Goal: Task Accomplishment & Management: Manage account settings

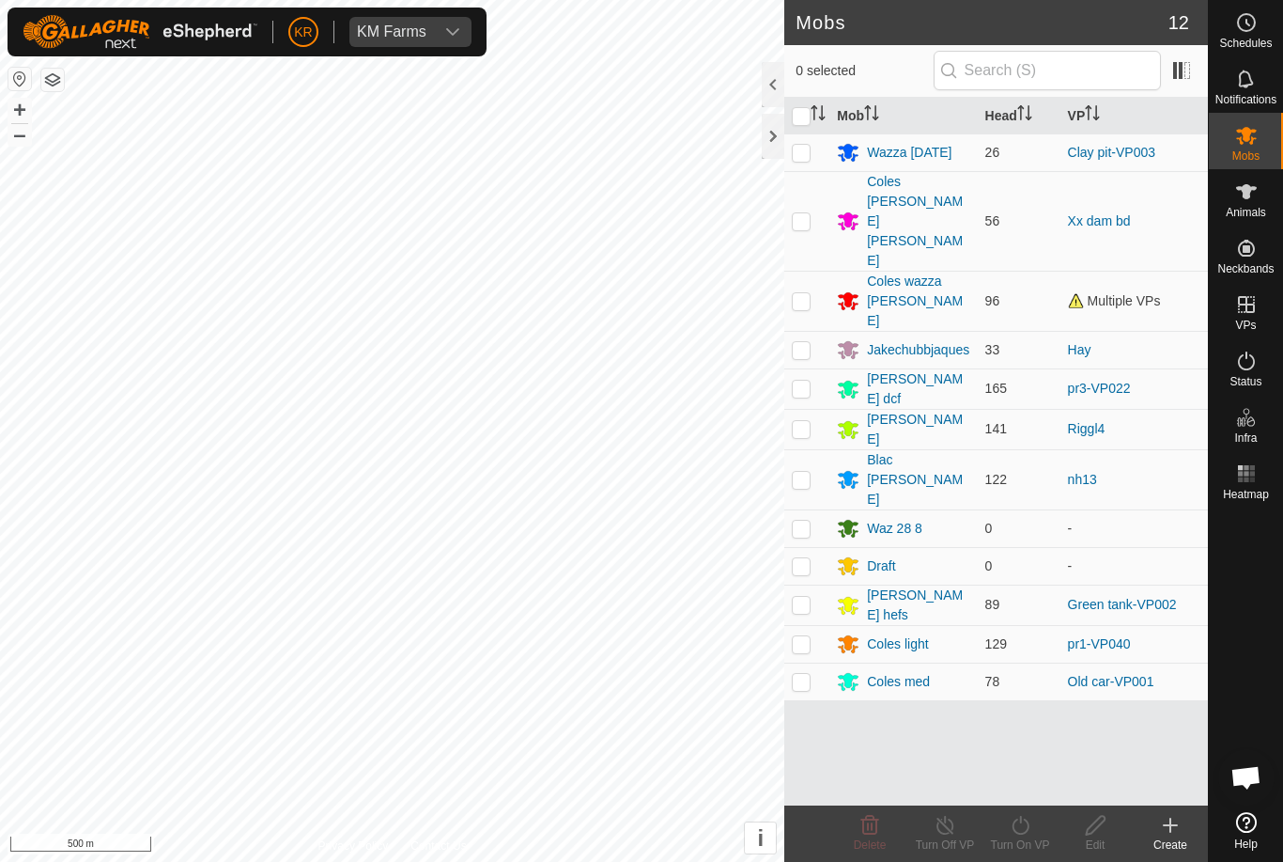
click at [804, 213] on p-checkbox at bounding box center [801, 220] width 19 height 15
checkbox input "true"
click at [1024, 832] on icon at bounding box center [1020, 824] width 17 height 19
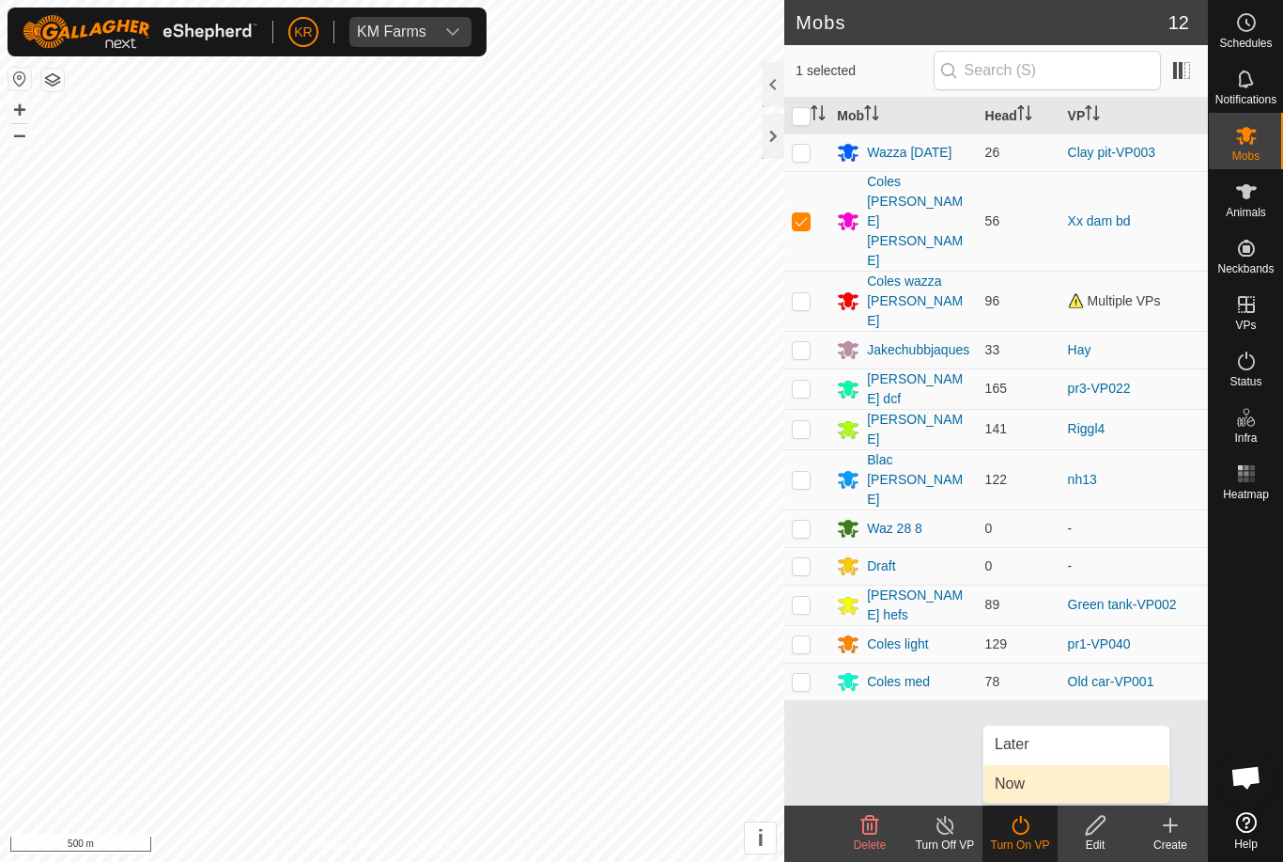
click at [1046, 777] on link "Now" at bounding box center [1077, 784] width 186 height 38
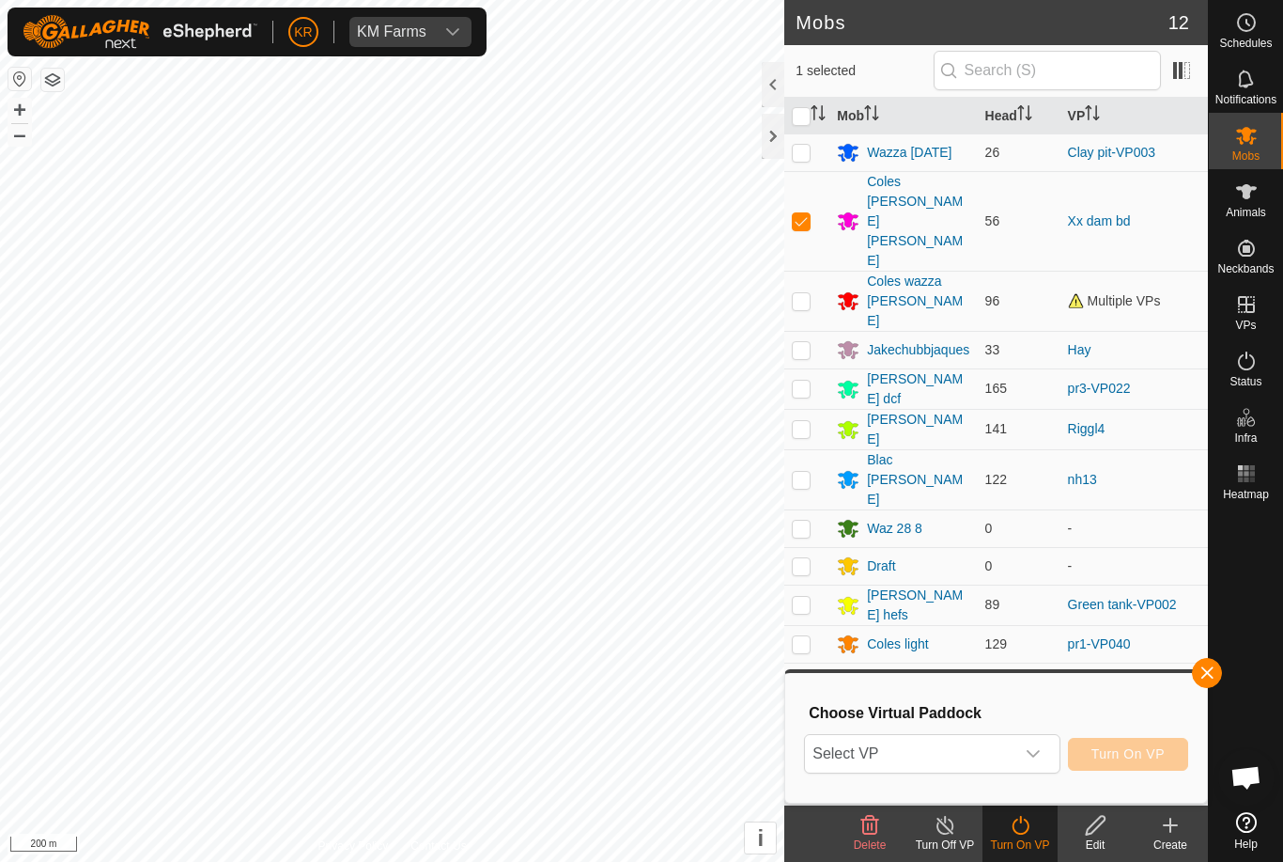
click at [1211, 524] on div at bounding box center [1246, 655] width 74 height 297
click at [1014, 750] on span "Select VP" at bounding box center [909, 754] width 209 height 38
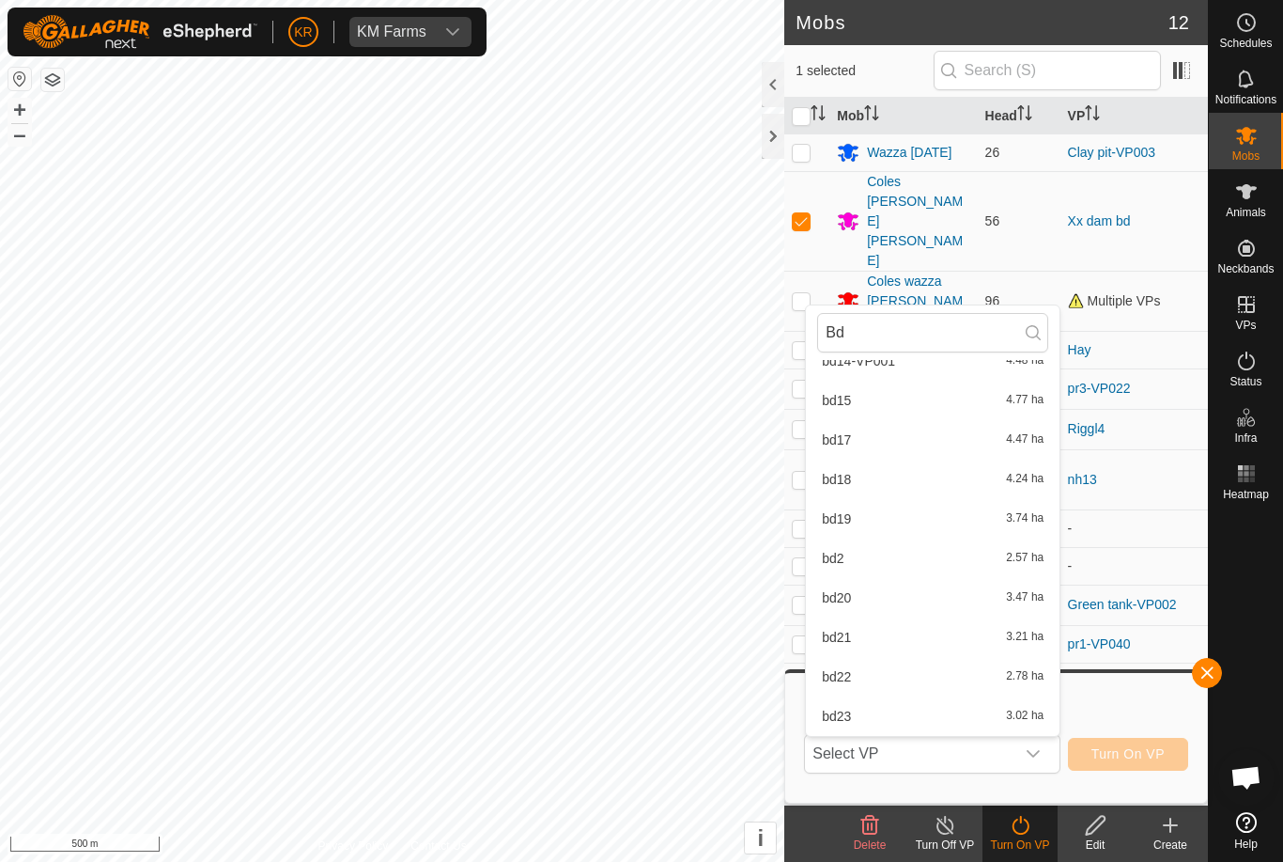
scroll to position [266, 0]
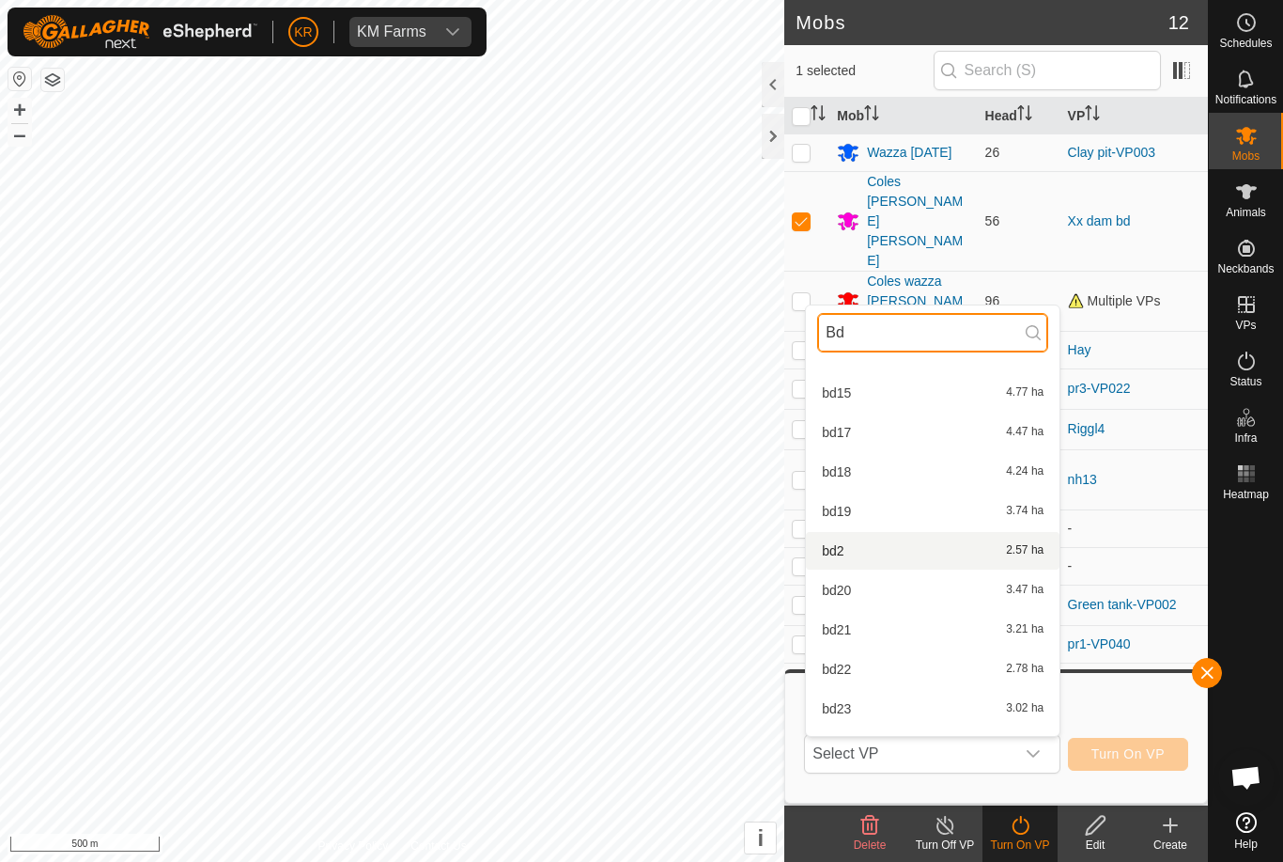
type input "Bd"
click at [889, 546] on div "bd2 2.57 ha" at bounding box center [932, 550] width 231 height 23
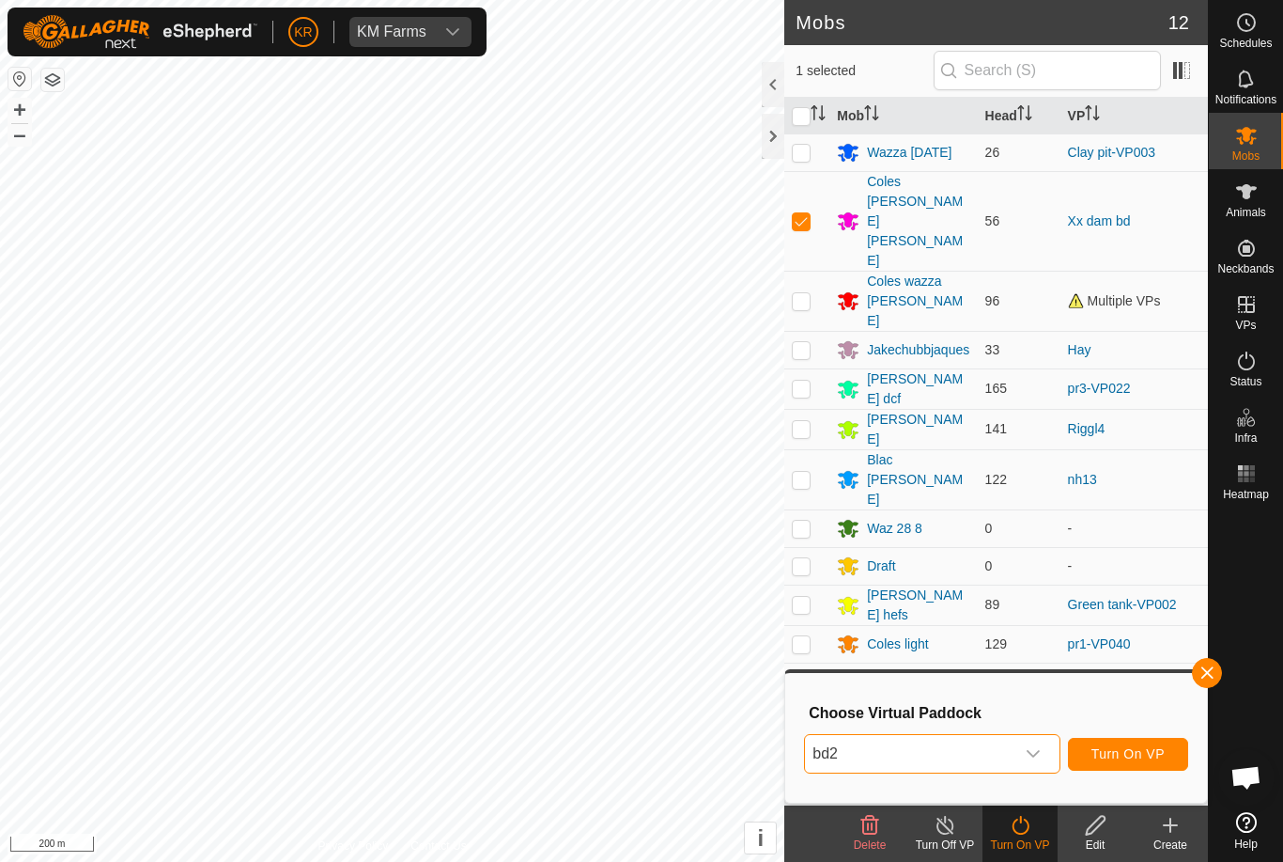
click at [1127, 756] on span "Turn On VP" at bounding box center [1128, 753] width 73 height 15
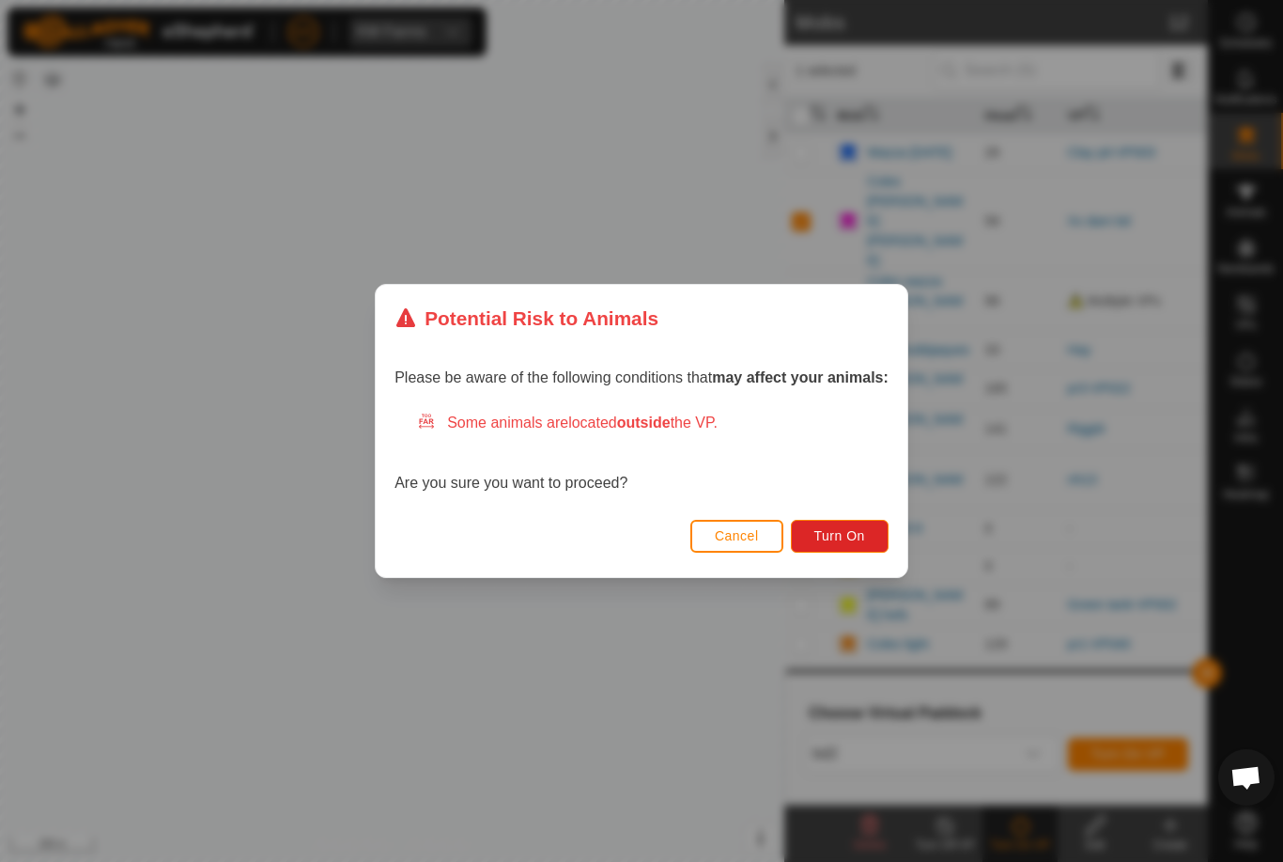
click at [848, 548] on button "Turn On" at bounding box center [840, 536] width 98 height 33
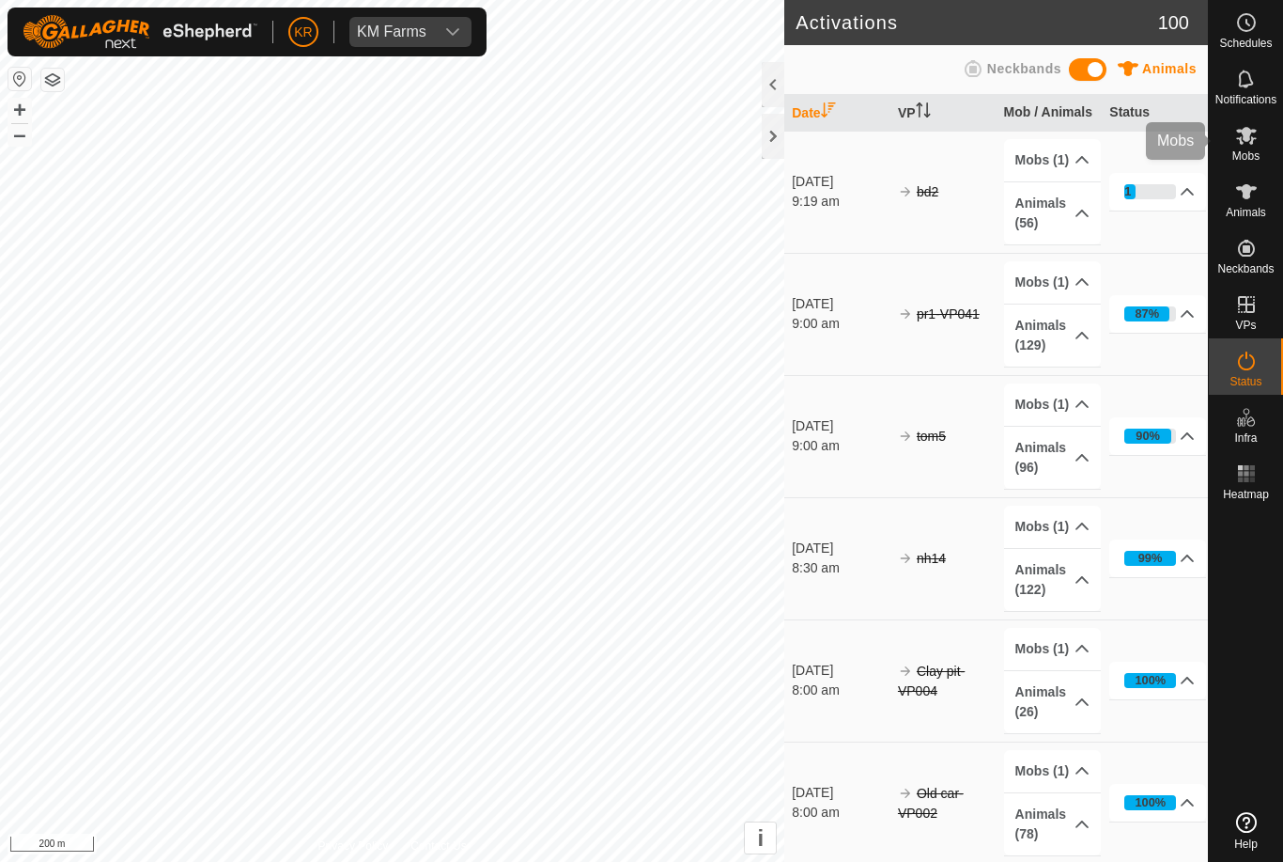
click at [1252, 135] on icon at bounding box center [1246, 135] width 23 height 23
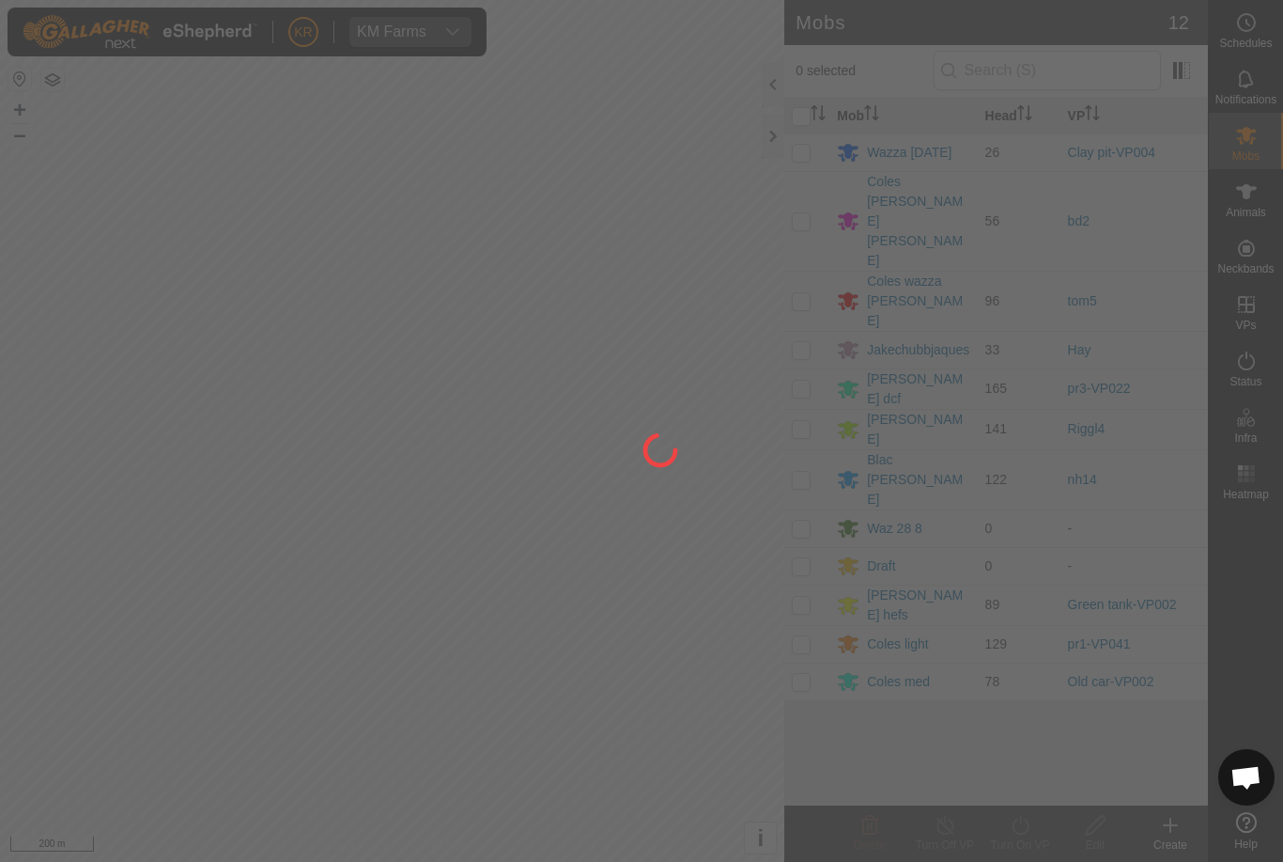
click at [811, 376] on div at bounding box center [641, 431] width 1283 height 862
click at [808, 372] on div at bounding box center [641, 431] width 1283 height 862
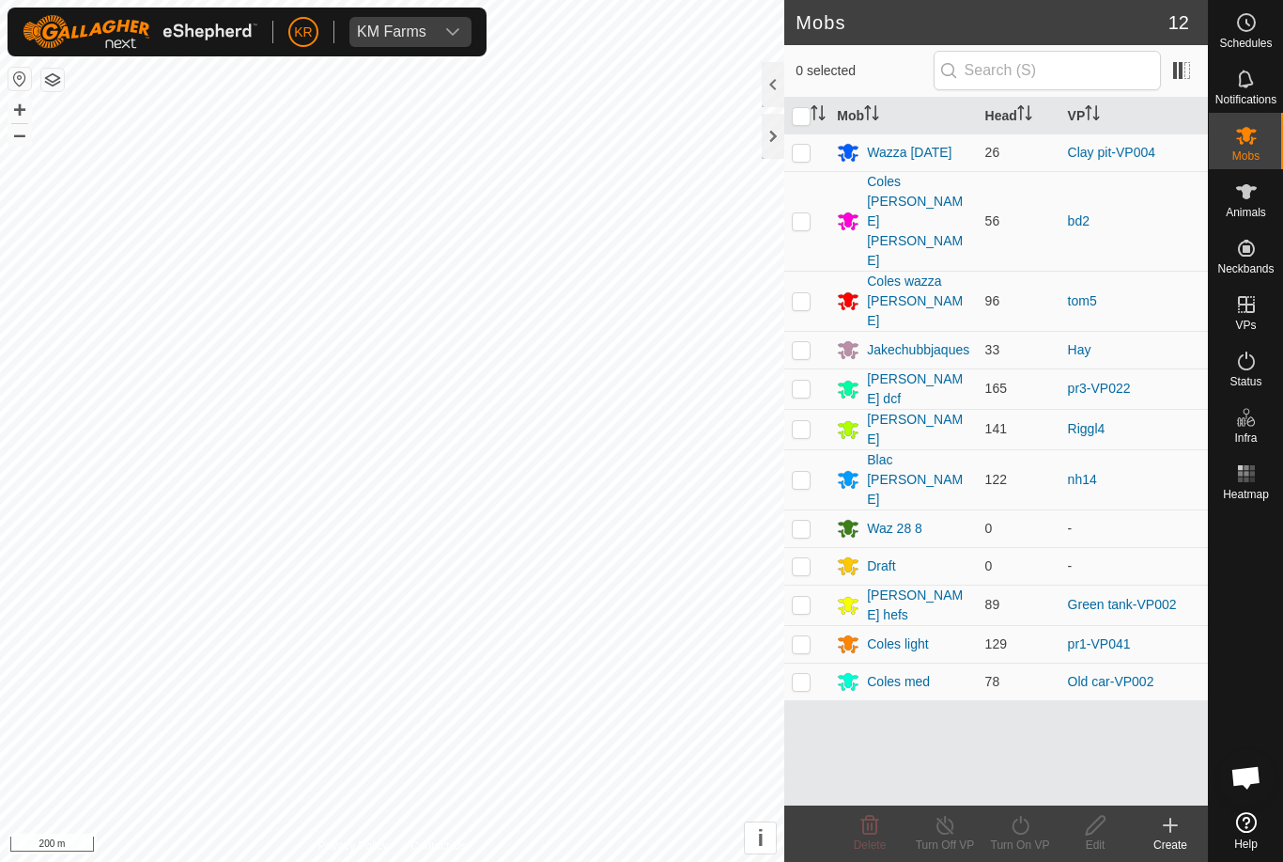
click at [813, 449] on td at bounding box center [806, 479] width 45 height 60
checkbox input "true"
click at [1021, 828] on icon at bounding box center [1020, 825] width 23 height 23
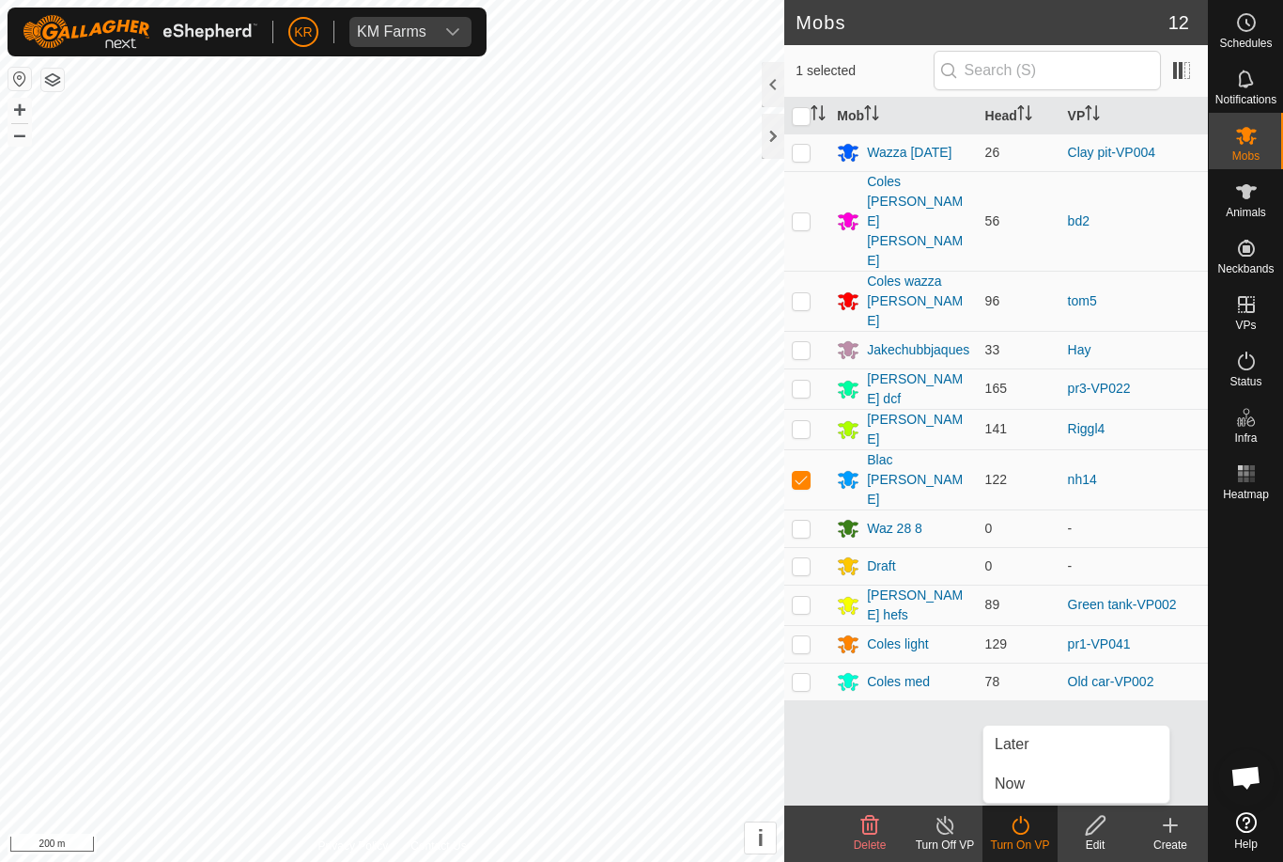
click at [1040, 784] on link "Now" at bounding box center [1077, 784] width 186 height 38
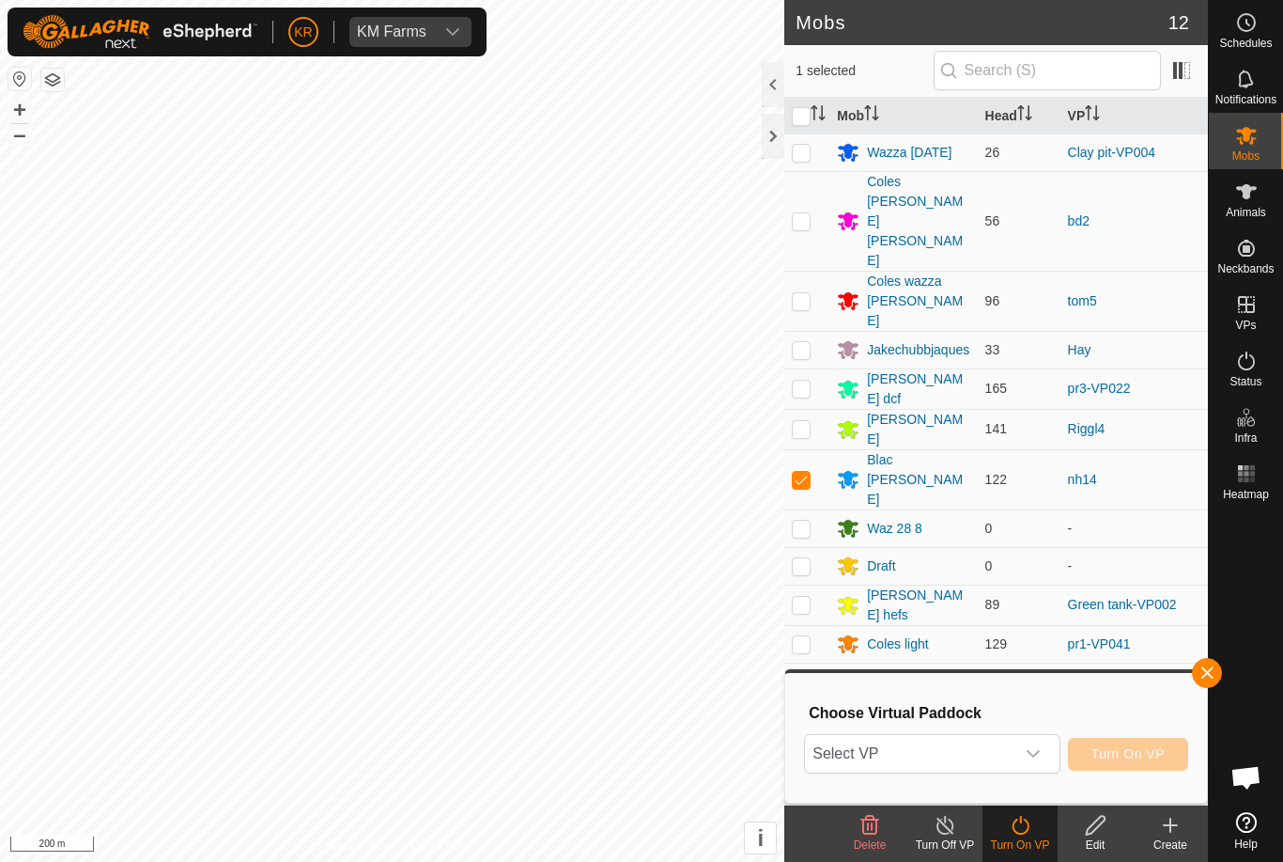
click at [1012, 745] on span "Select VP" at bounding box center [909, 754] width 209 height 38
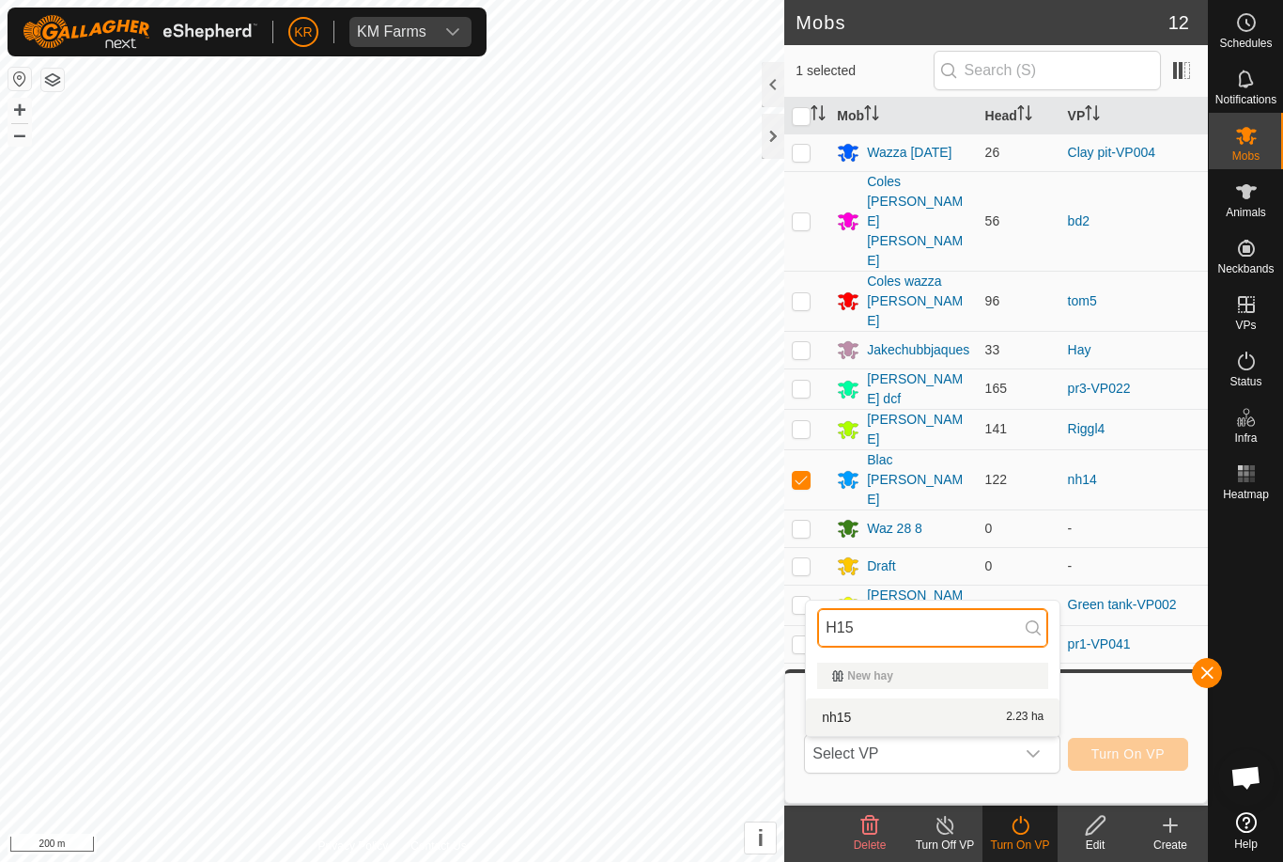
type input "H15"
click at [913, 707] on div "nh15 2.23 ha" at bounding box center [932, 717] width 231 height 23
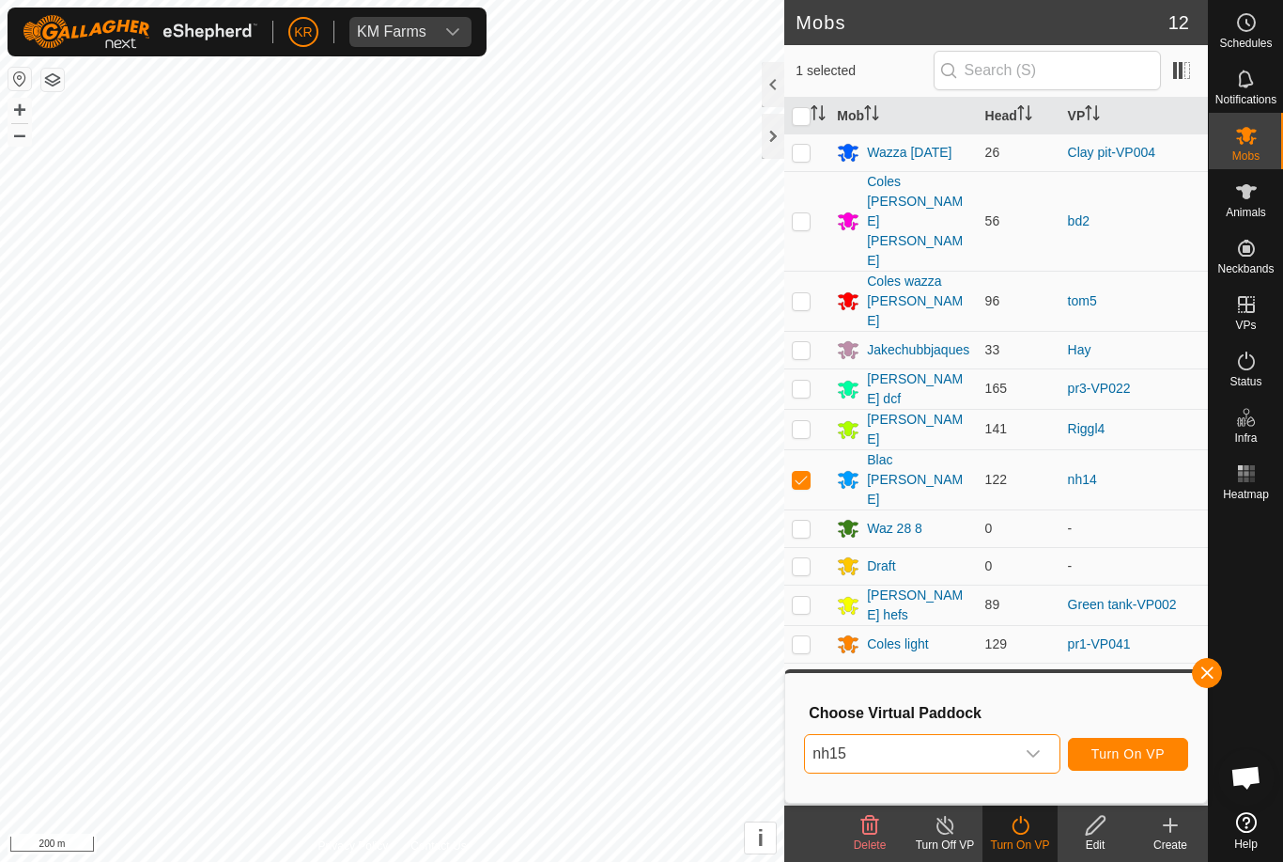
click at [1141, 754] on span "Turn On VP" at bounding box center [1128, 753] width 73 height 15
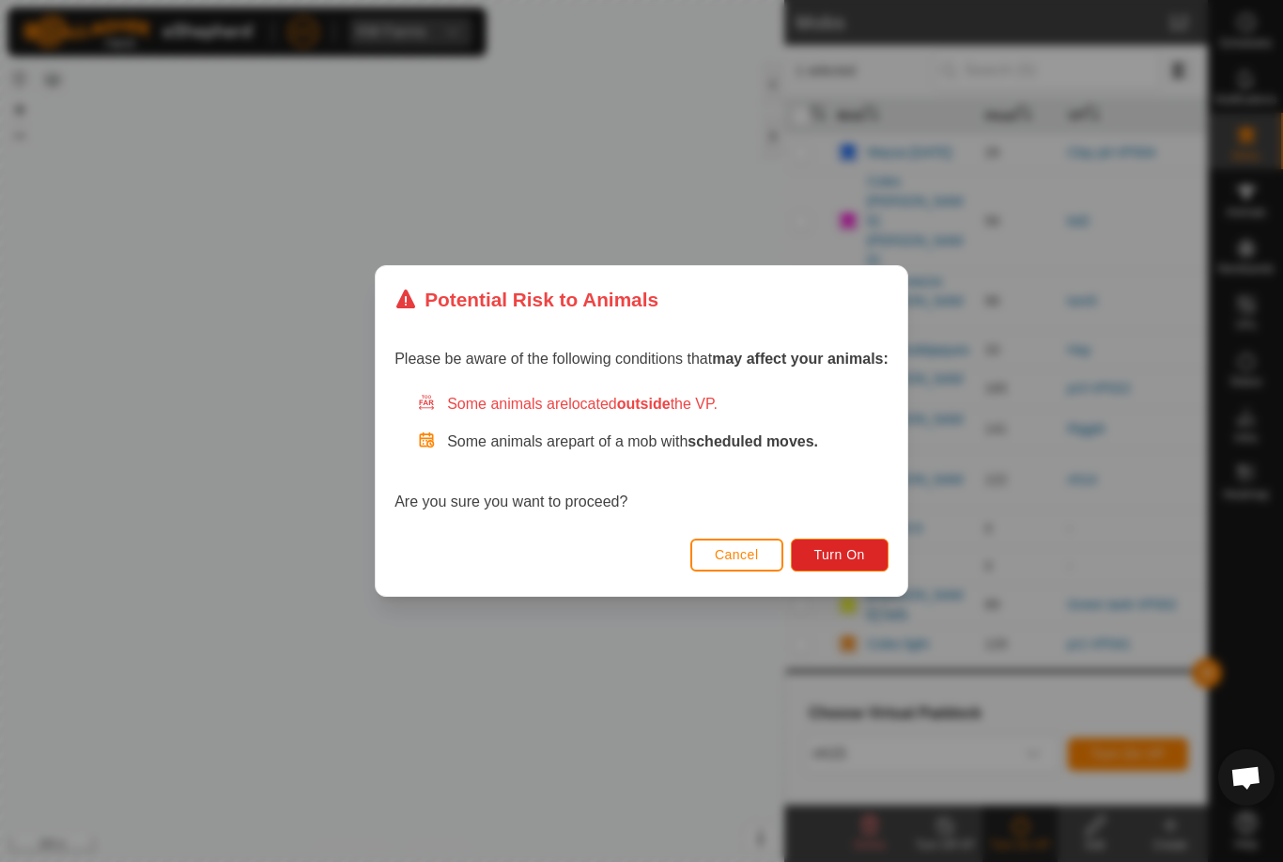
click at [835, 553] on span "Turn On" at bounding box center [840, 554] width 51 height 15
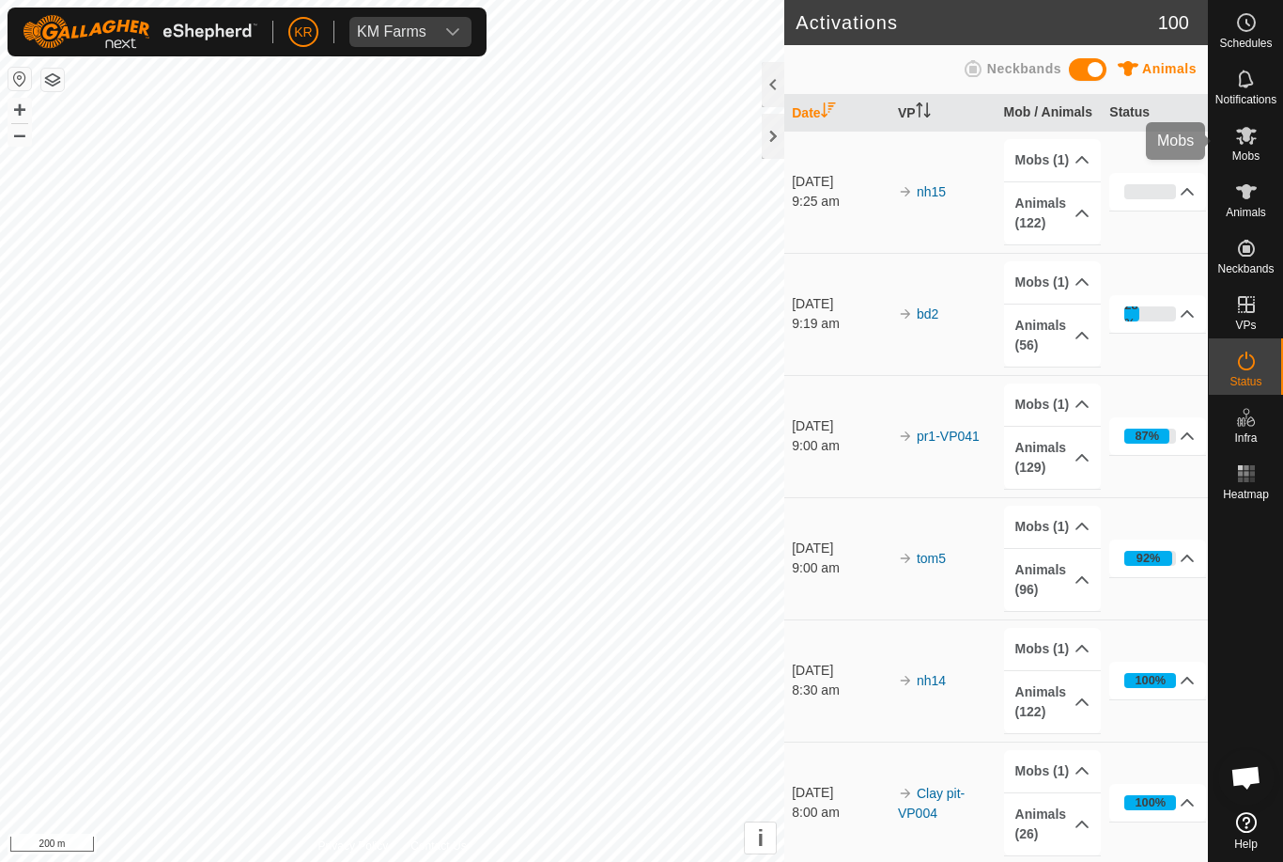
click at [1249, 140] on icon at bounding box center [1246, 136] width 21 height 18
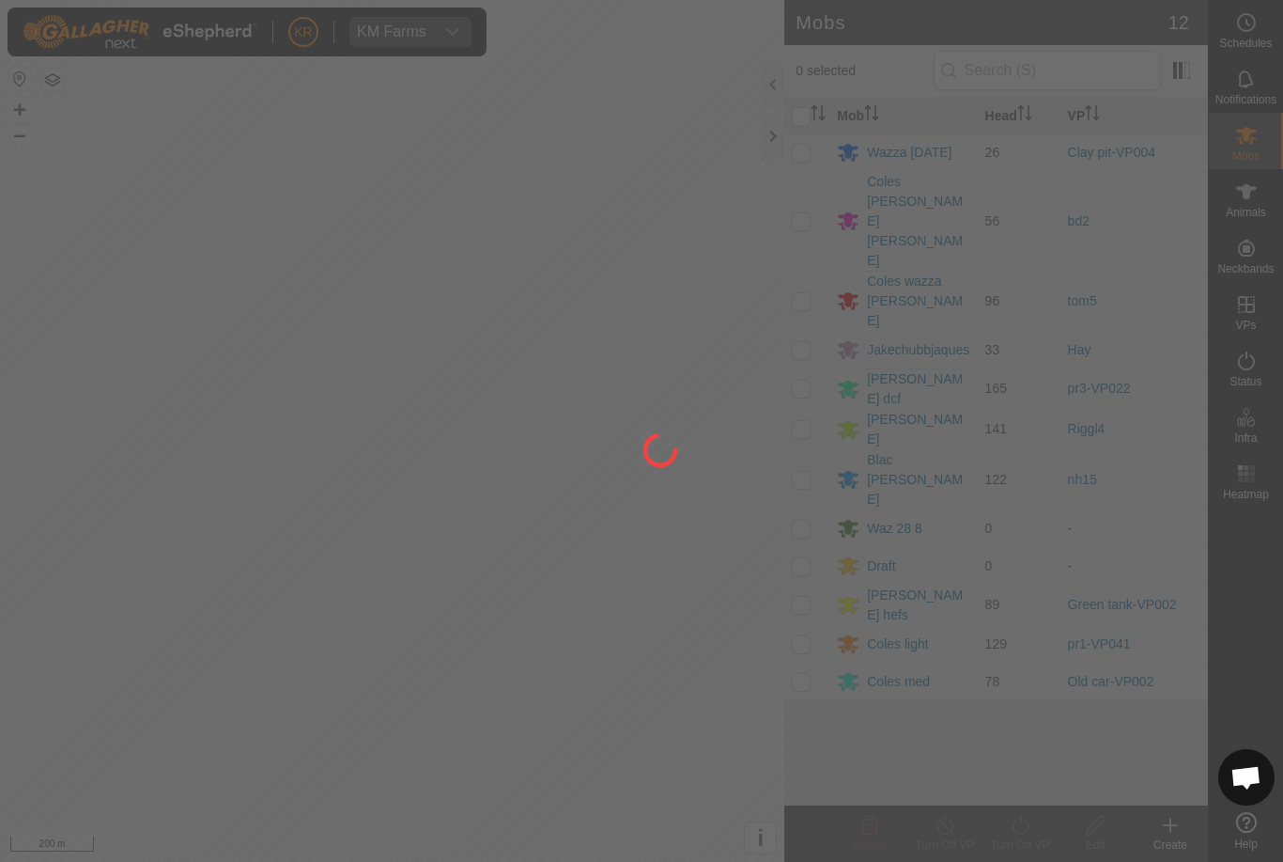
click at [806, 375] on div at bounding box center [641, 431] width 1283 height 862
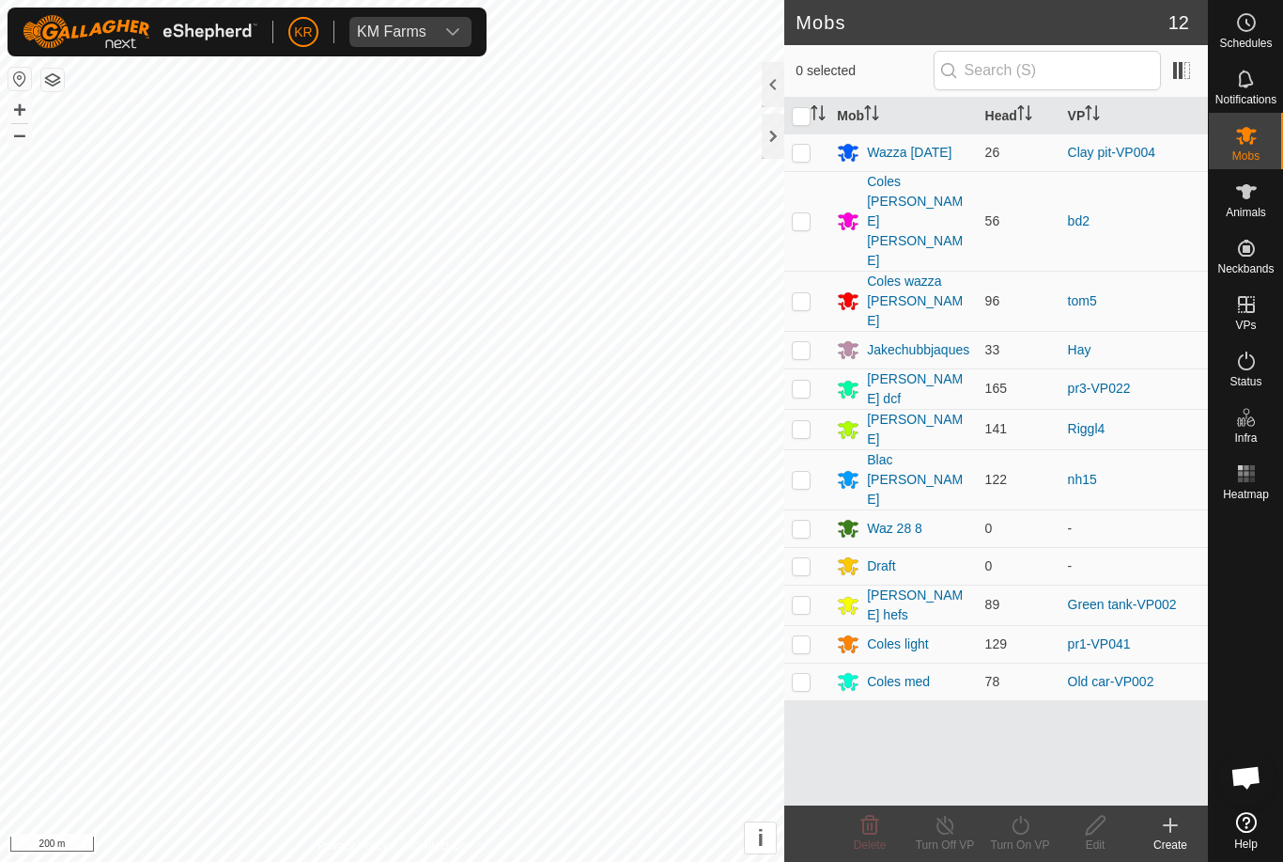
click at [803, 472] on p-checkbox at bounding box center [801, 479] width 19 height 15
checkbox input "true"
click at [1012, 829] on icon at bounding box center [1020, 825] width 23 height 23
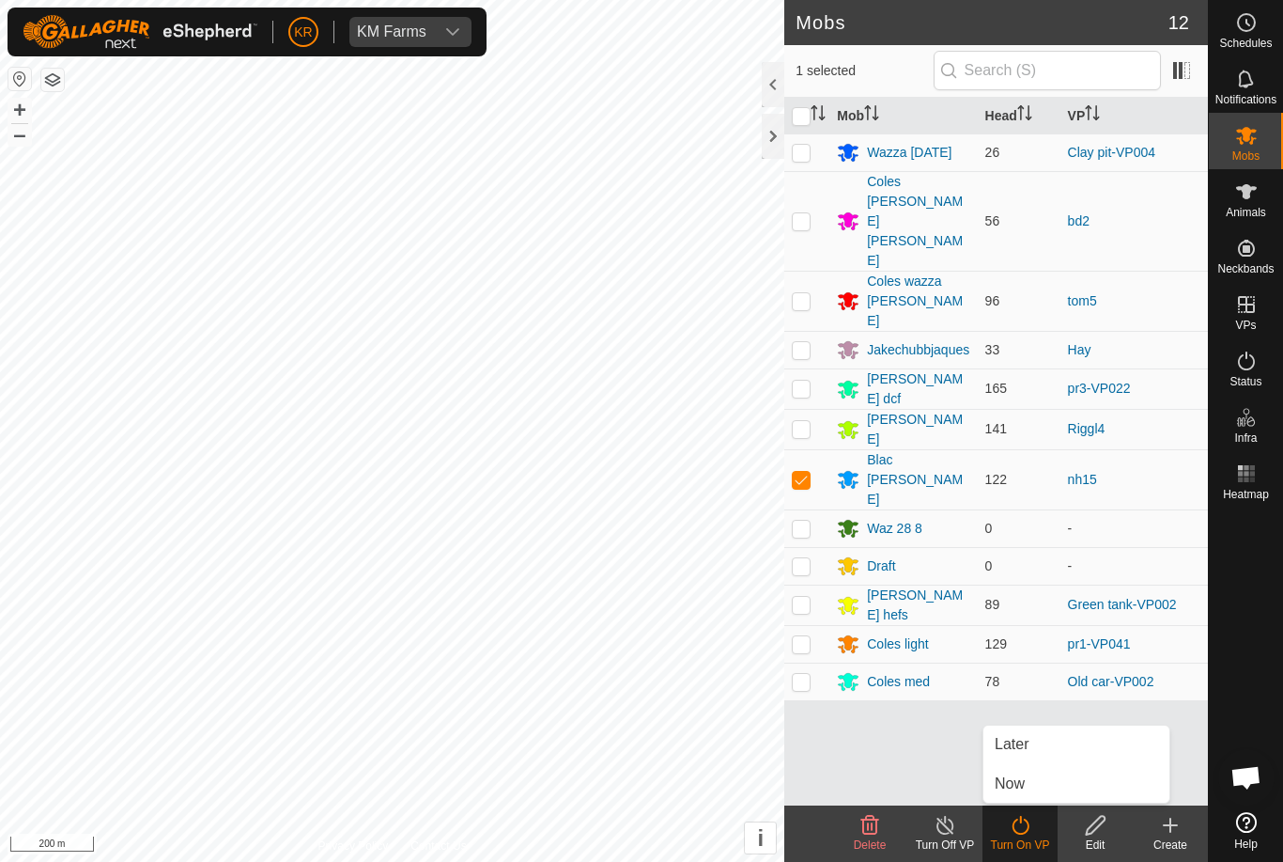
click at [1052, 781] on link "Now" at bounding box center [1077, 784] width 186 height 38
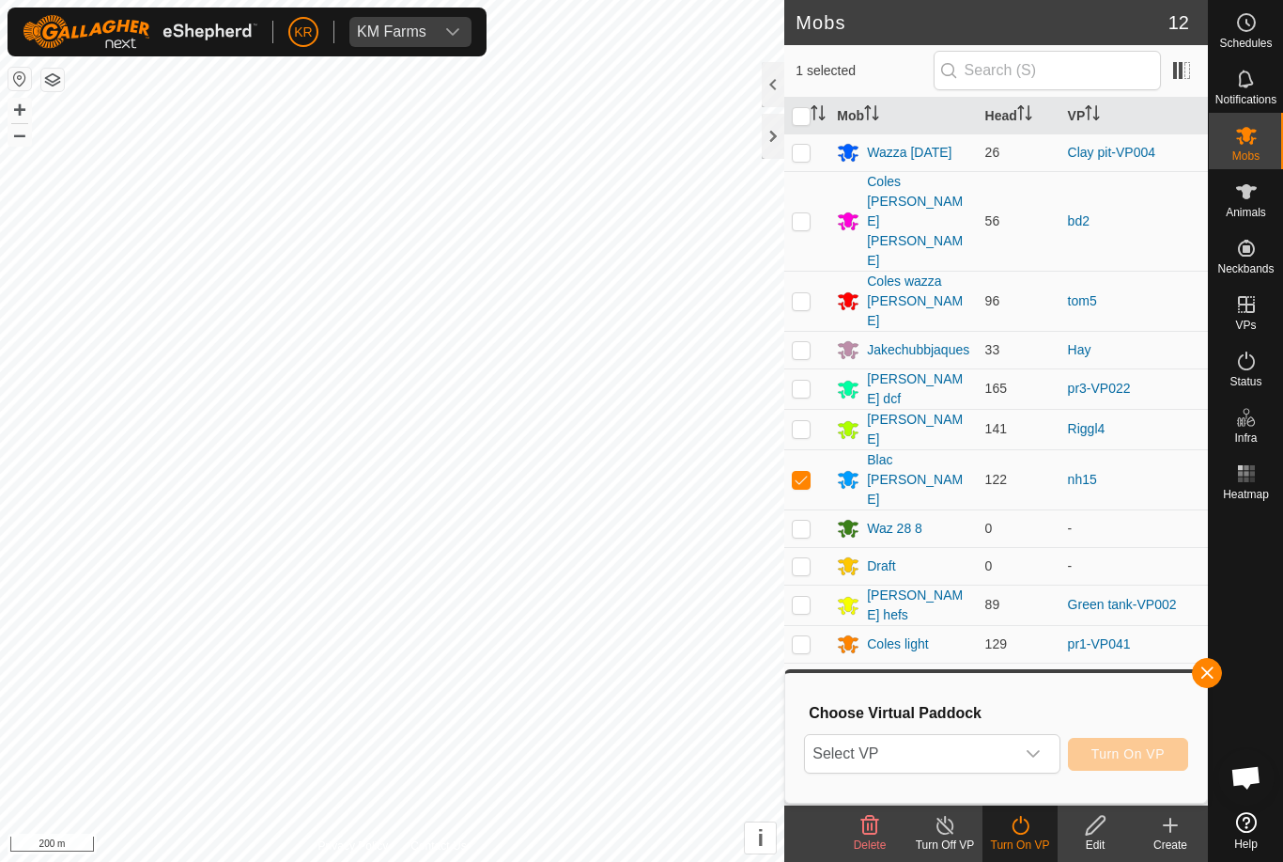
click at [991, 758] on span "Select VP" at bounding box center [909, 754] width 209 height 38
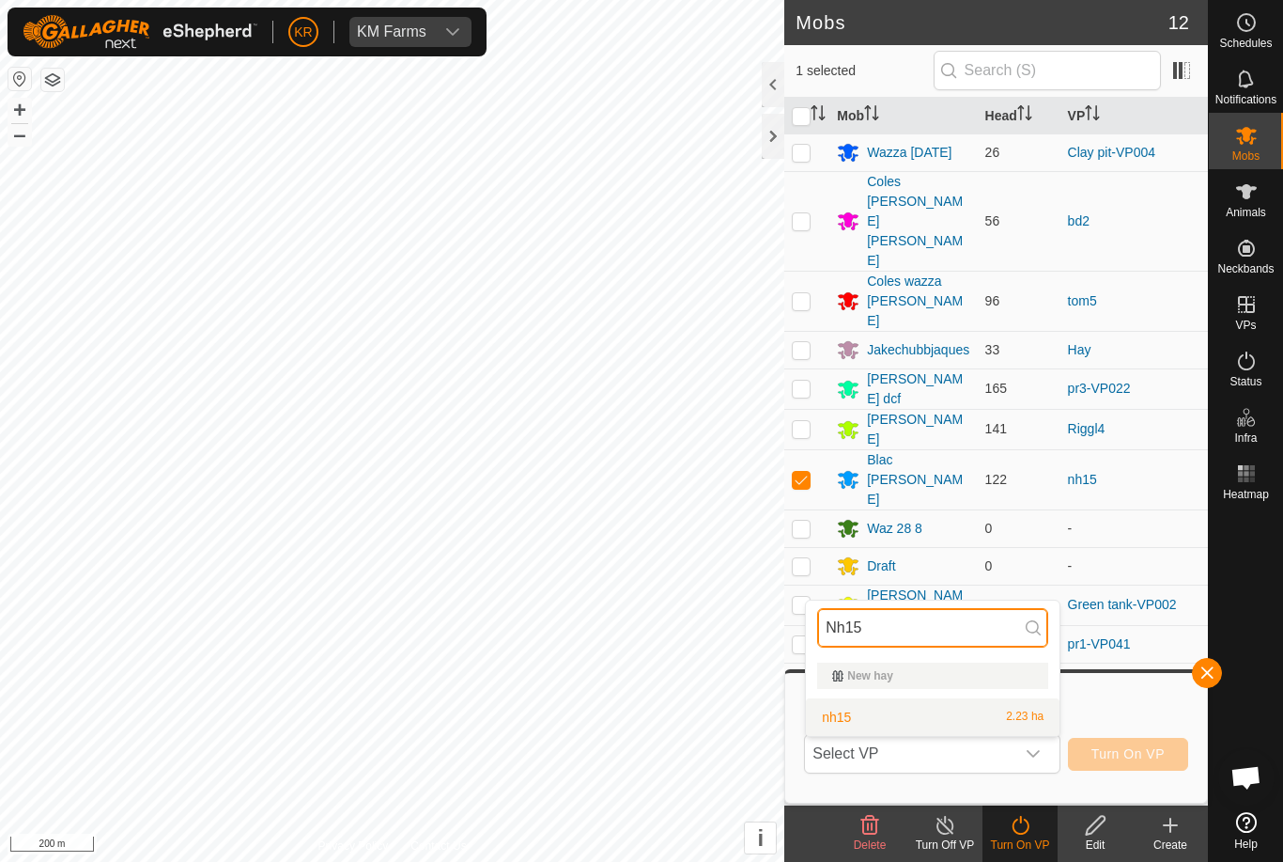
type input "Nh15"
click at [989, 716] on div "nh15 2.23 ha" at bounding box center [932, 717] width 231 height 23
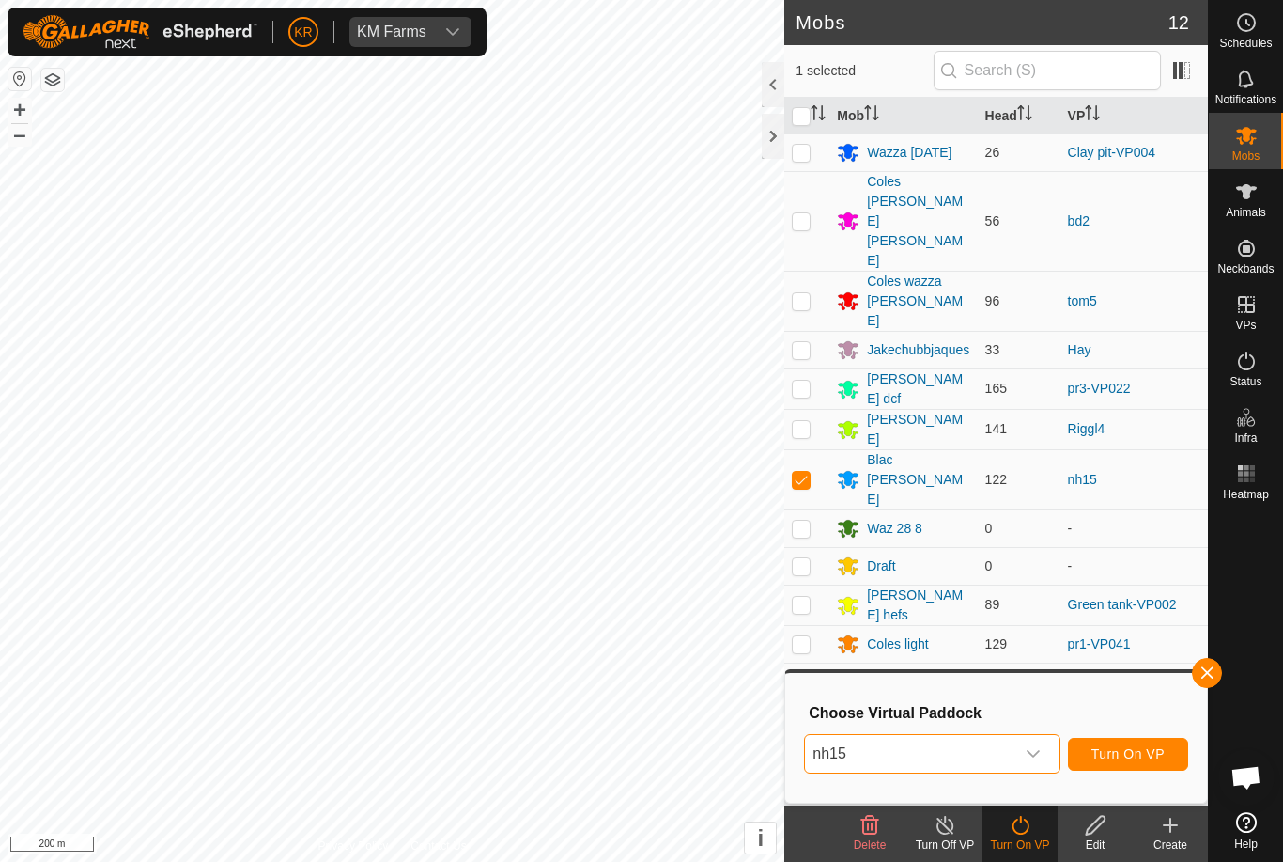
click at [1126, 749] on span "Turn On VP" at bounding box center [1128, 753] width 73 height 15
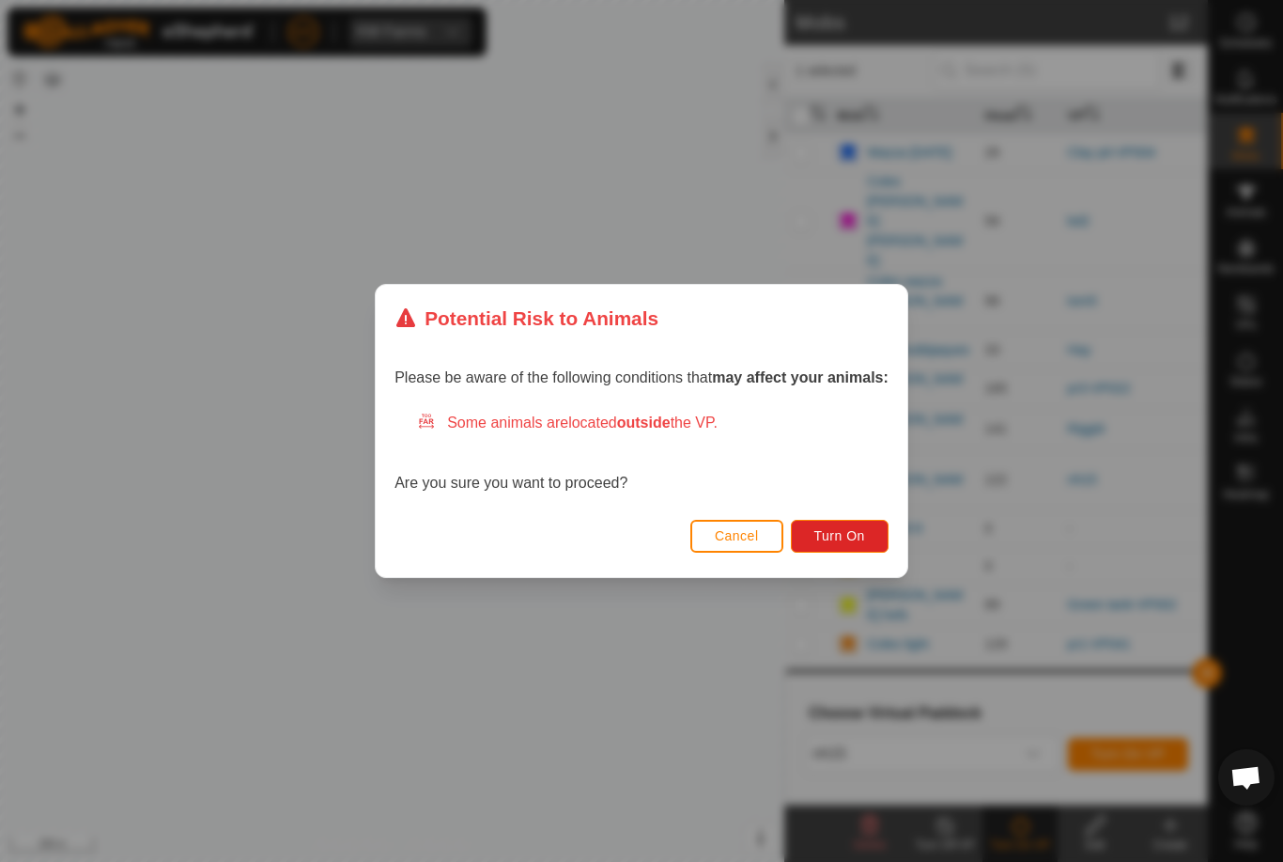
click at [858, 520] on button "Turn On" at bounding box center [840, 536] width 98 height 33
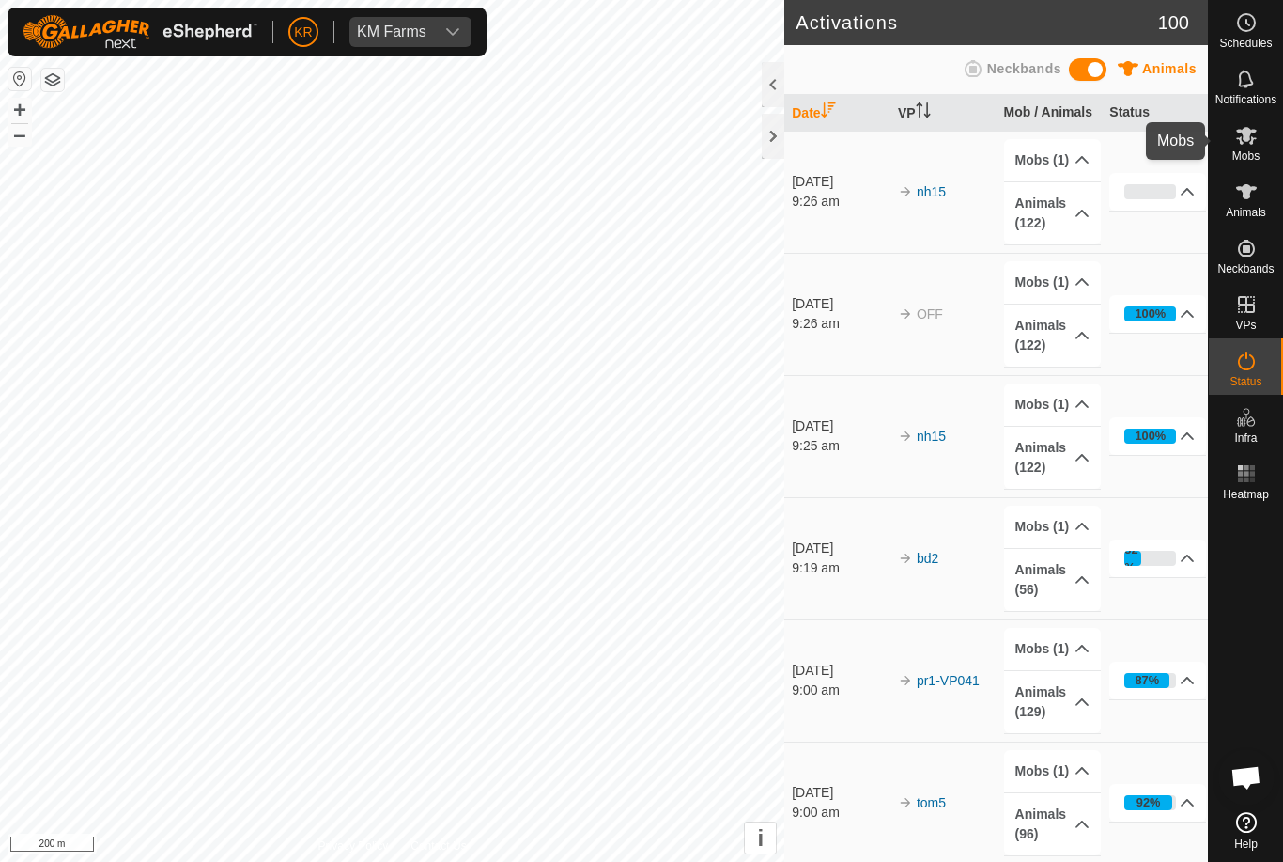
click at [1254, 150] on span "Mobs" at bounding box center [1246, 155] width 27 height 11
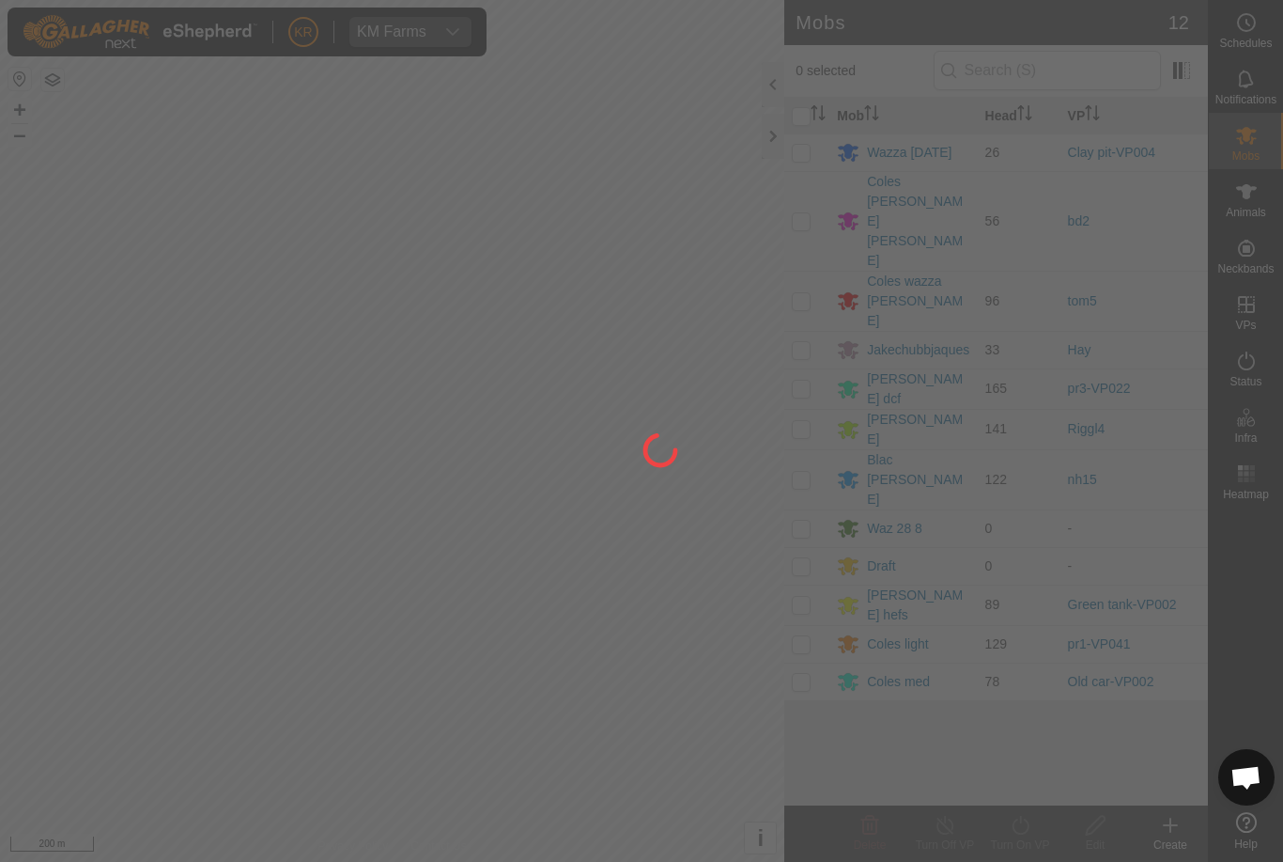
click at [804, 381] on div at bounding box center [641, 431] width 1283 height 862
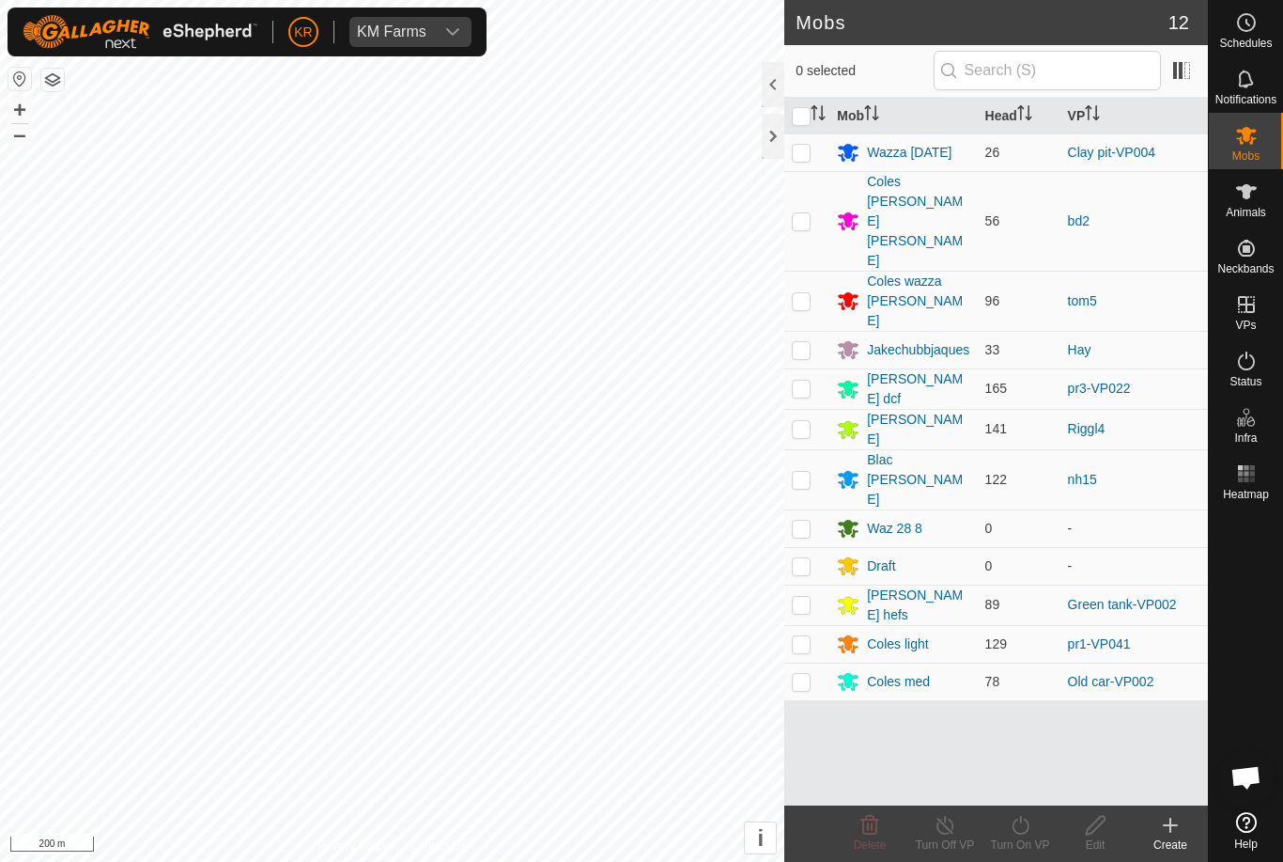
click at [802, 472] on p-checkbox at bounding box center [801, 479] width 19 height 15
checkbox input "true"
click at [1020, 827] on icon at bounding box center [1020, 825] width 23 height 23
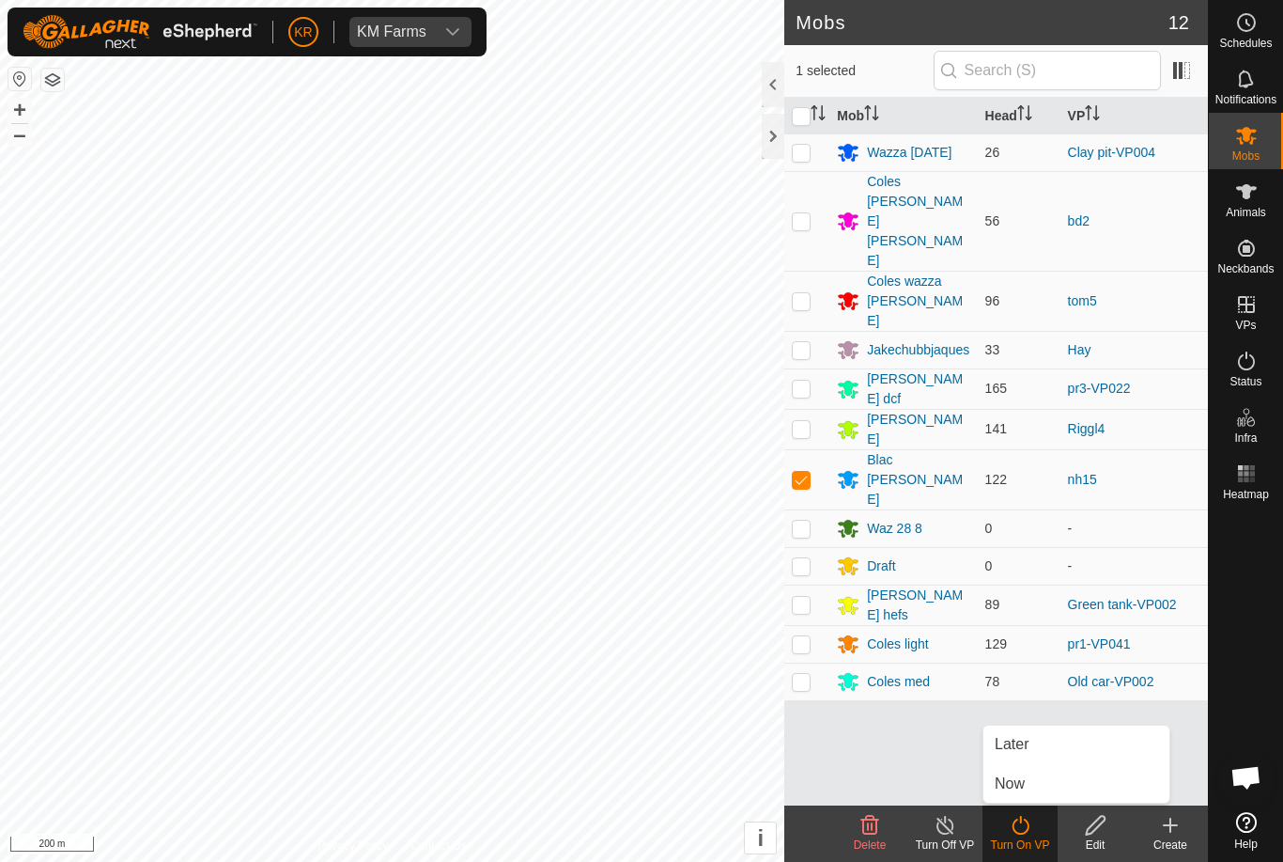
click at [1044, 739] on link "Later" at bounding box center [1077, 744] width 186 height 38
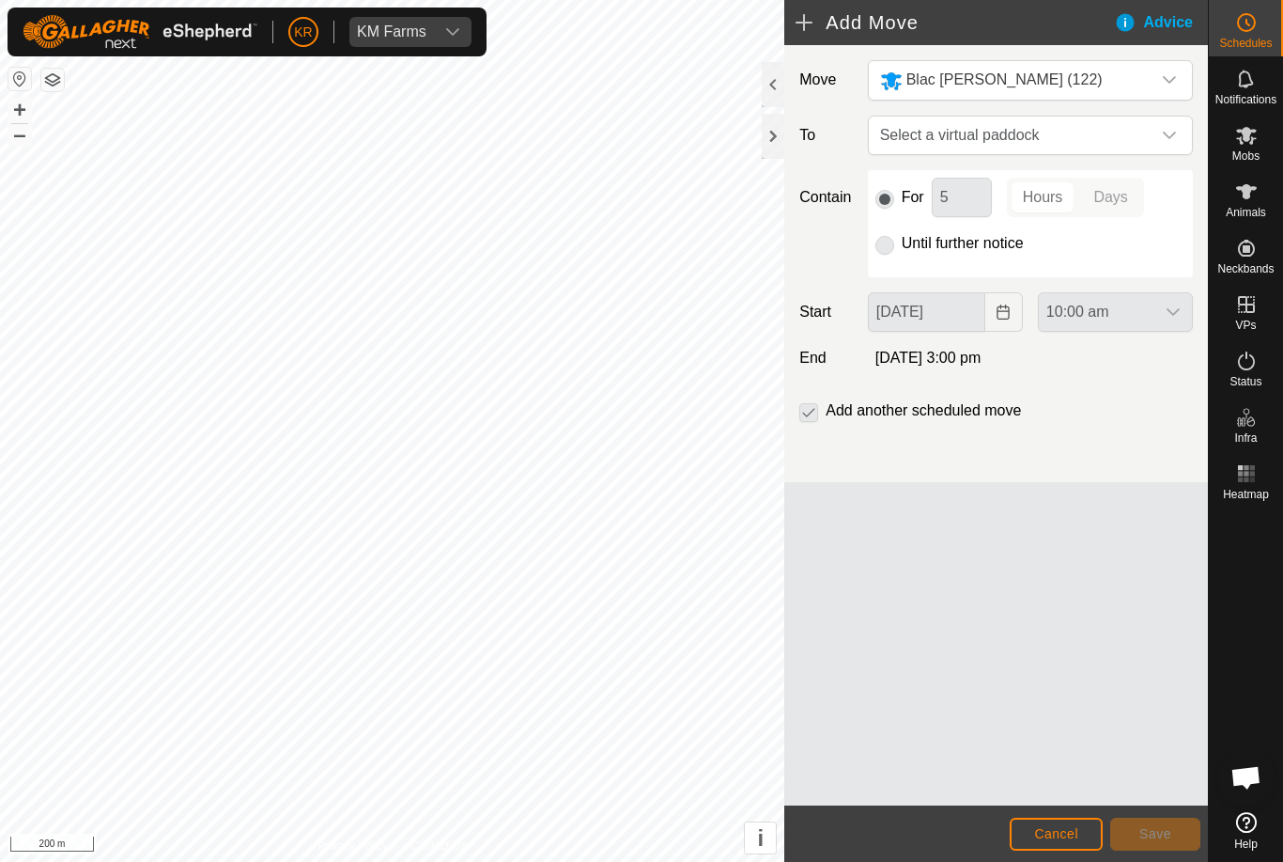
click at [1033, 130] on span "Select a virtual paddock" at bounding box center [1012, 135] width 278 height 38
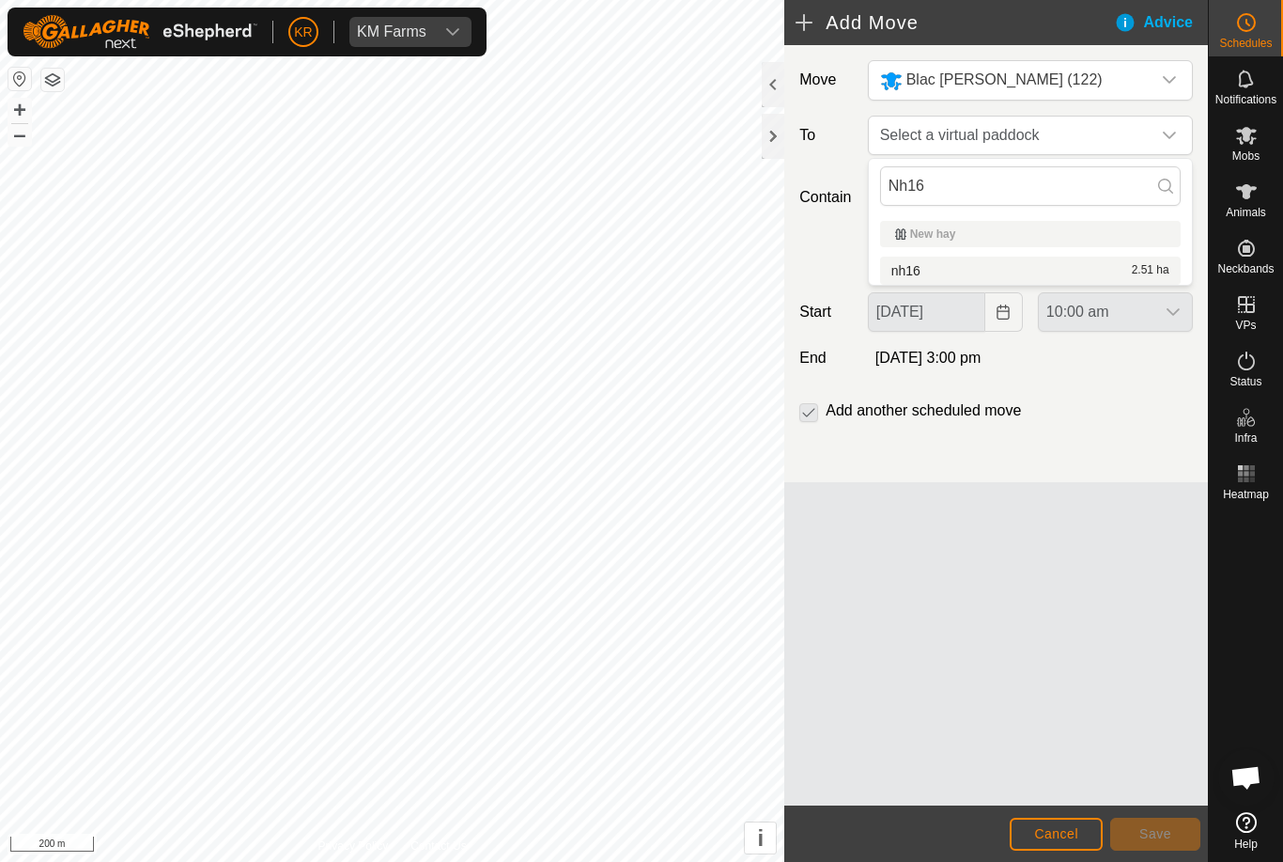
type input "Nh16"
click at [1081, 271] on div "nh16 2.51 ha" at bounding box center [1031, 270] width 278 height 13
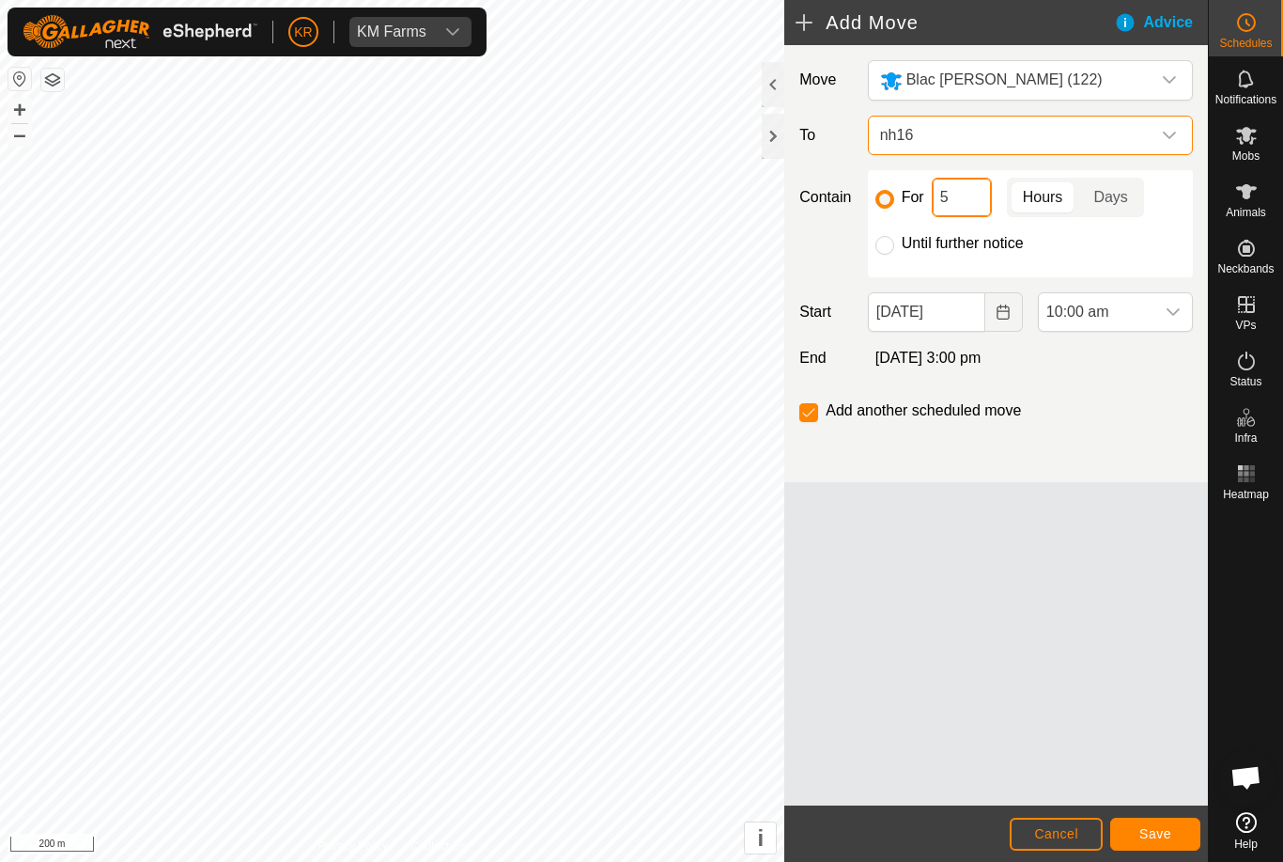
click at [961, 199] on input "5" at bounding box center [962, 197] width 60 height 39
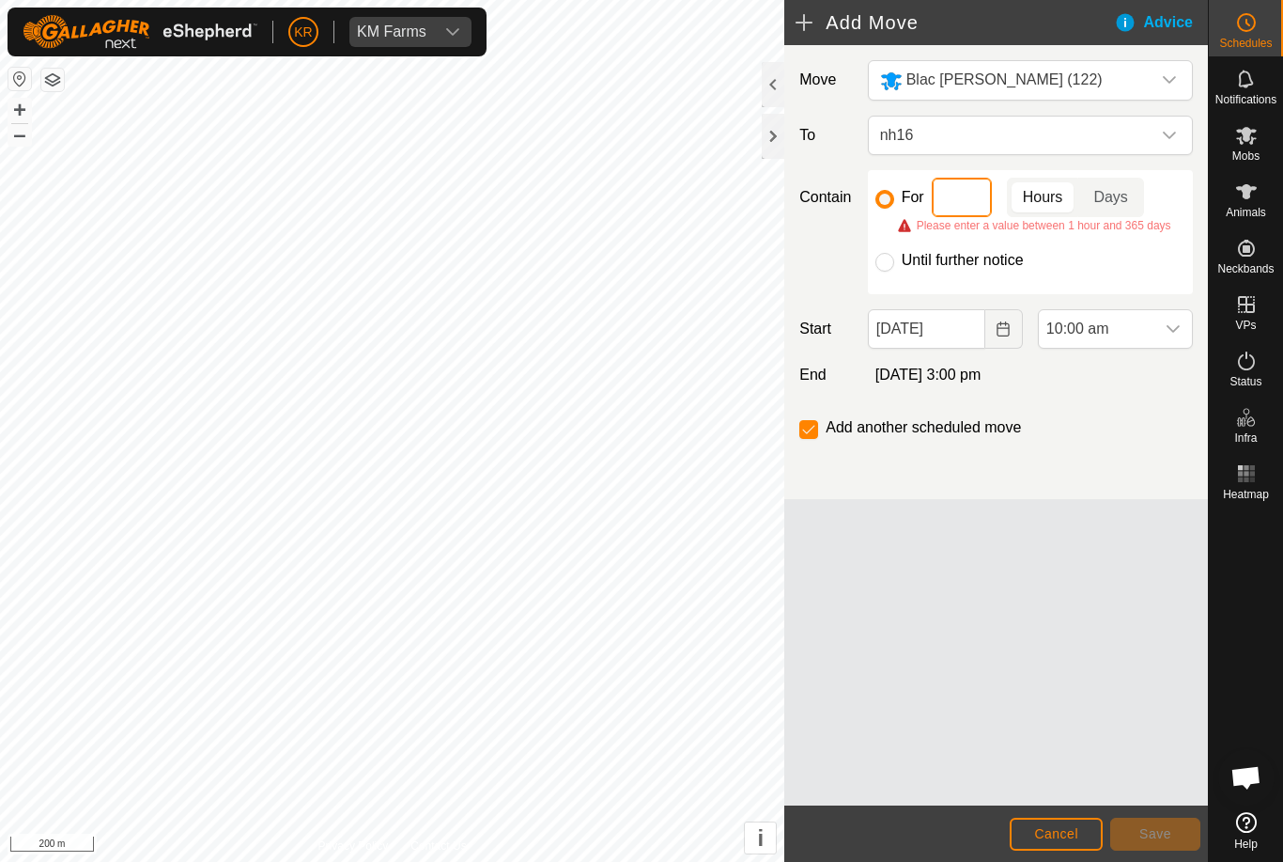
type input "2"
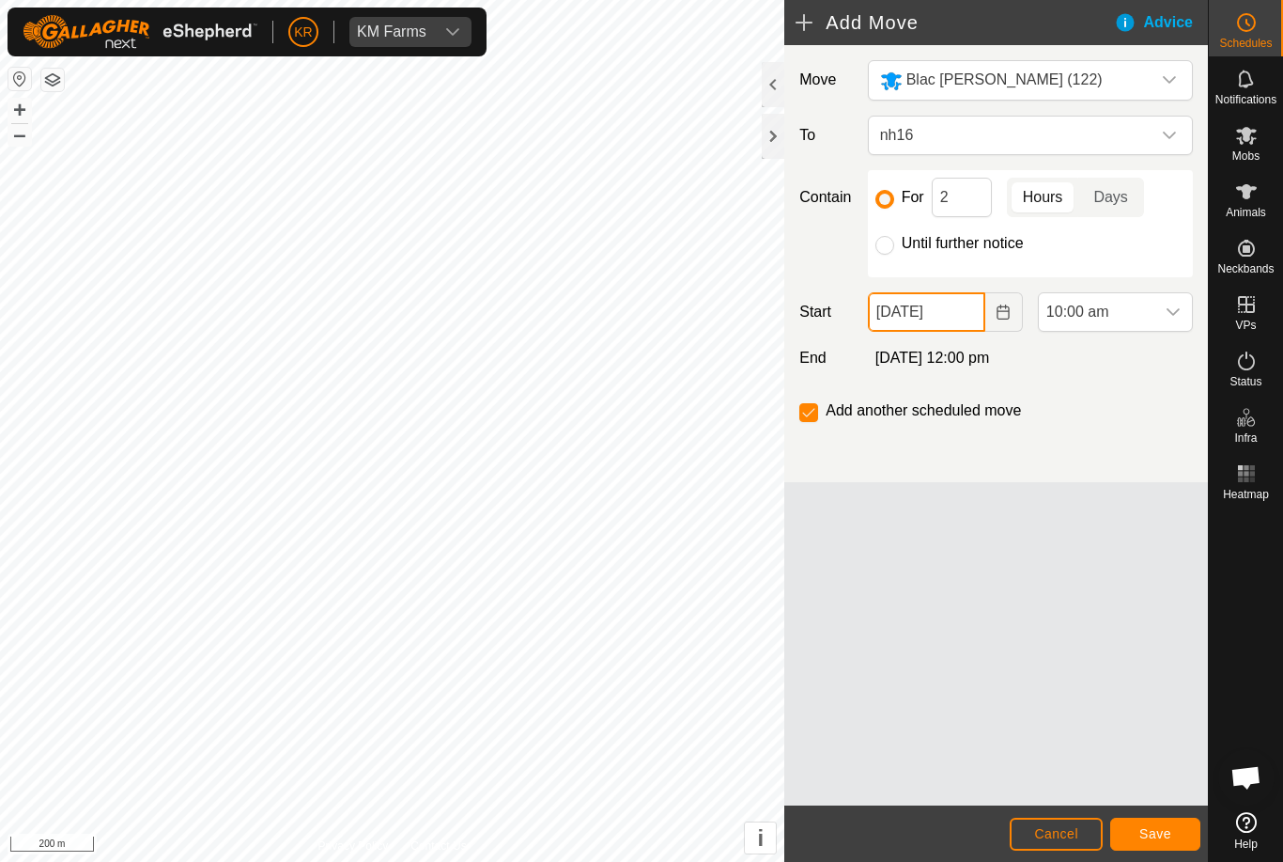
click at [948, 316] on input "[DATE]" at bounding box center [926, 311] width 117 height 39
click at [1152, 307] on span "10:00 am" at bounding box center [1097, 312] width 116 height 38
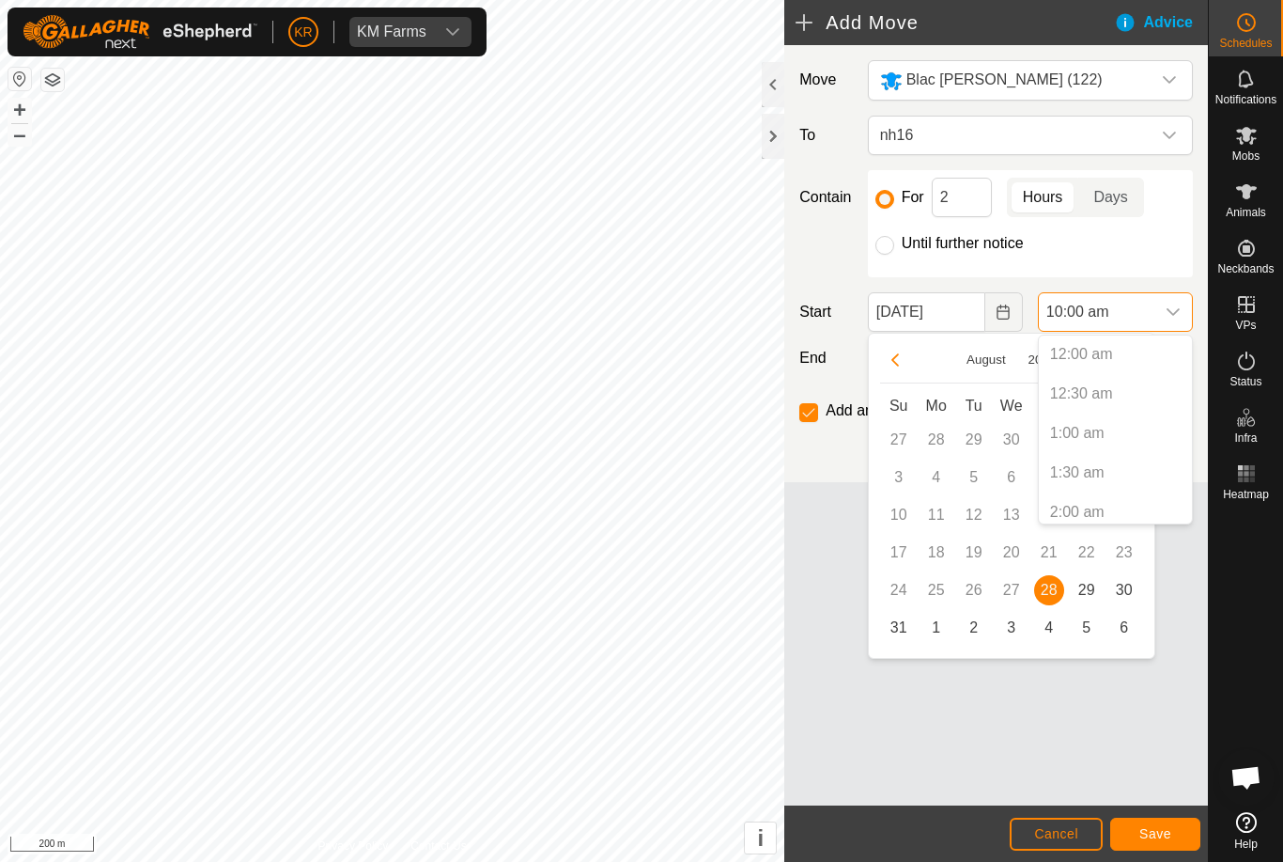
scroll to position [639, 0]
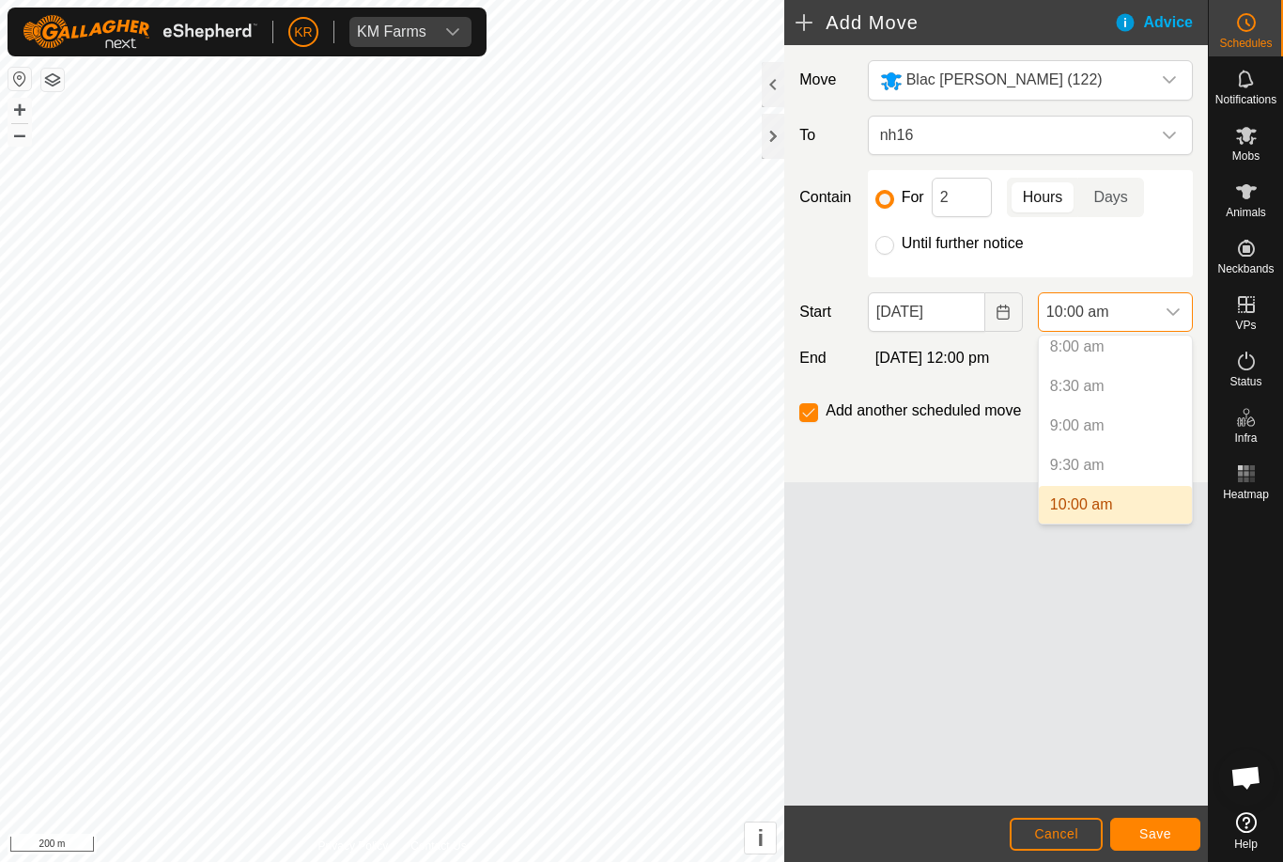
click at [1149, 820] on button "Save" at bounding box center [1155, 833] width 90 height 33
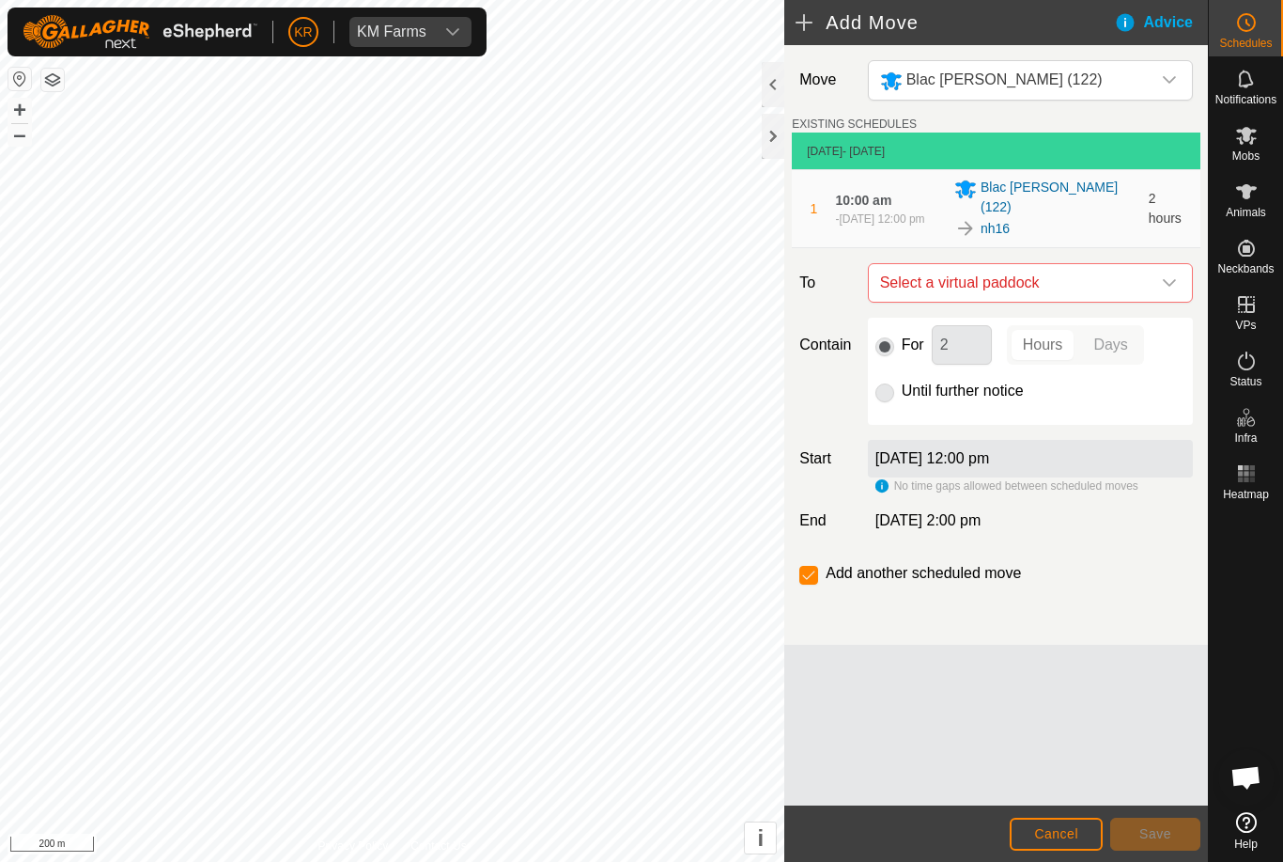
click at [1144, 275] on span "Select a virtual paddock" at bounding box center [1012, 283] width 278 height 38
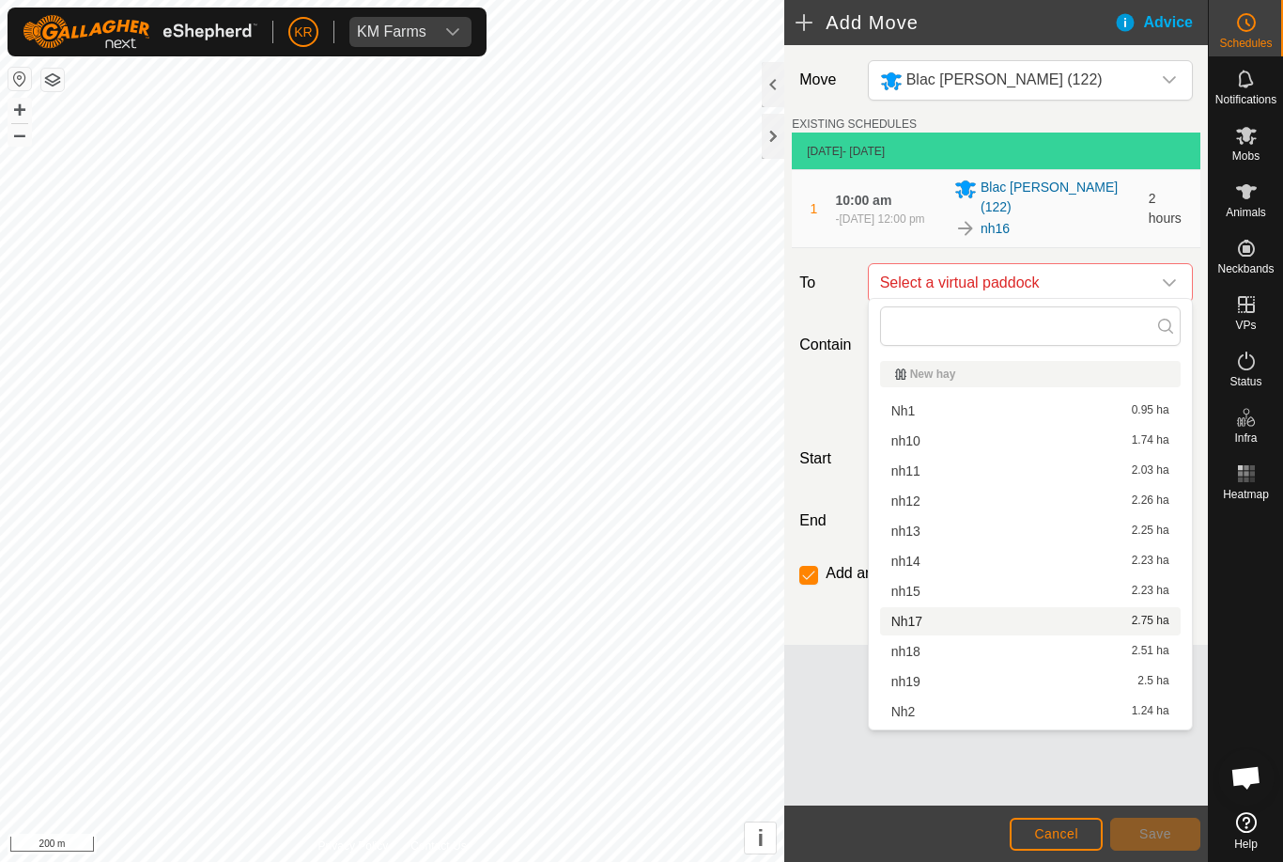
click at [941, 617] on div "Nh17 2.75 ha" at bounding box center [1031, 620] width 278 height 13
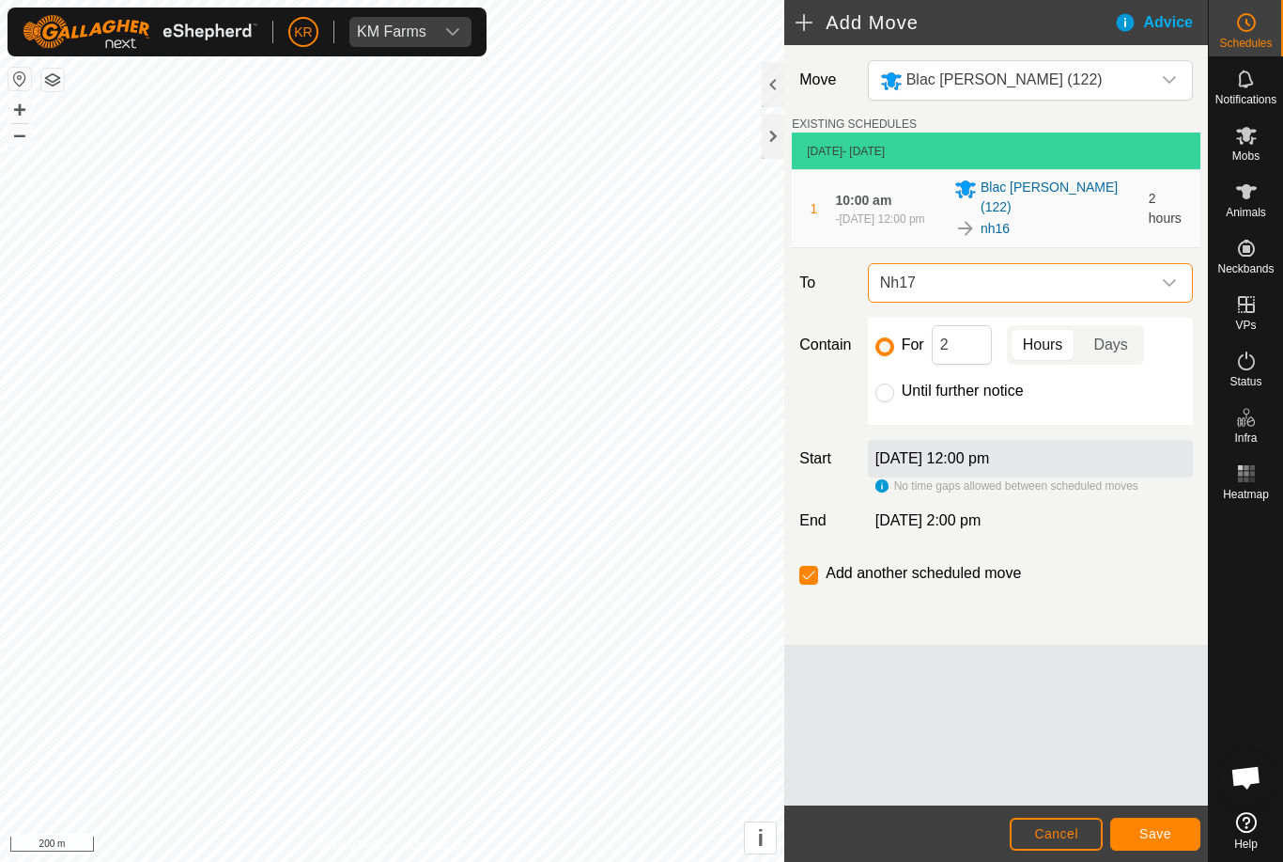
click at [1145, 827] on span "Save" at bounding box center [1156, 833] width 32 height 15
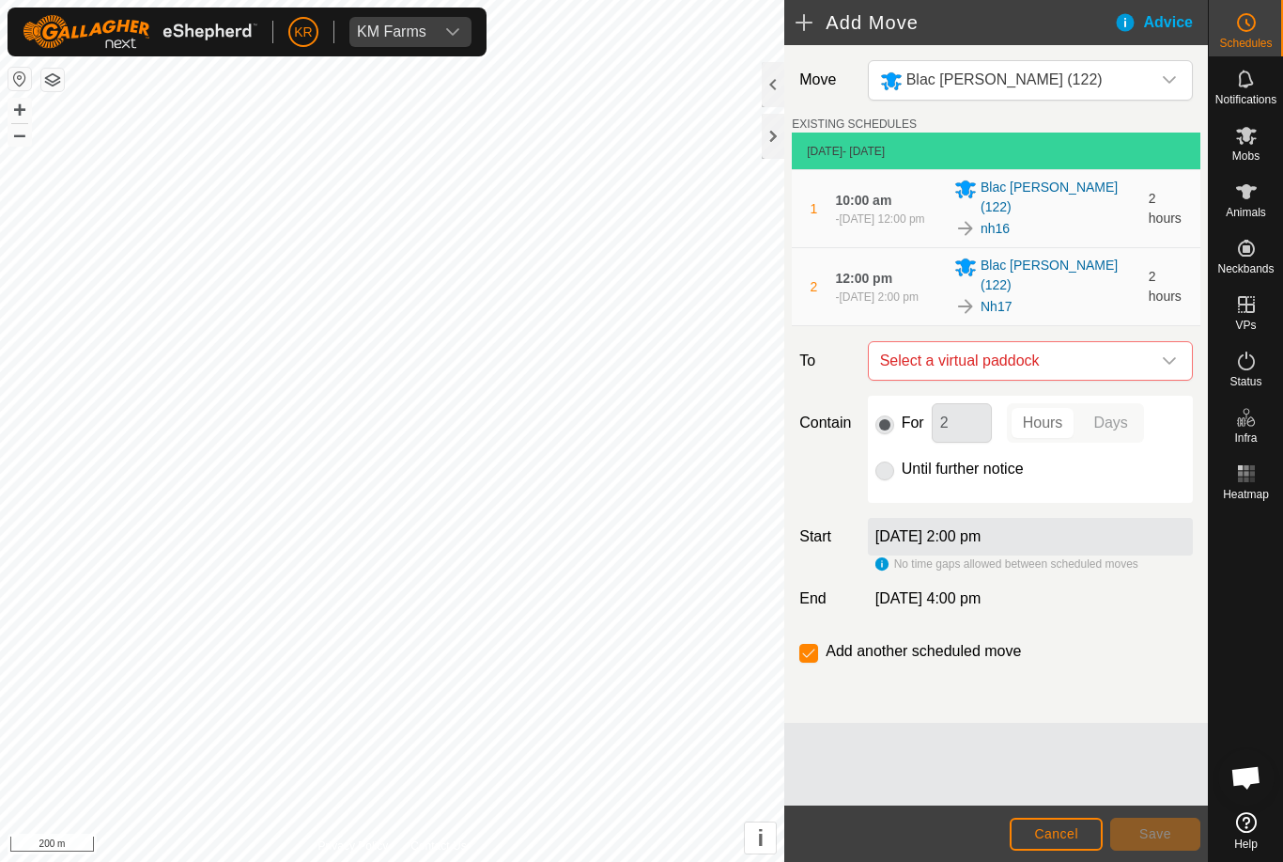
click at [1147, 342] on span "Select a virtual paddock" at bounding box center [1012, 361] width 278 height 38
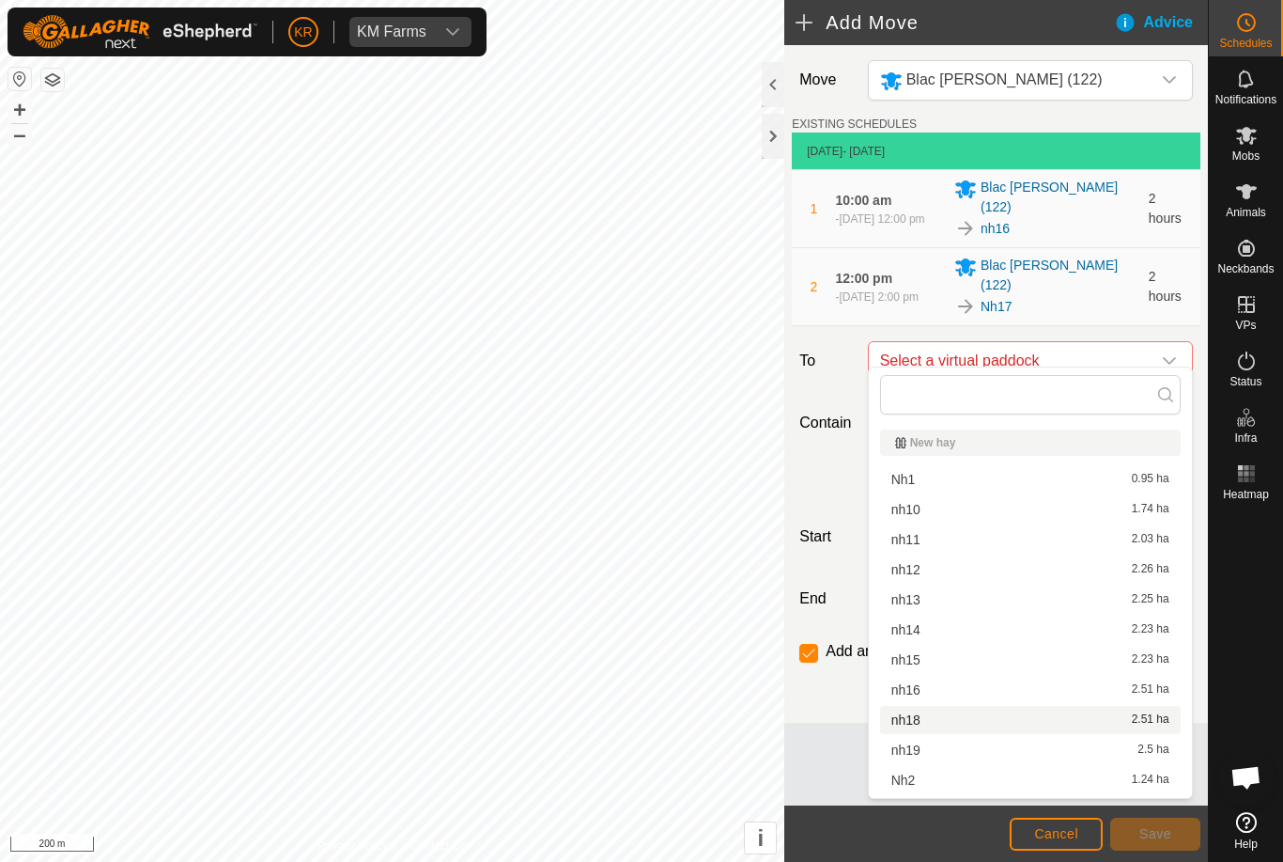
click at [926, 722] on div "nh18 2.51 ha" at bounding box center [1031, 719] width 278 height 13
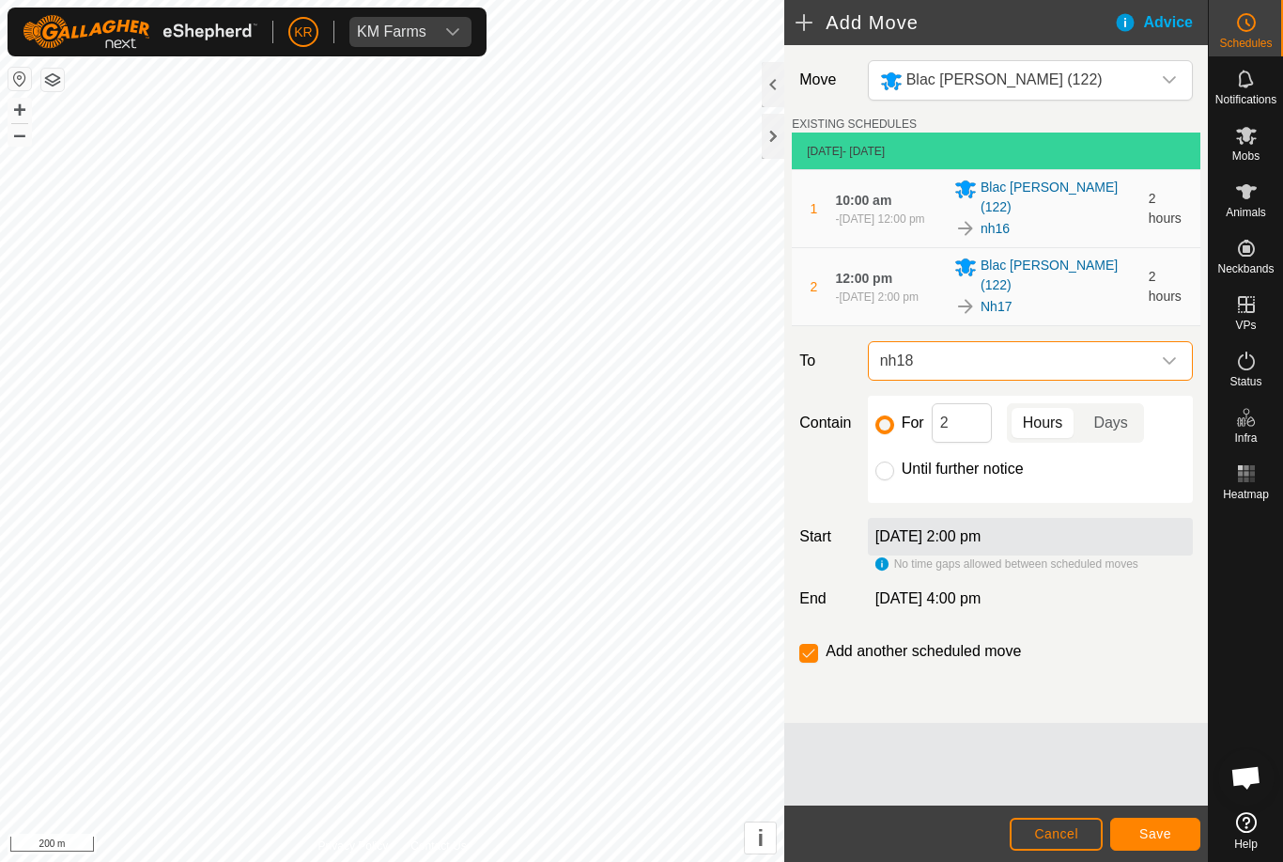
click at [1150, 824] on button "Save" at bounding box center [1155, 833] width 90 height 33
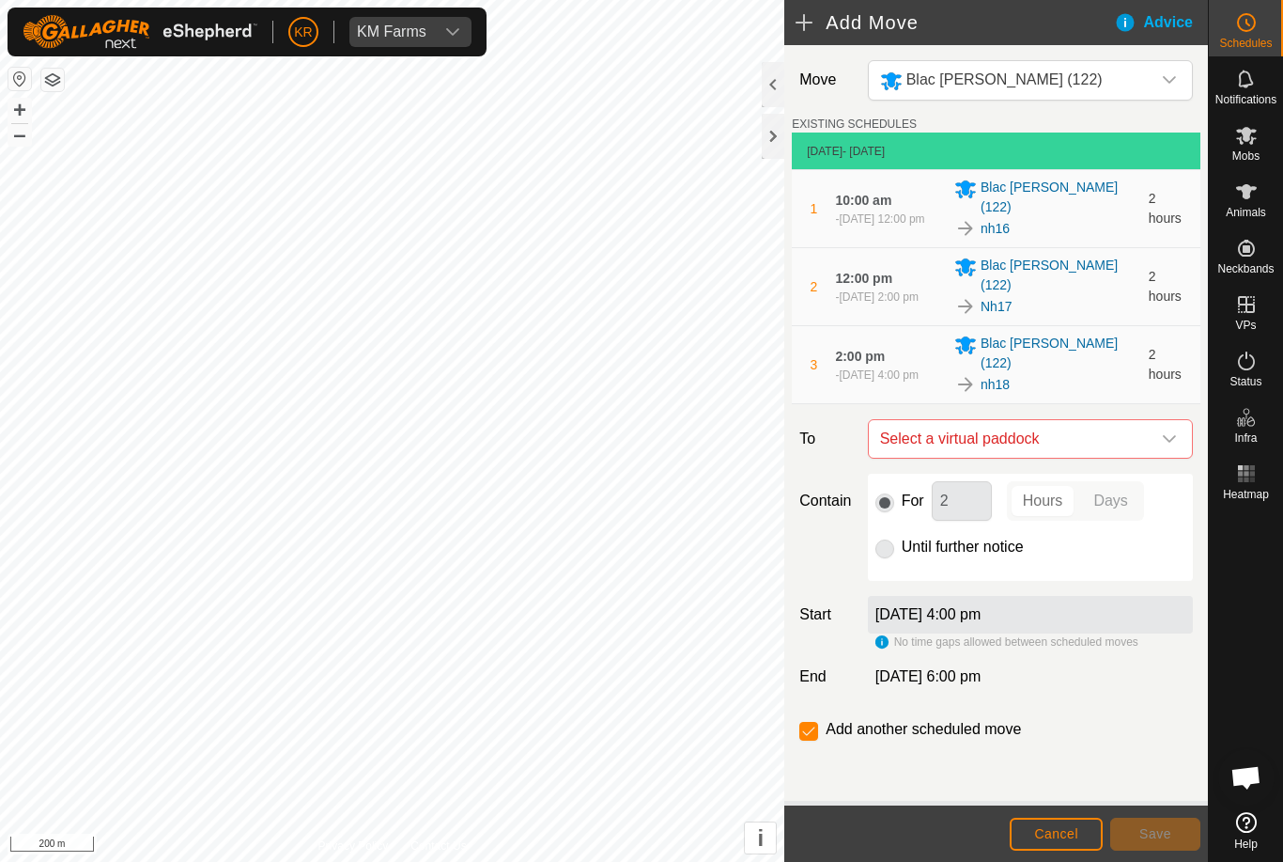
click at [1160, 420] on div "dropdown trigger" at bounding box center [1170, 439] width 38 height 38
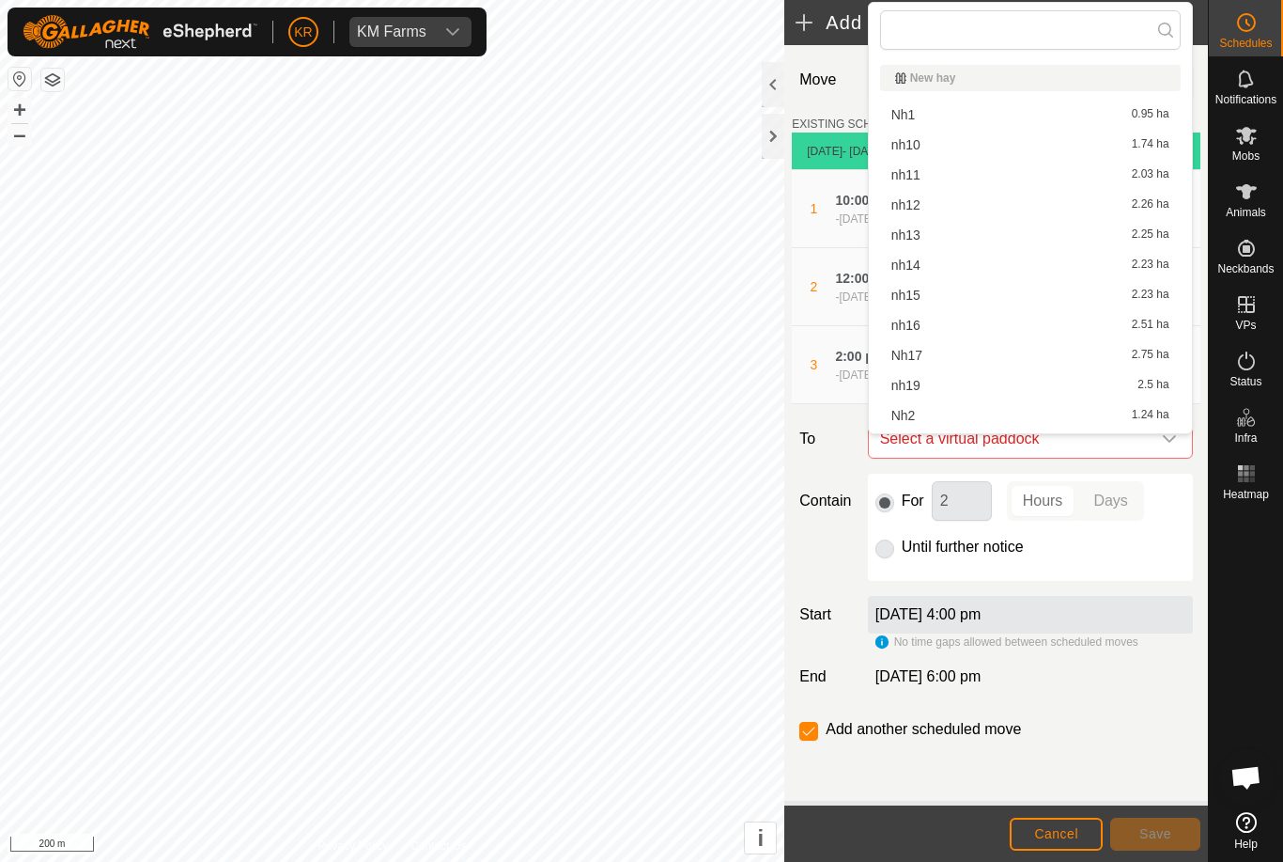
click at [948, 379] on div "nh19 2.5 ha" at bounding box center [1031, 385] width 278 height 13
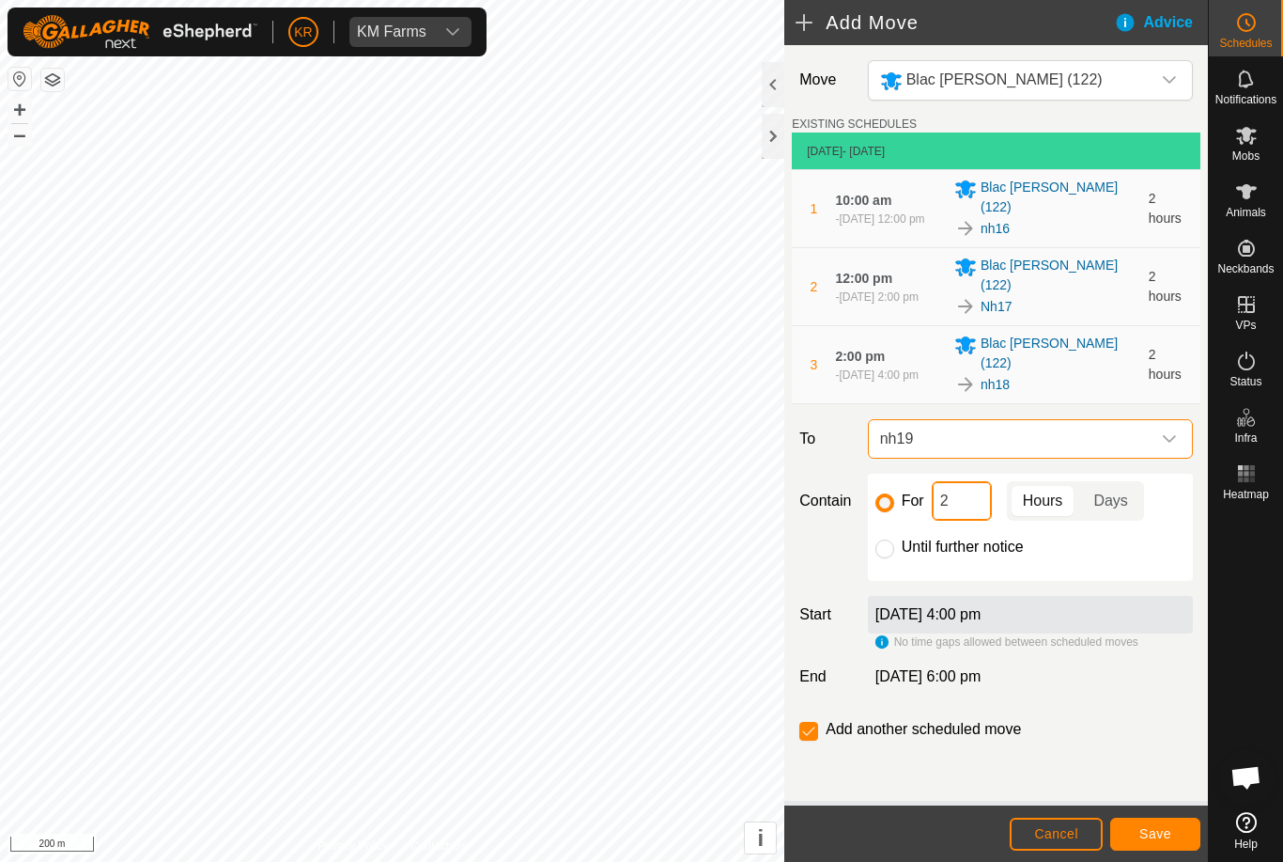
click at [947, 481] on input "2" at bounding box center [962, 500] width 60 height 39
click at [1157, 829] on span "Save" at bounding box center [1156, 833] width 32 height 15
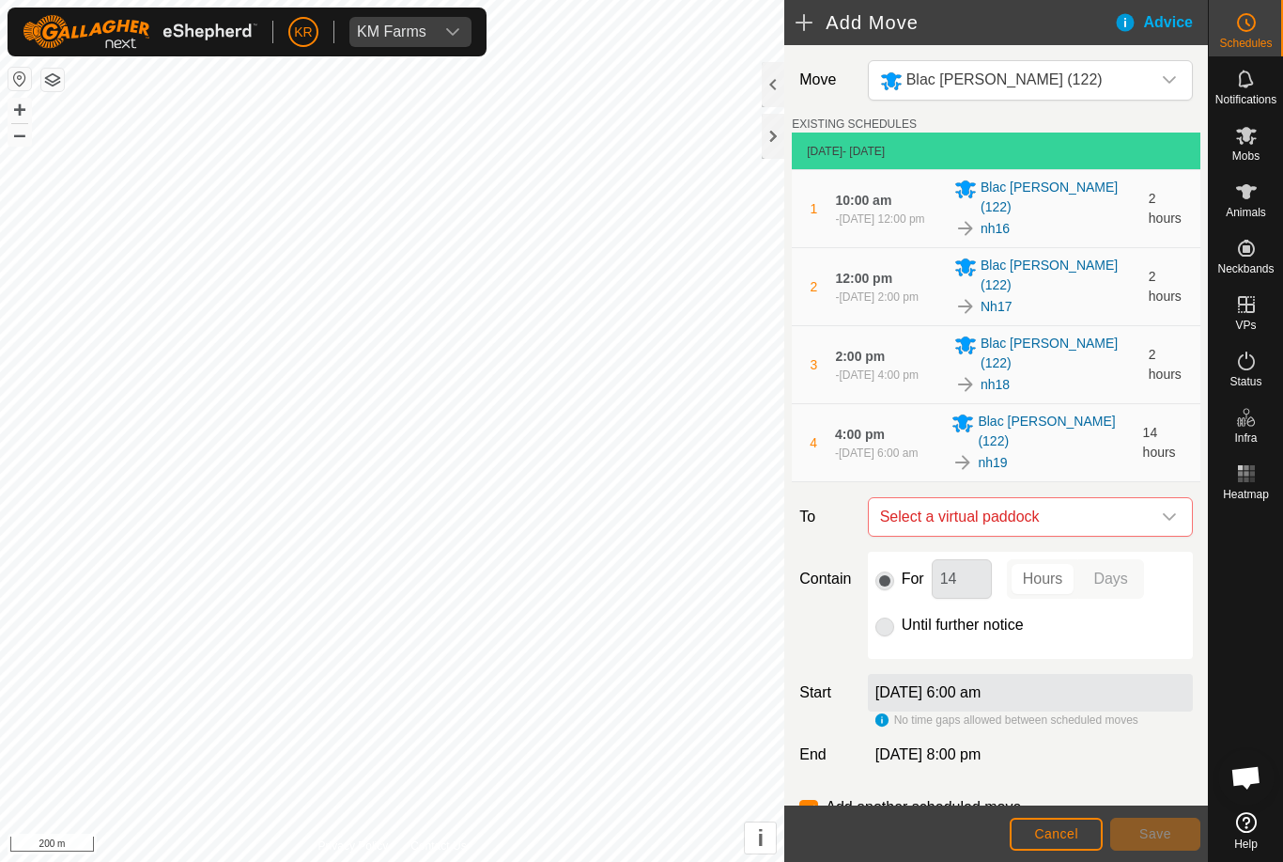
click at [1168, 509] on icon "dropdown trigger" at bounding box center [1169, 516] width 15 height 15
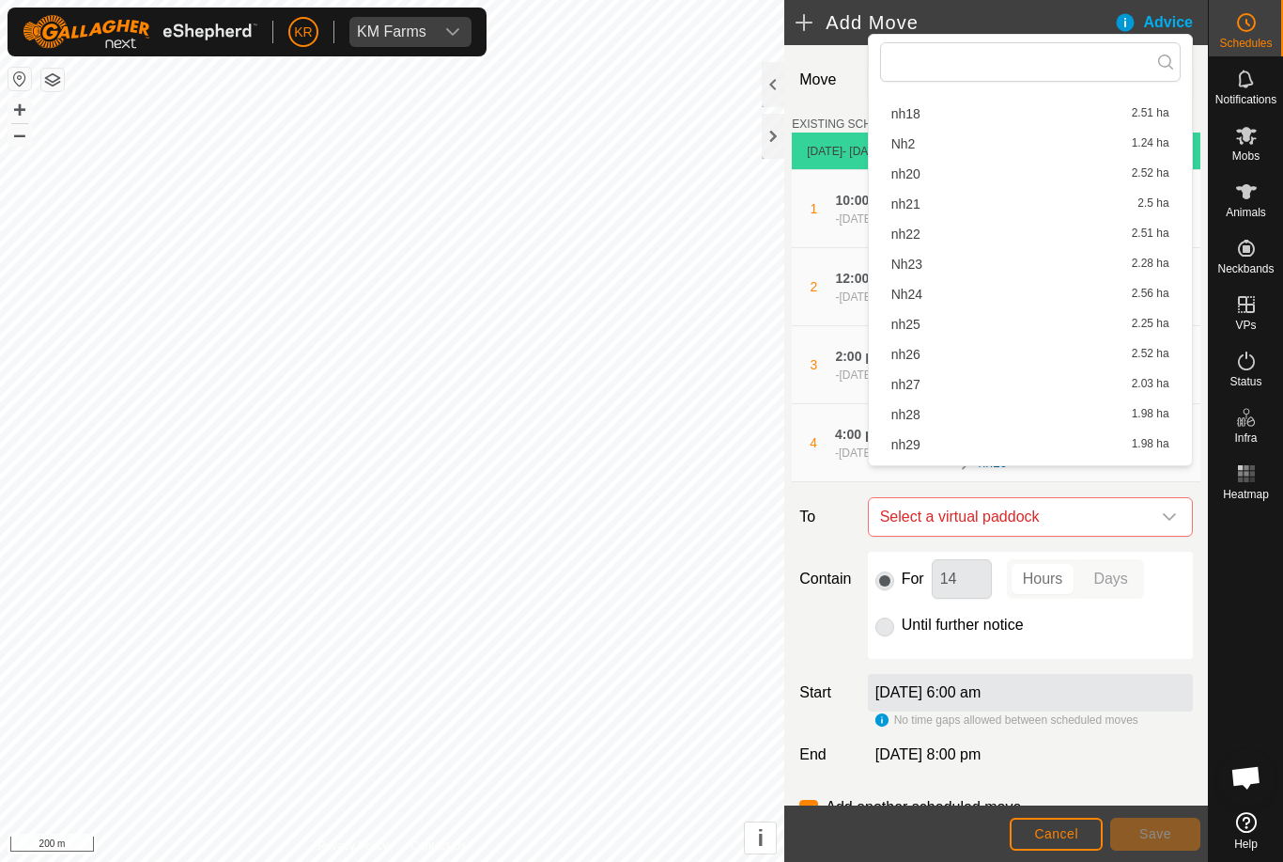
scroll to position [274, 0]
click at [919, 196] on span "nh20" at bounding box center [906, 202] width 29 height 13
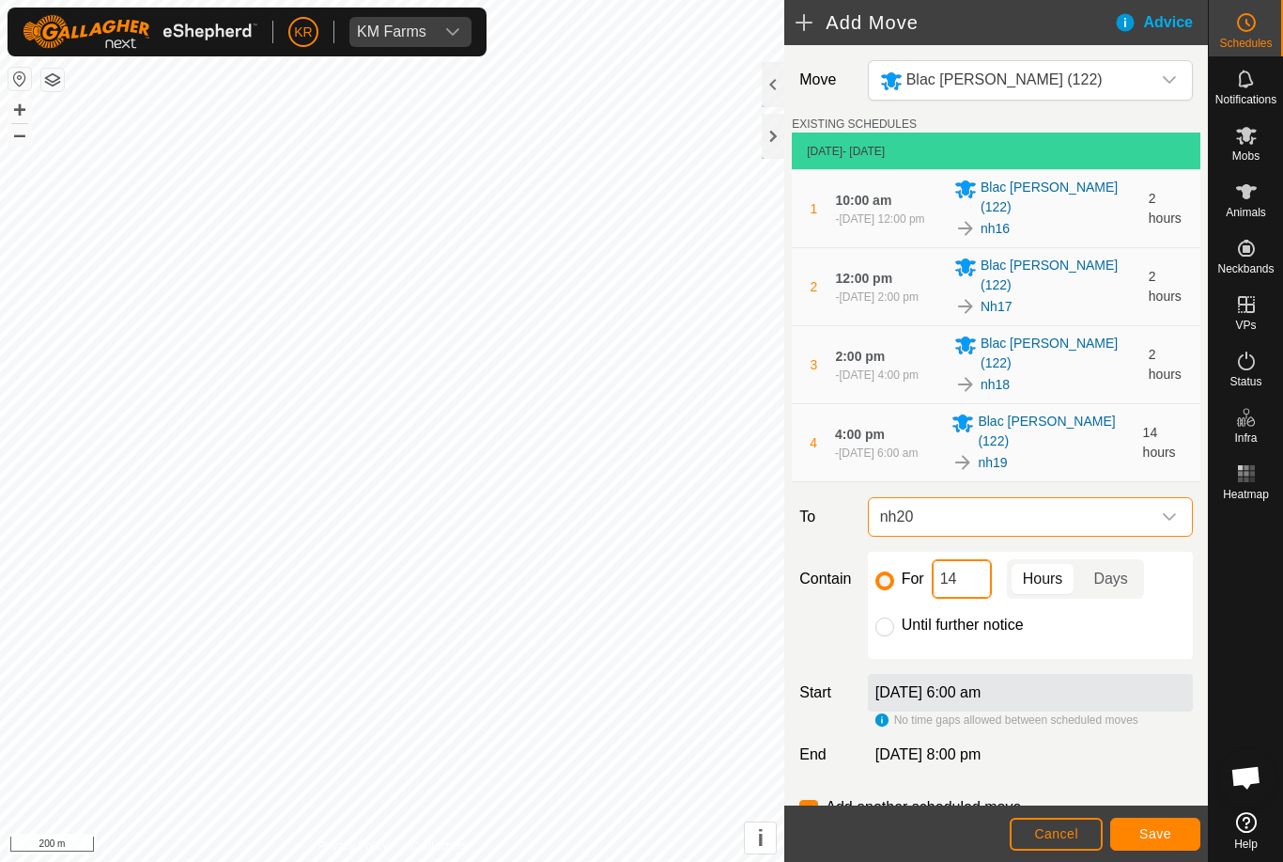
click at [973, 559] on input "14" at bounding box center [962, 578] width 60 height 39
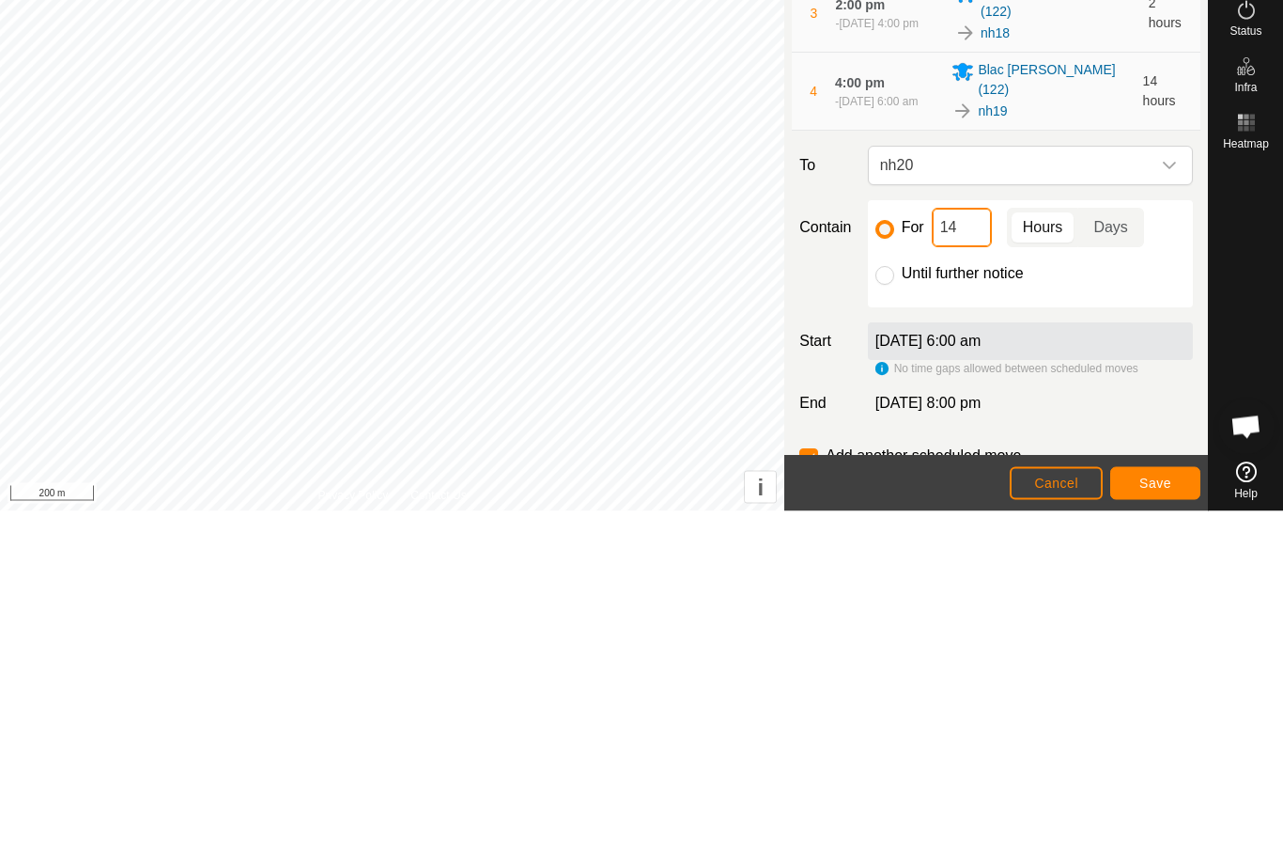
type input "1"
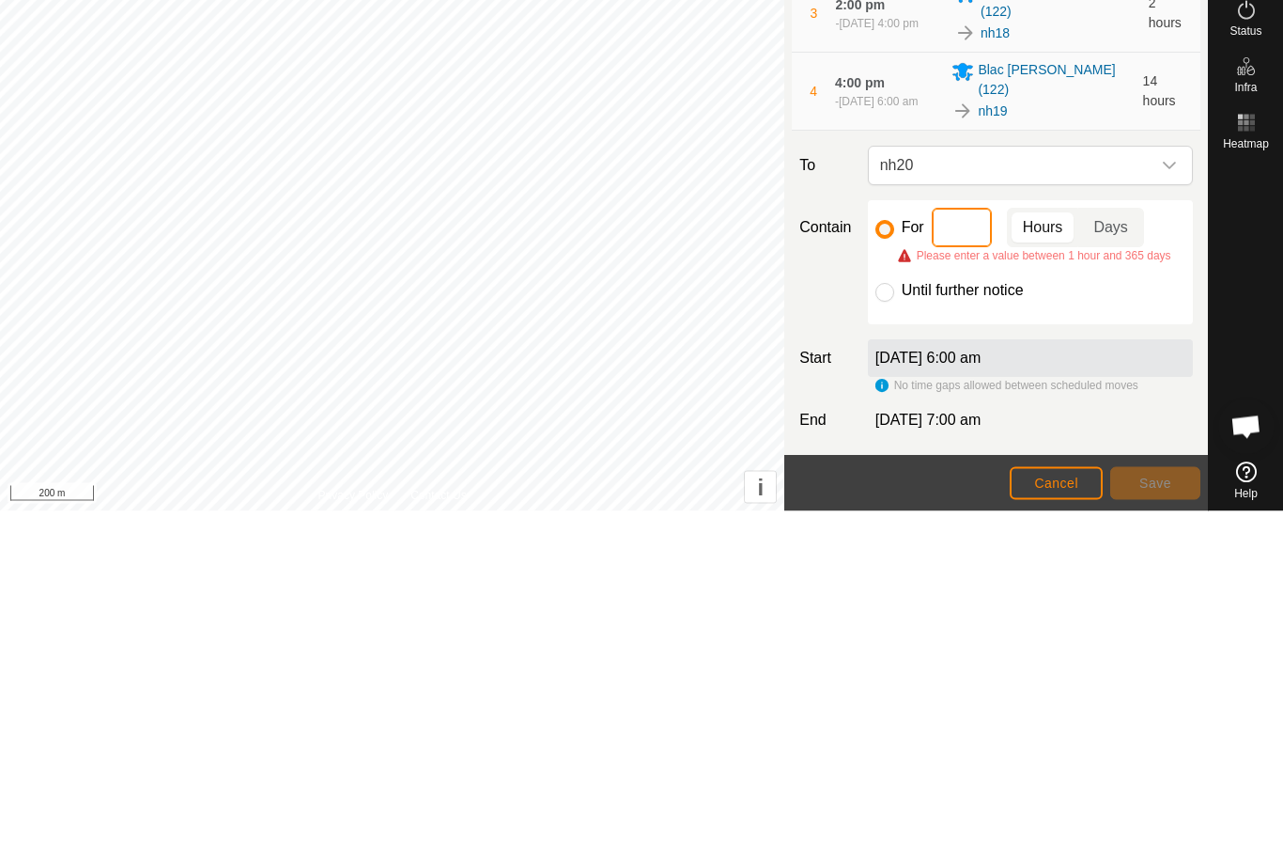
type input "2"
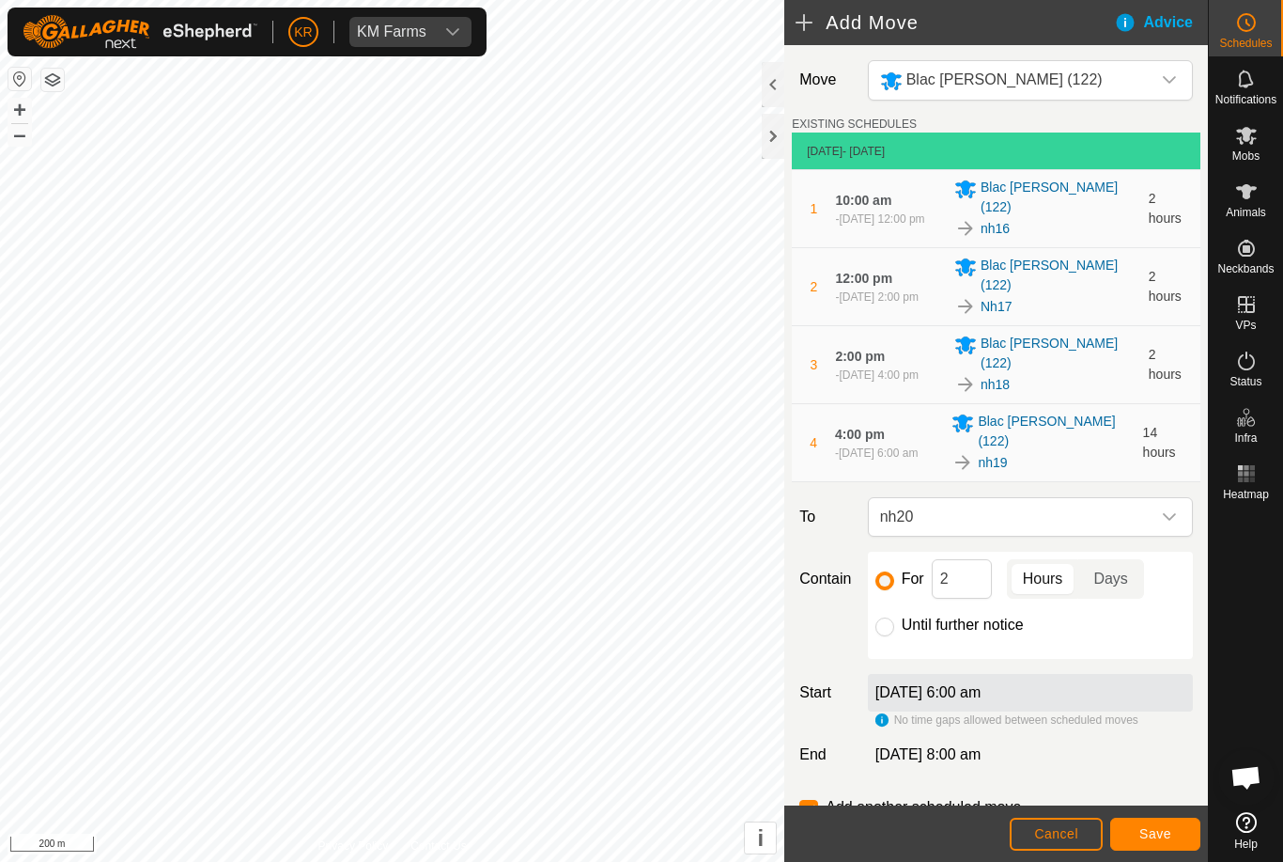
click at [1136, 824] on button "Save" at bounding box center [1155, 833] width 90 height 33
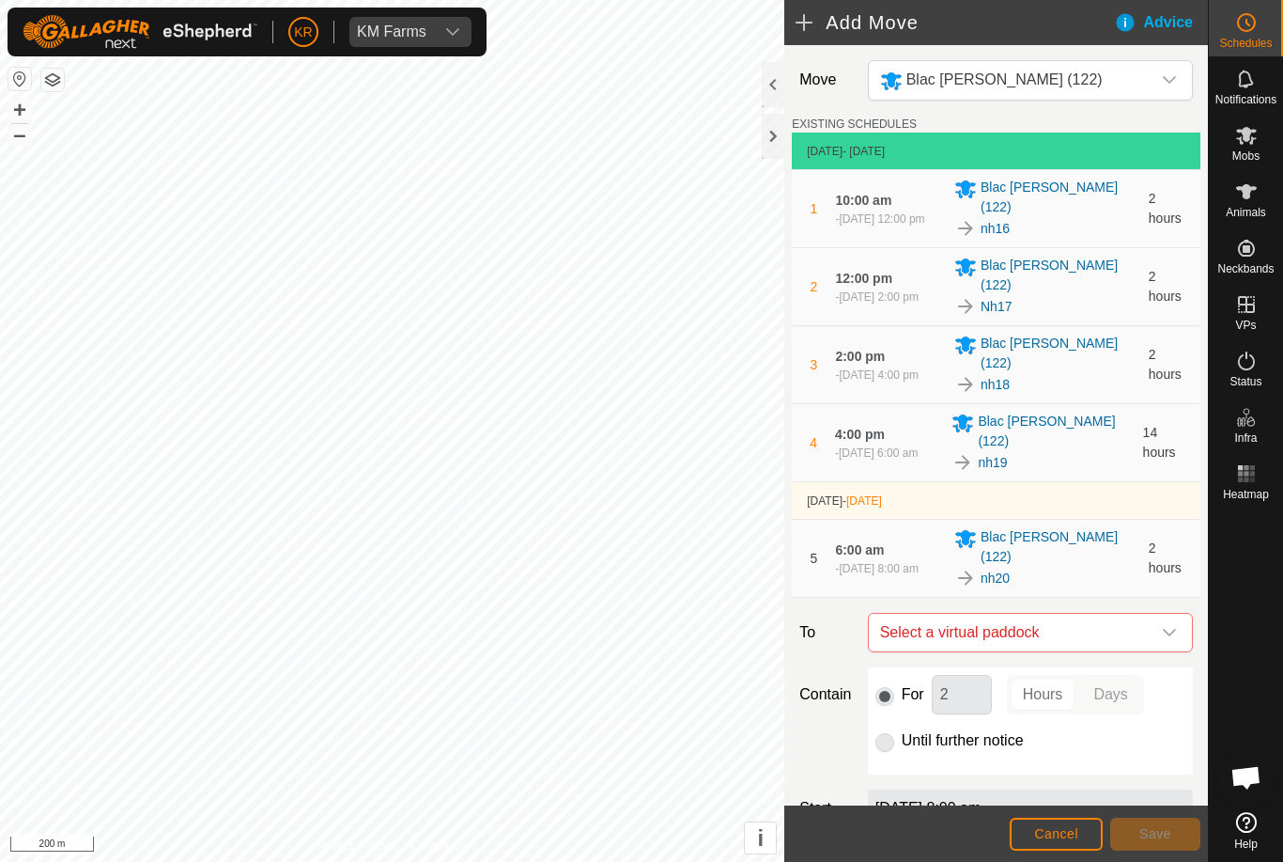
click at [1166, 625] on icon "dropdown trigger" at bounding box center [1169, 632] width 15 height 15
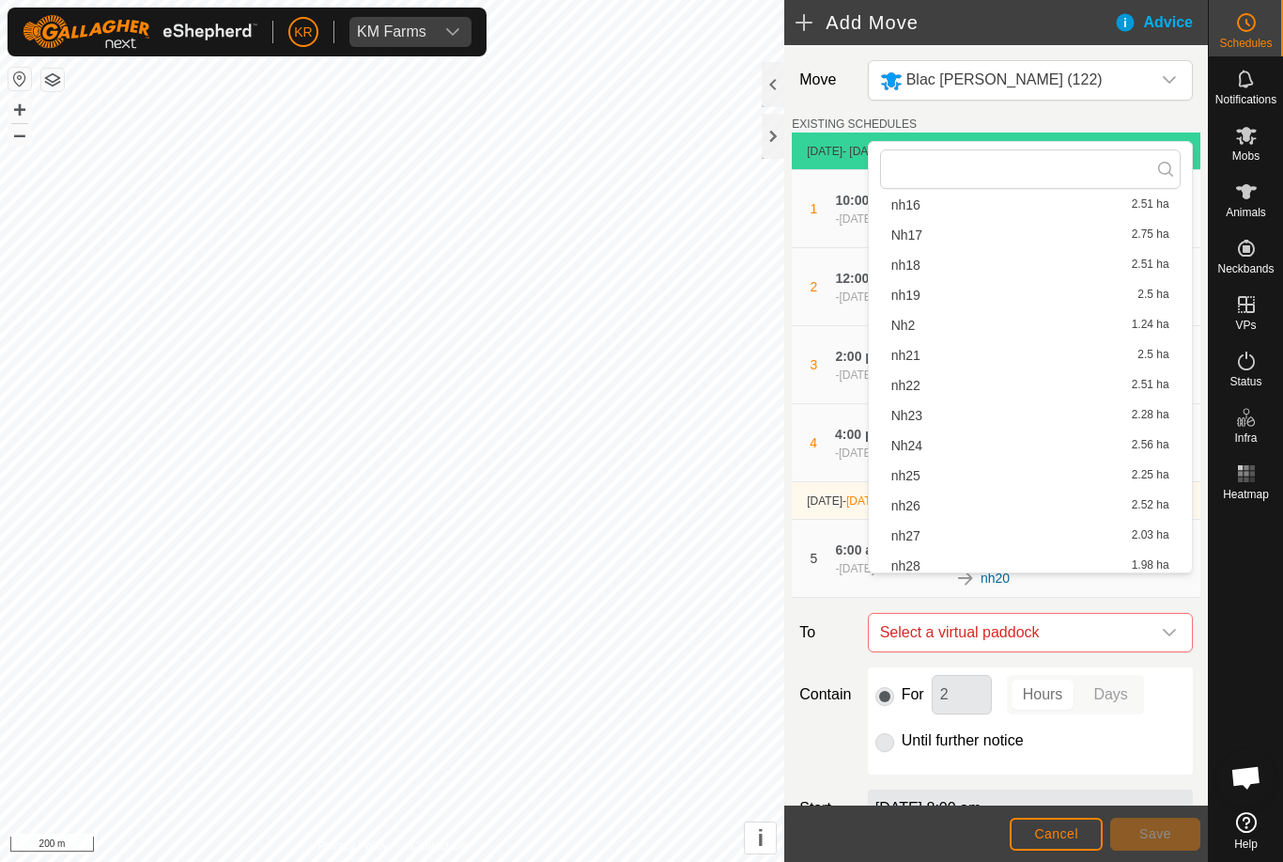
scroll to position [263, 0]
click at [917, 349] on span "nh21" at bounding box center [906, 351] width 29 height 13
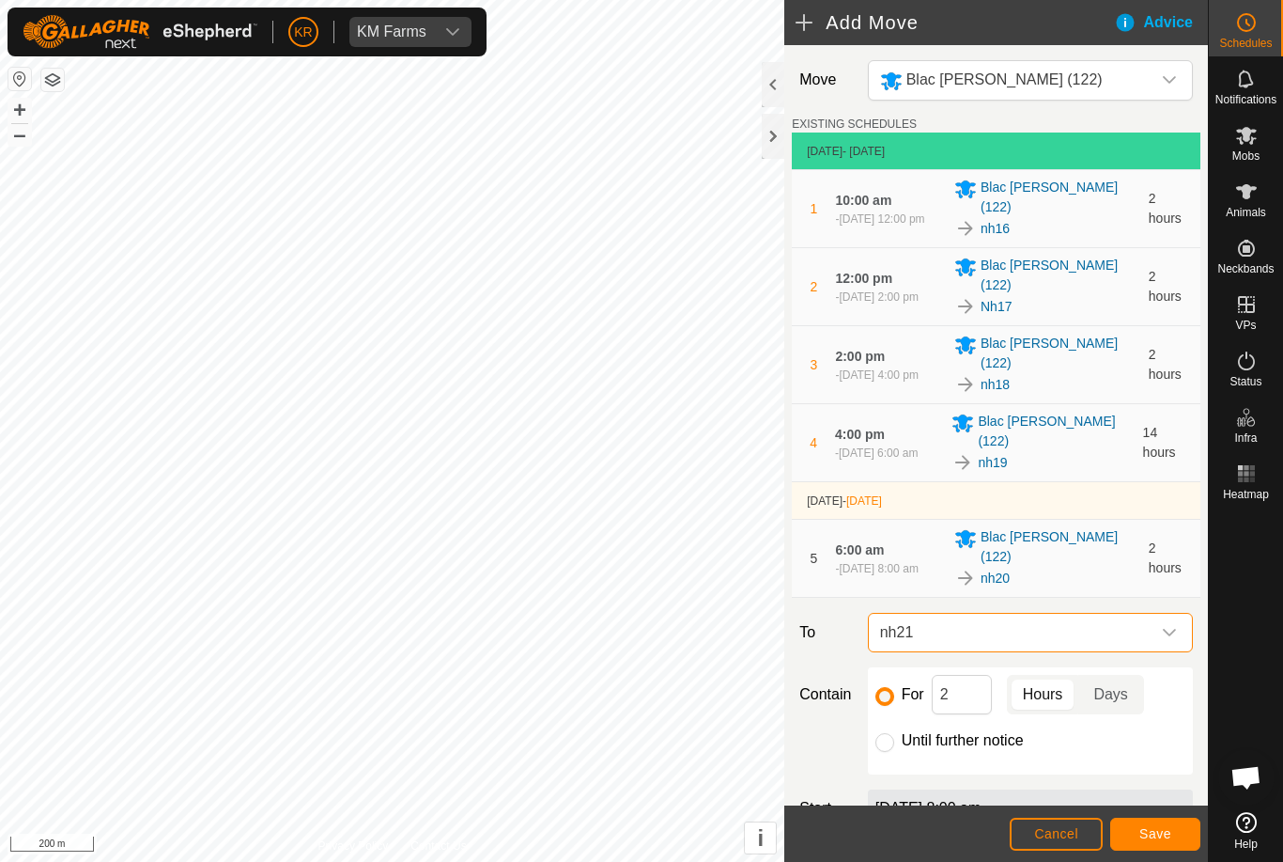
click at [1148, 829] on span "Save" at bounding box center [1156, 833] width 32 height 15
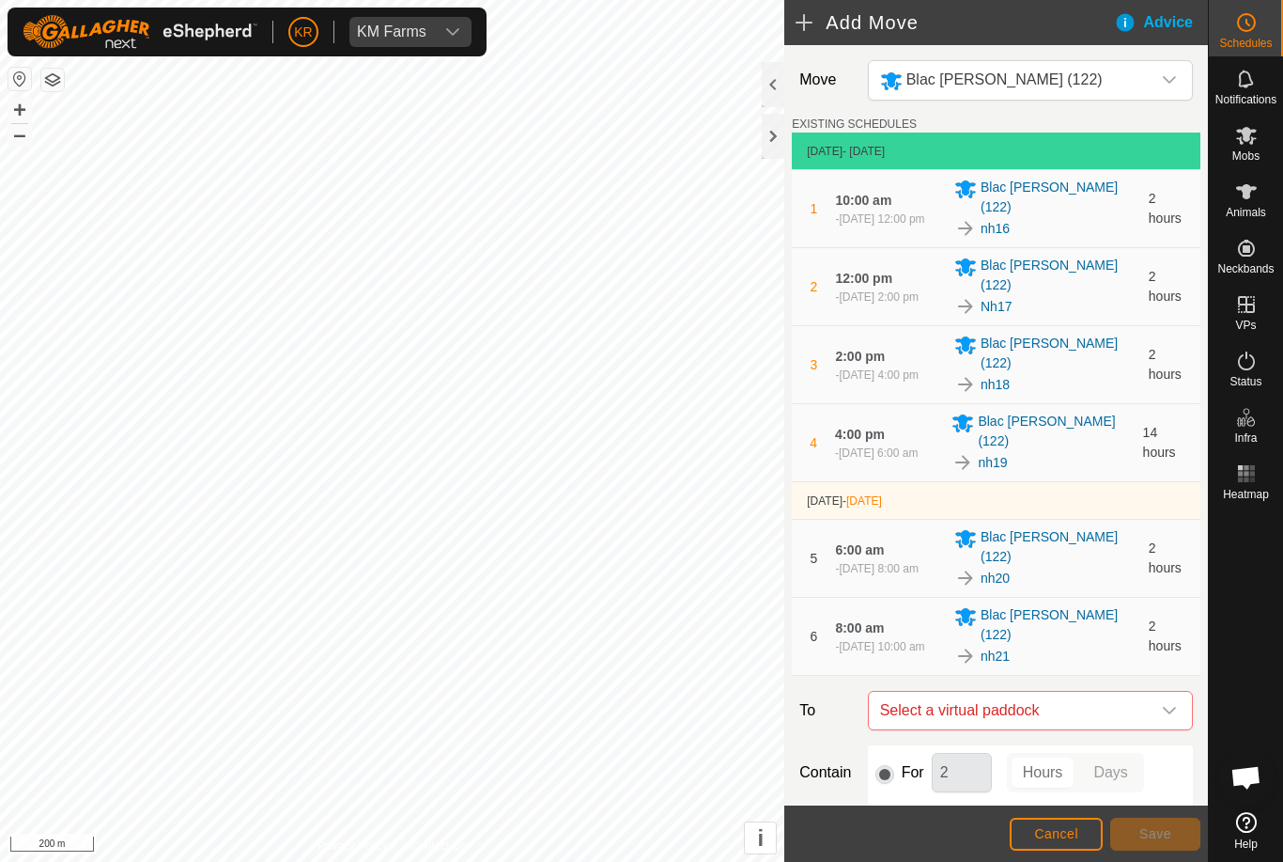
click at [1126, 691] on span "Select a virtual paddock" at bounding box center [1012, 710] width 278 height 38
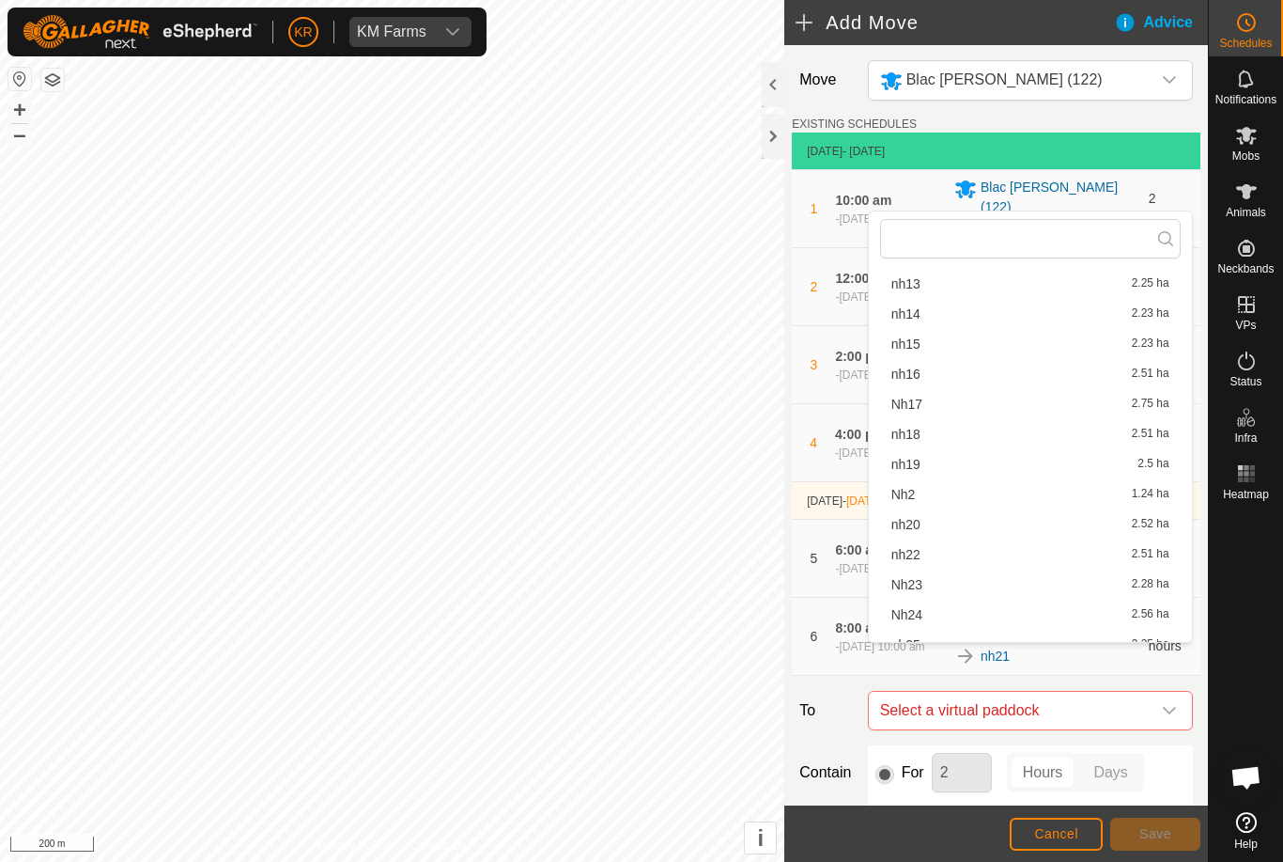
scroll to position [229, 0]
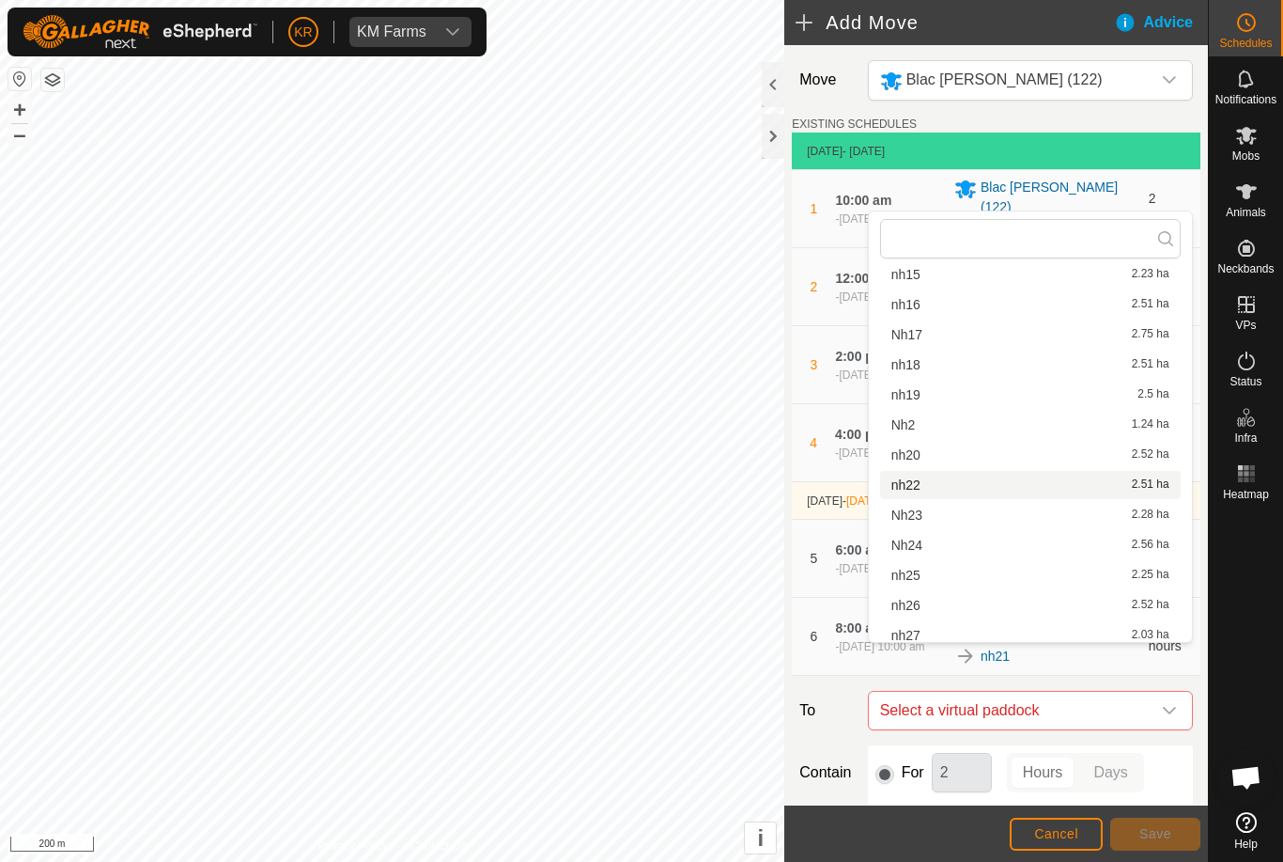
click at [924, 482] on div "nh22 2.51 ha" at bounding box center [1031, 484] width 278 height 13
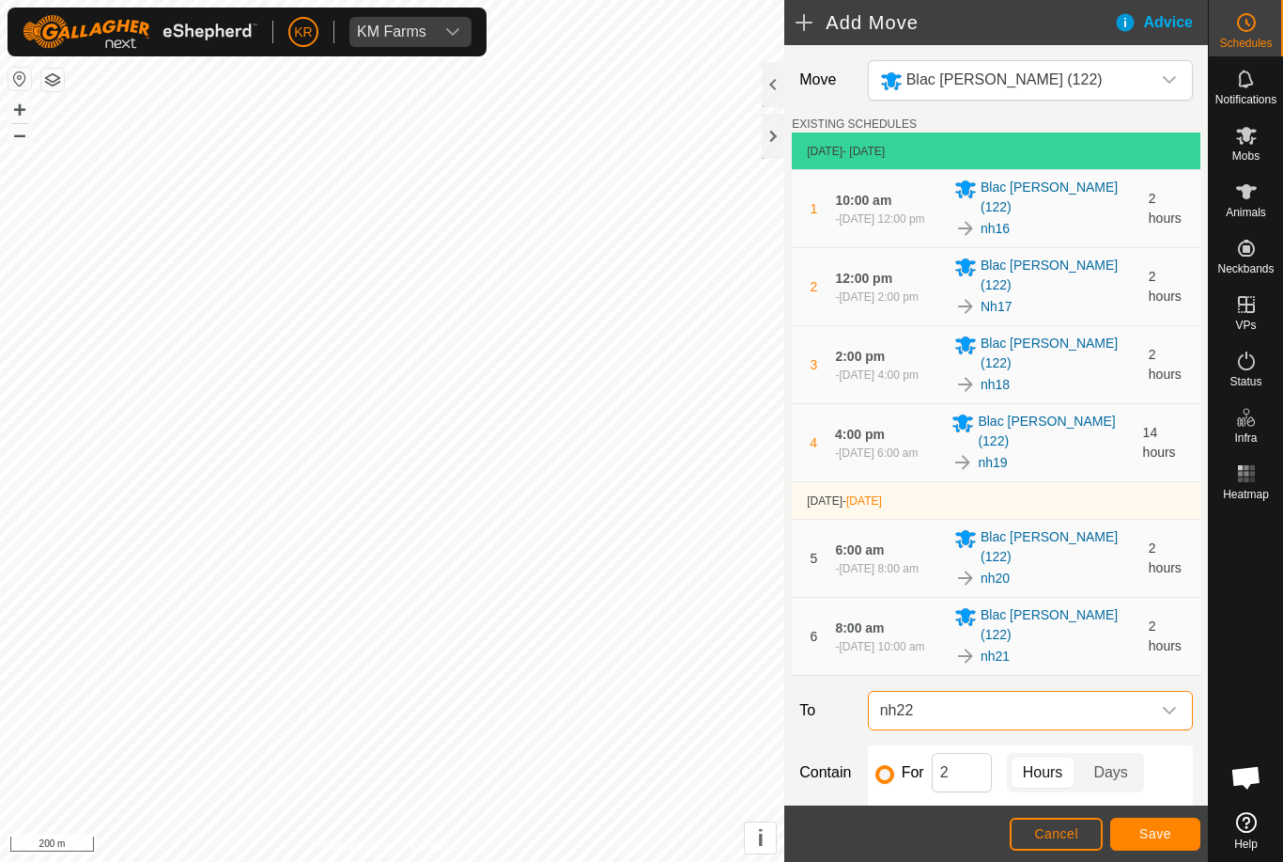
click at [1145, 817] on button "Save" at bounding box center [1155, 833] width 90 height 33
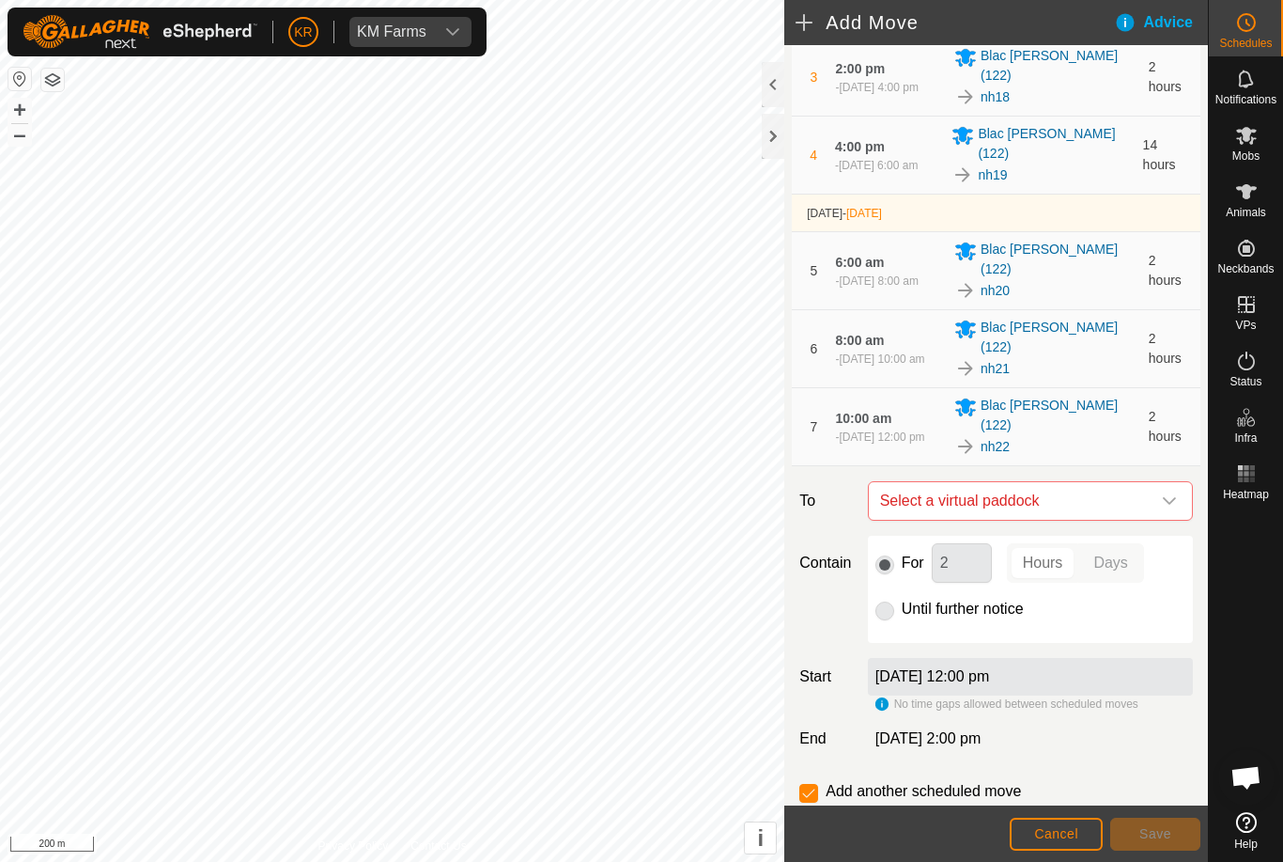
scroll to position [287, 0]
click at [1147, 483] on span "Select a virtual paddock" at bounding box center [1012, 502] width 278 height 38
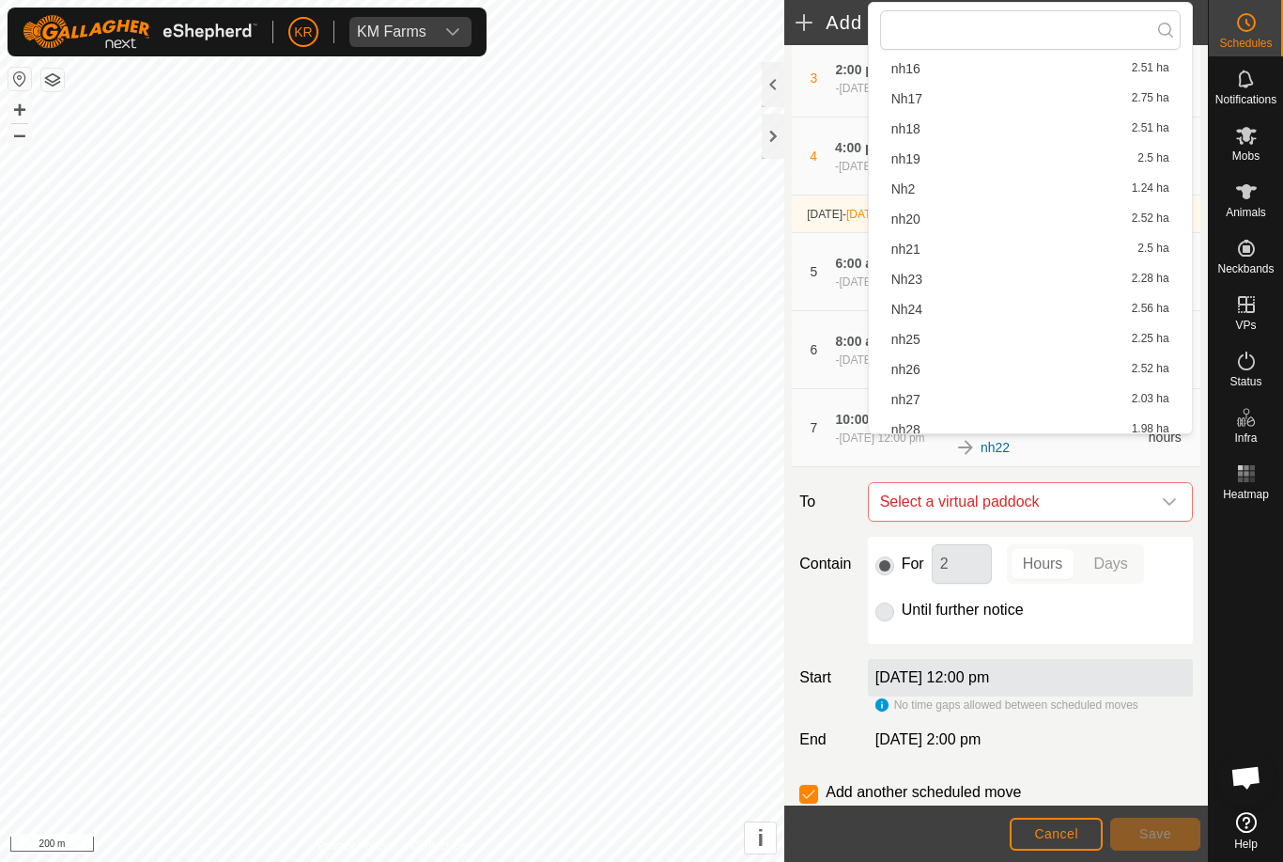
scroll to position [293, 0]
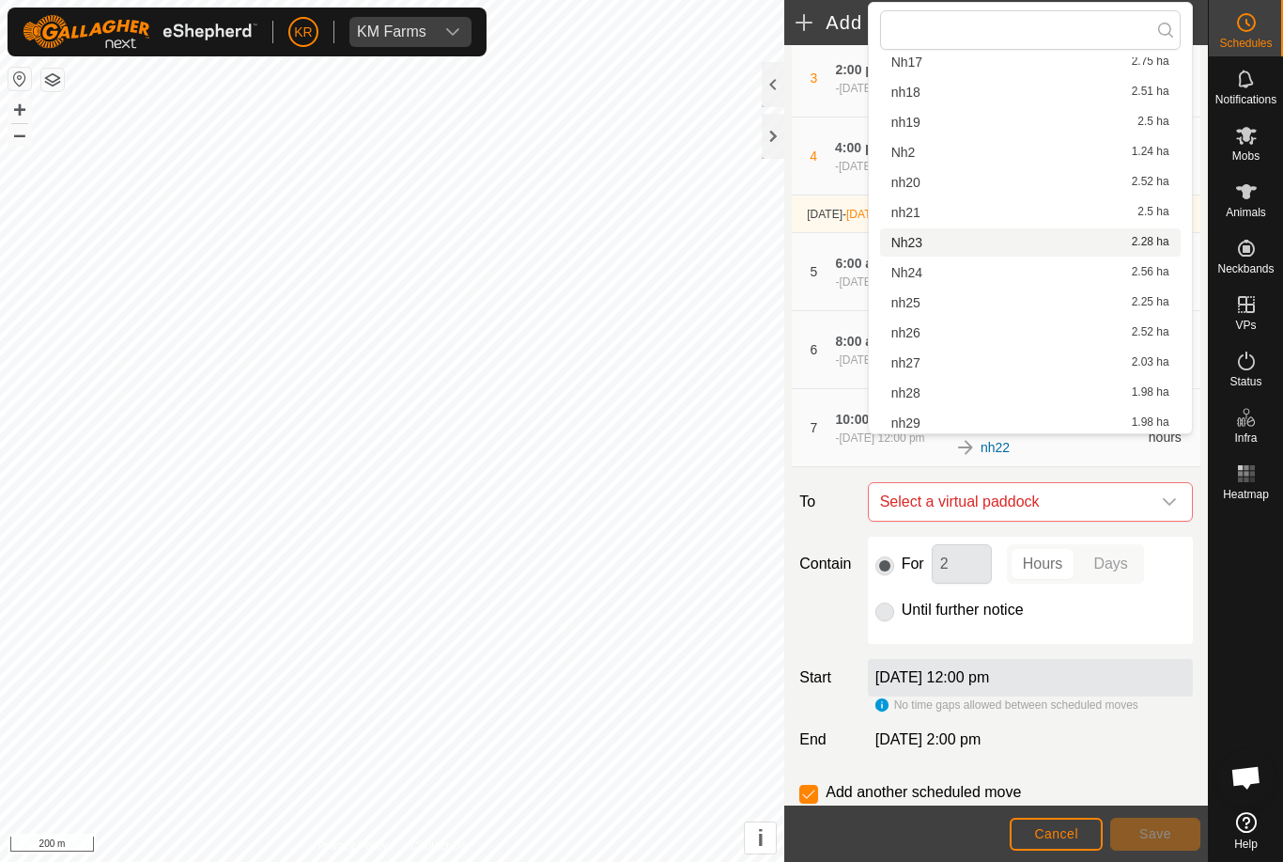
click at [919, 243] on span "Nh23" at bounding box center [907, 242] width 31 height 13
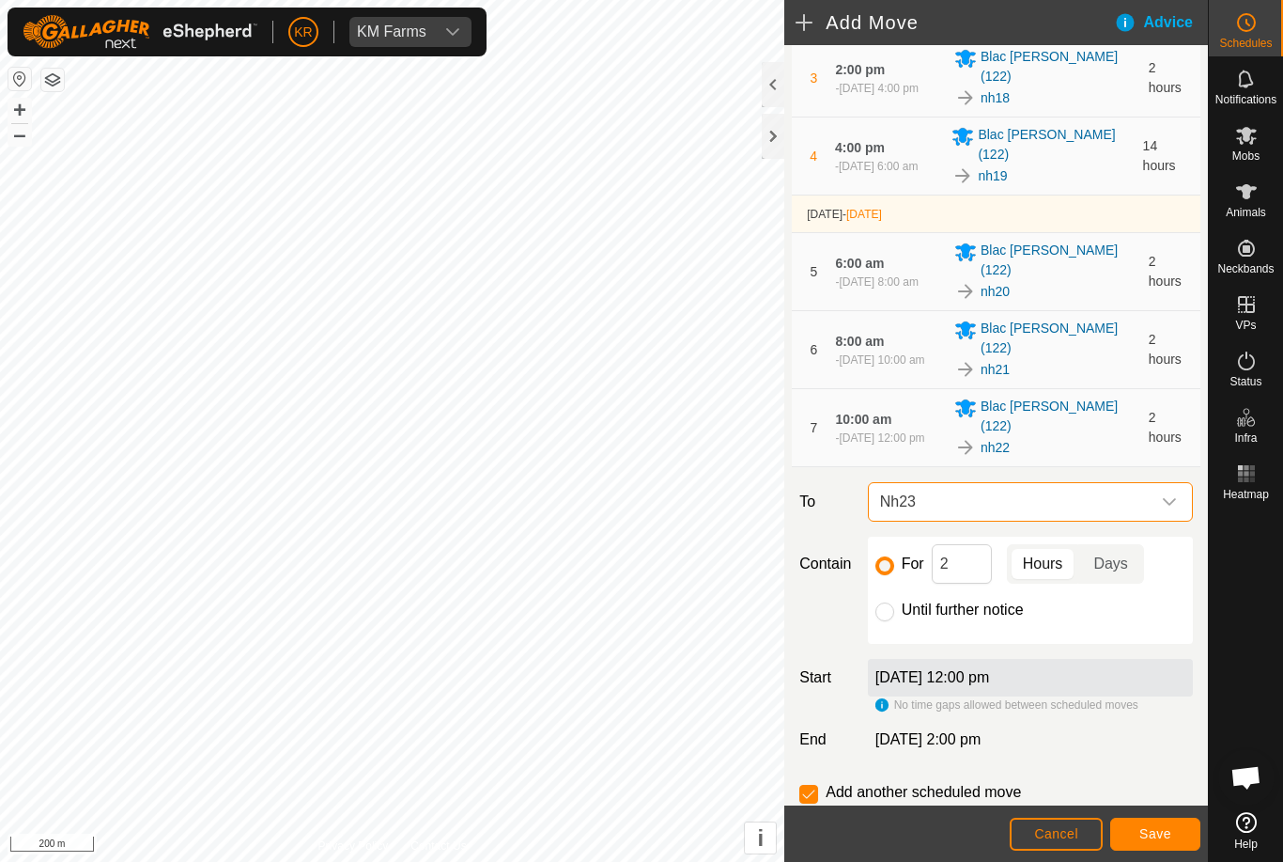
click at [1158, 830] on span "Save" at bounding box center [1156, 833] width 32 height 15
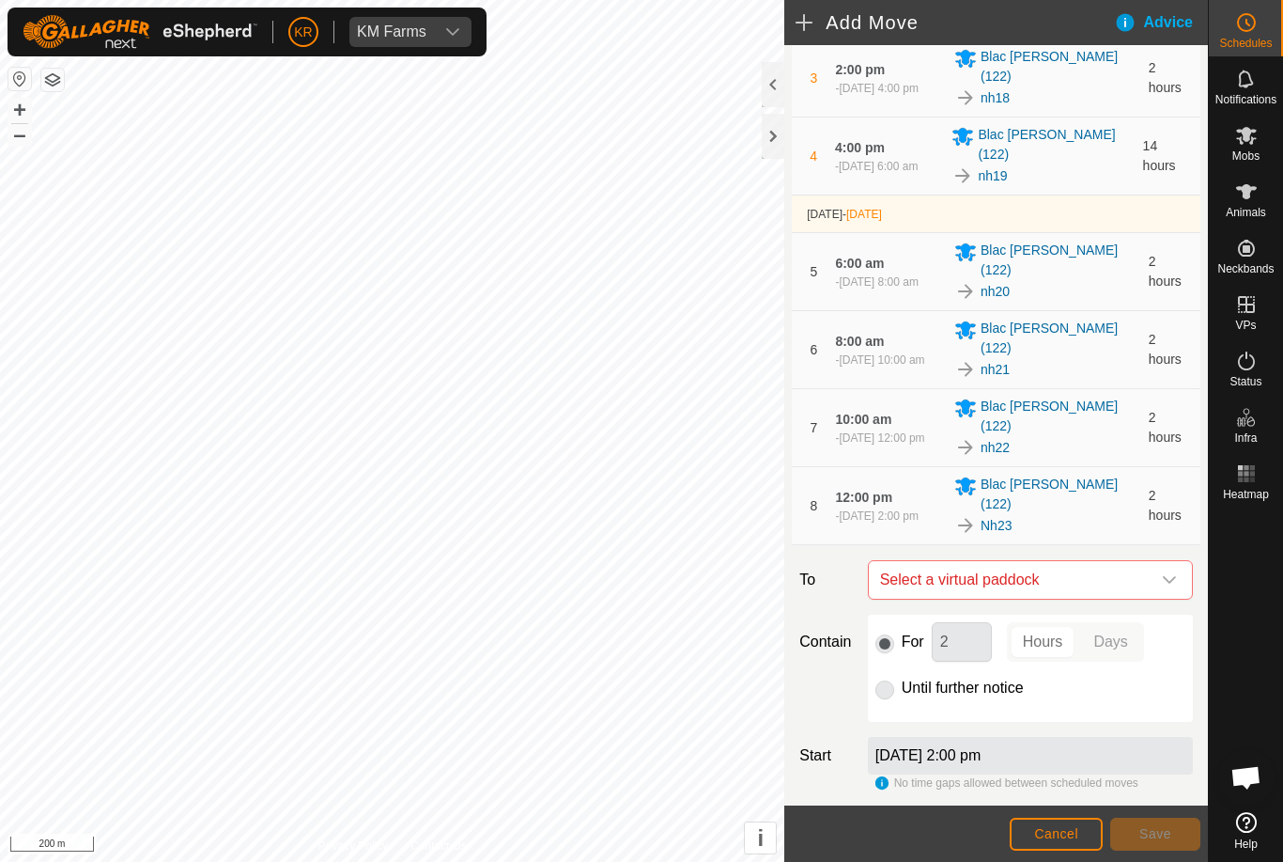
click at [1149, 561] on span "Select a virtual paddock" at bounding box center [1012, 580] width 278 height 38
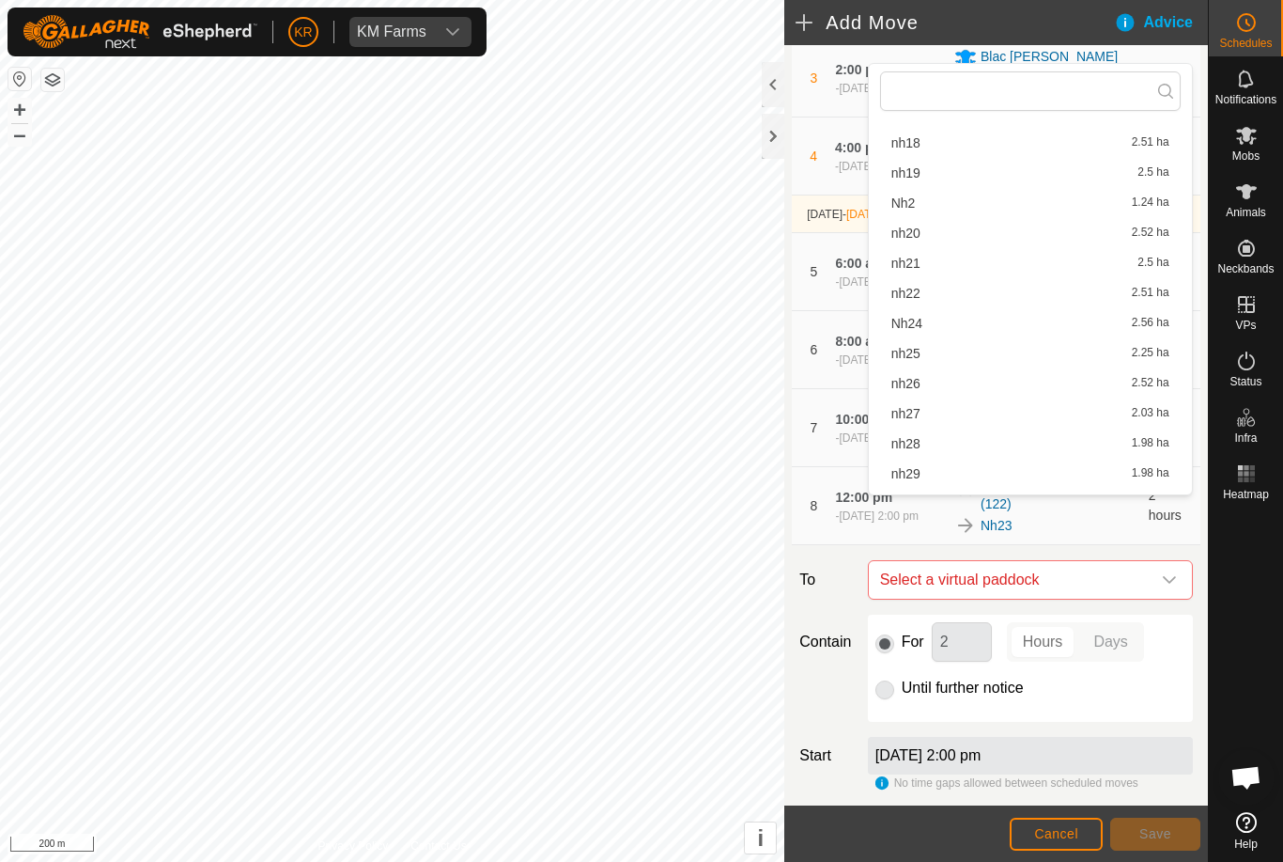
scroll to position [303, 0]
click at [931, 324] on div "Nh24 2.56 ha" at bounding box center [1031, 323] width 278 height 13
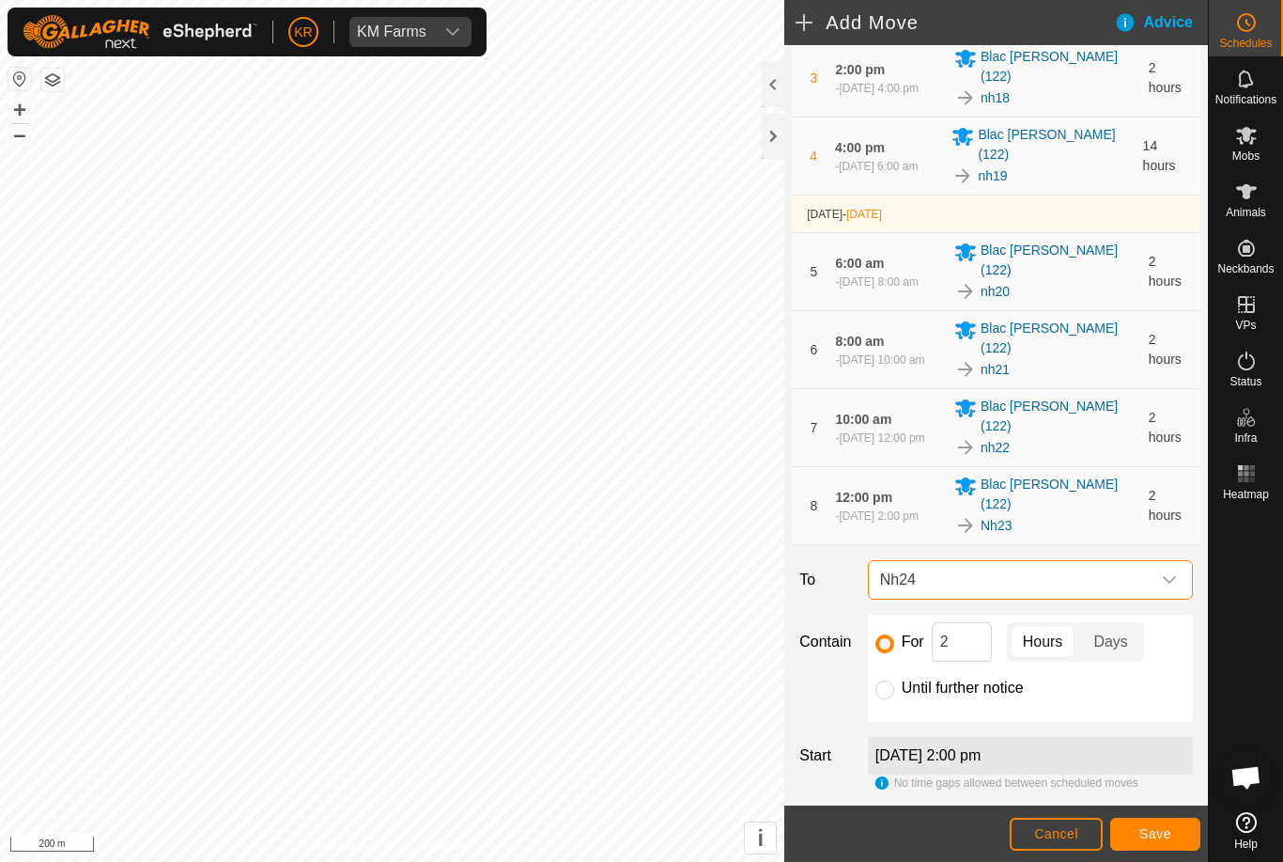
click at [1152, 829] on span "Save" at bounding box center [1156, 833] width 32 height 15
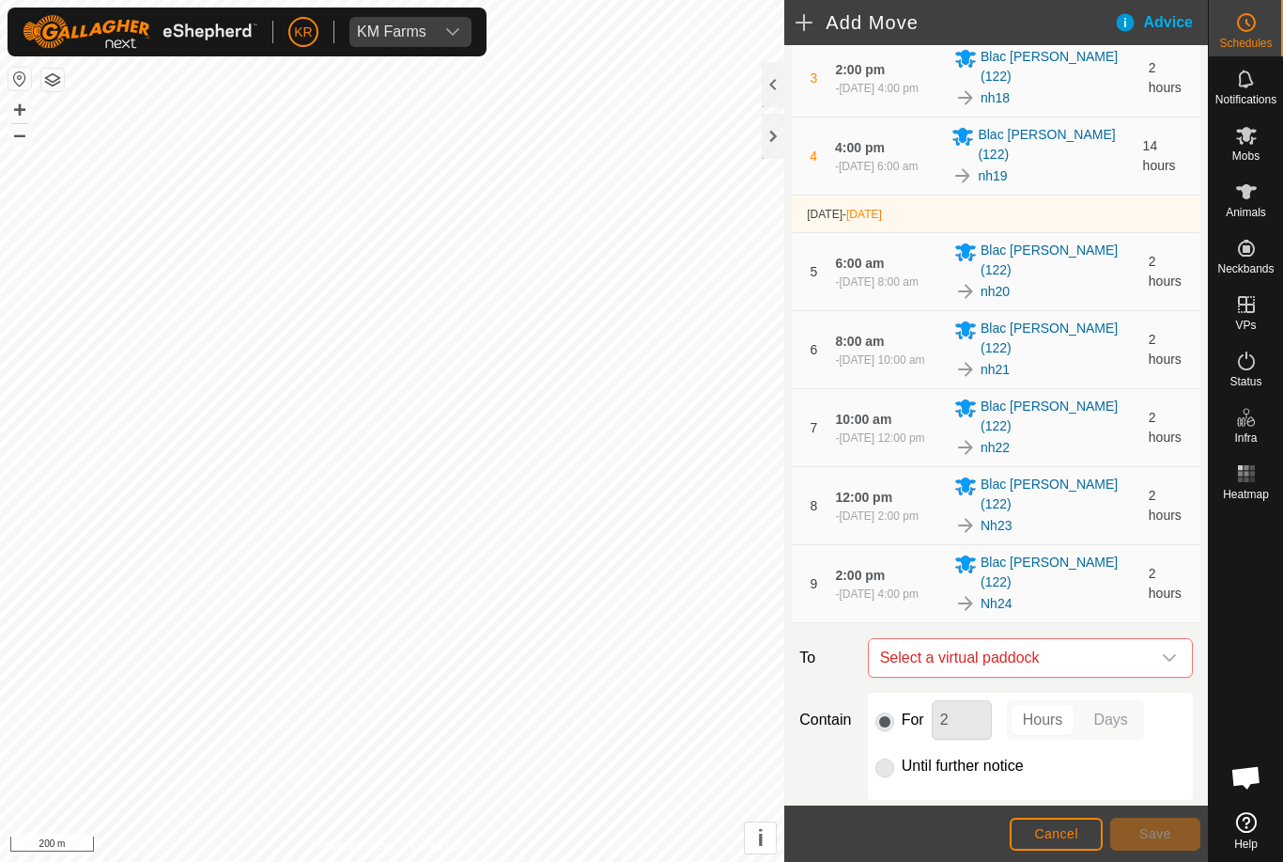
click at [1149, 639] on span "Select a virtual paddock" at bounding box center [1012, 658] width 278 height 38
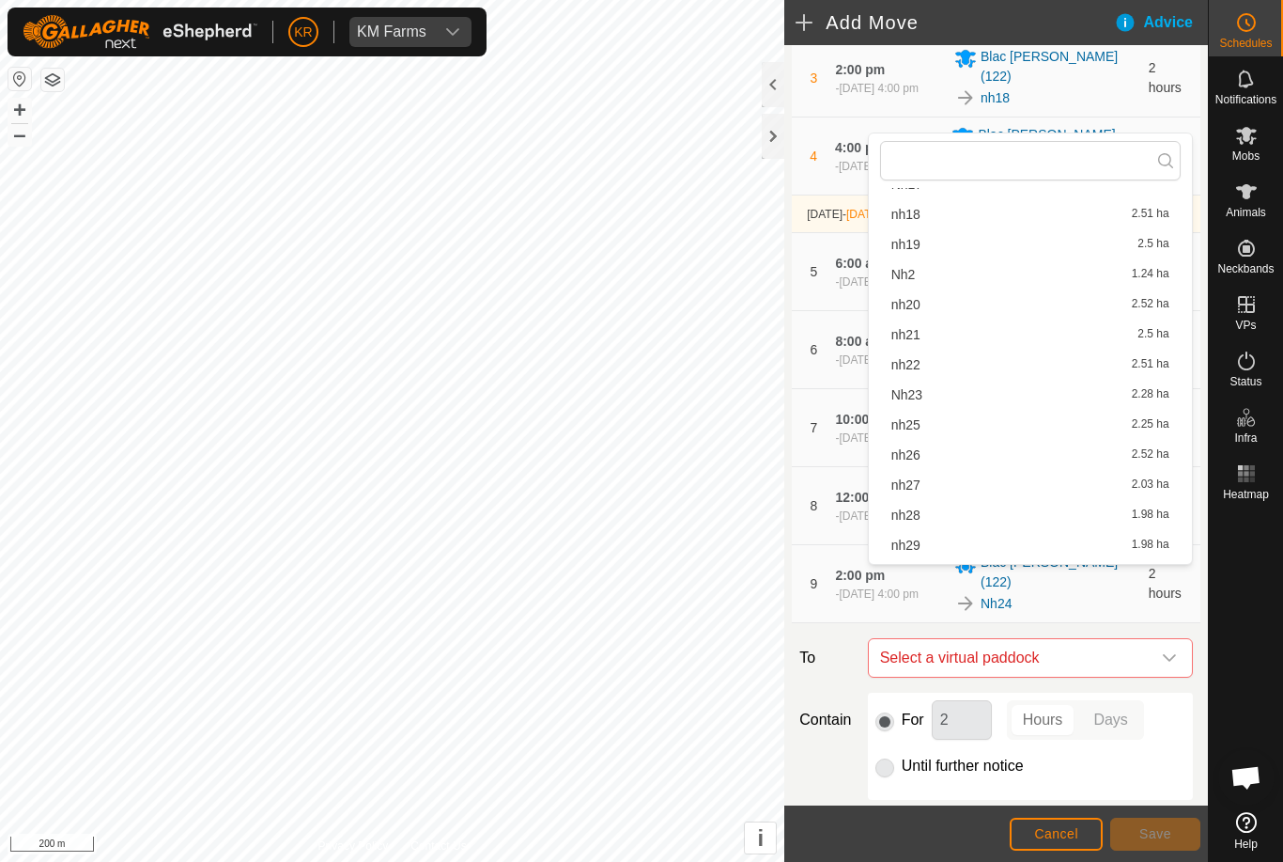
scroll to position [333, 0]
click at [922, 393] on div "nh25 2.25 ha" at bounding box center [1031, 393] width 278 height 13
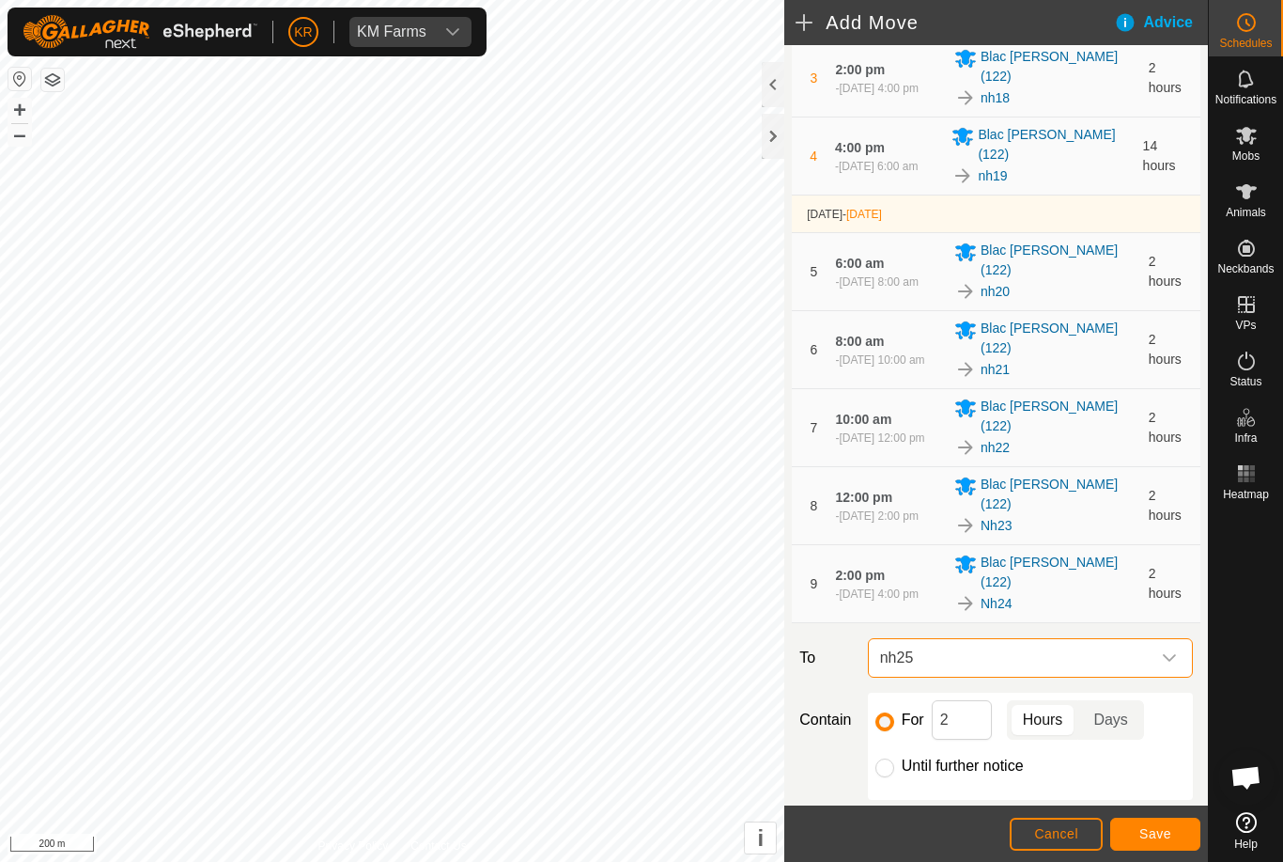
click at [1138, 824] on button "Save" at bounding box center [1155, 833] width 90 height 33
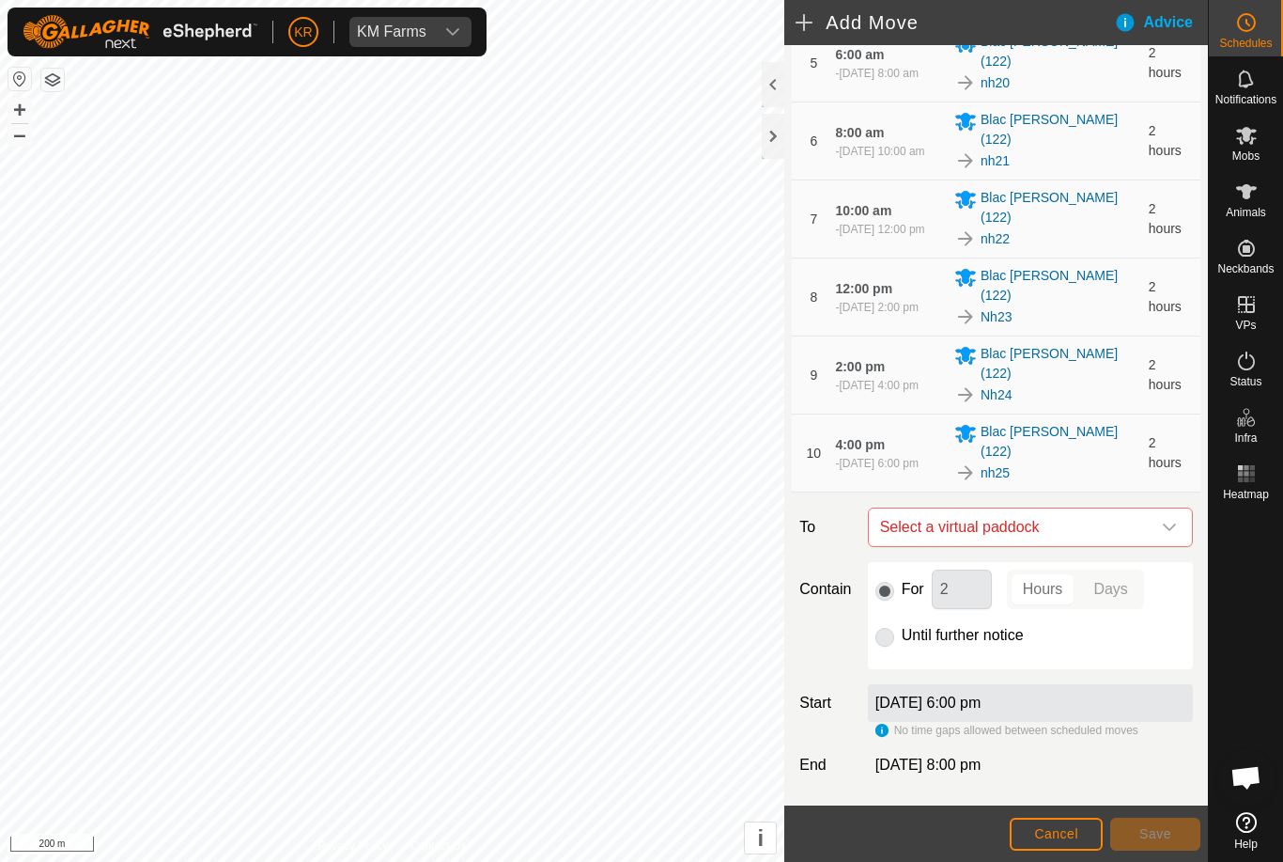
scroll to position [495, 0]
click at [1149, 508] on span "Select a virtual paddock" at bounding box center [1012, 527] width 278 height 38
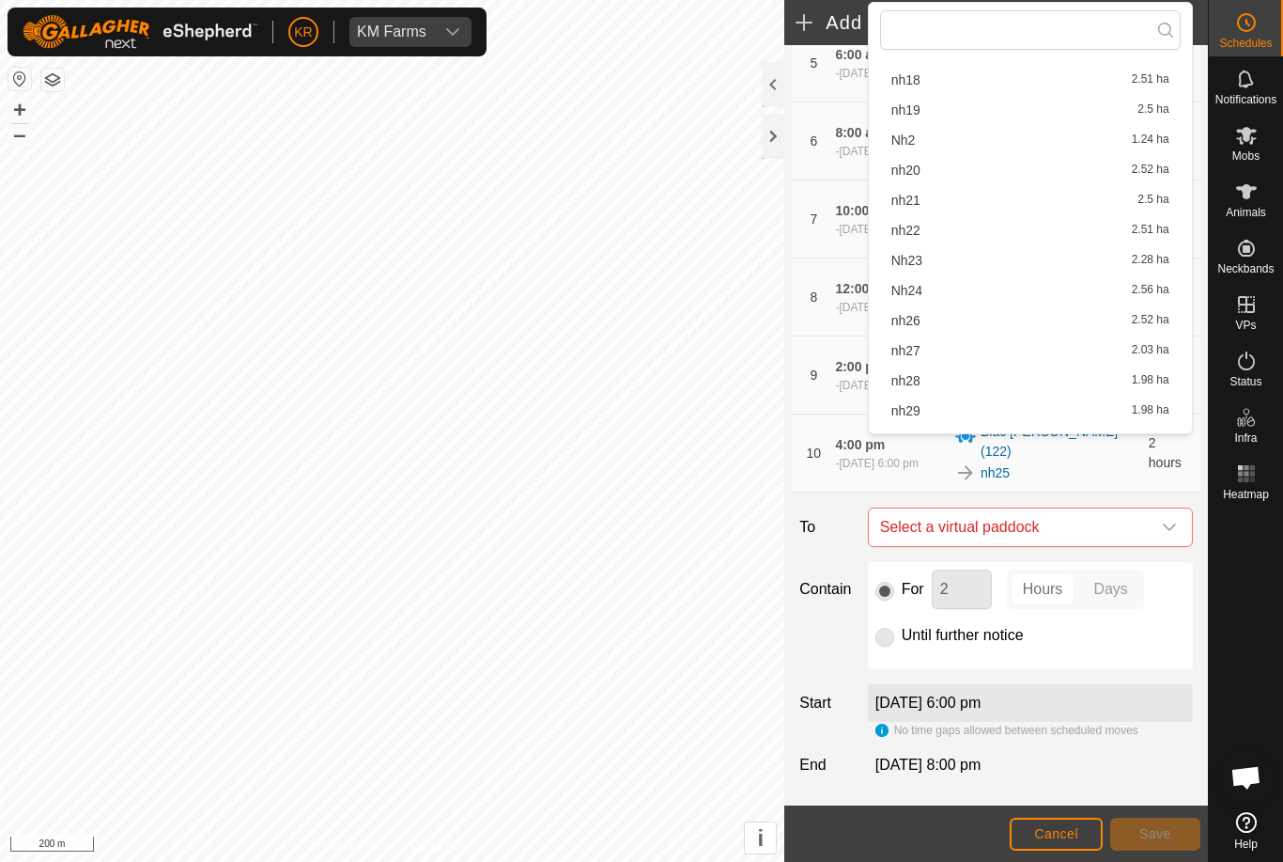
scroll to position [314, 0]
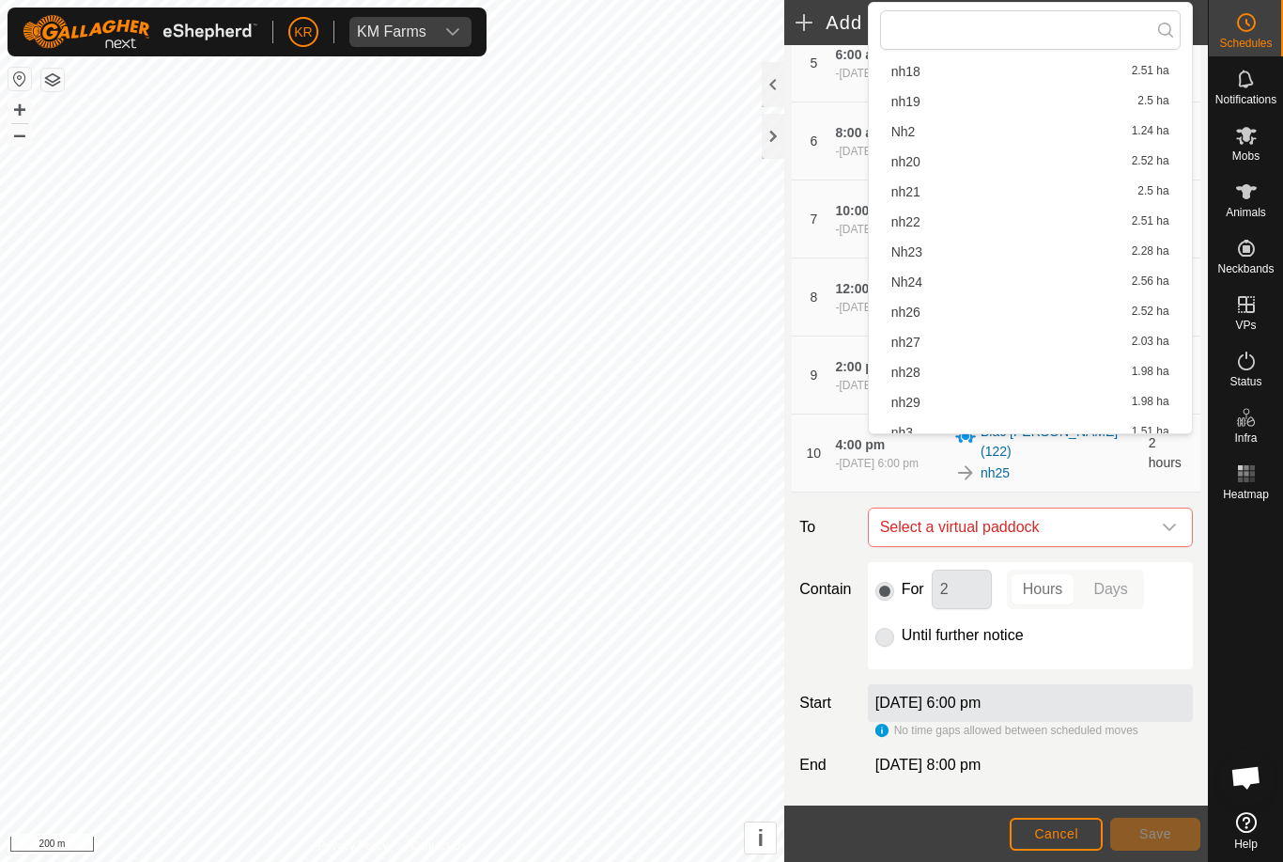
click at [911, 311] on span "nh26" at bounding box center [906, 311] width 29 height 13
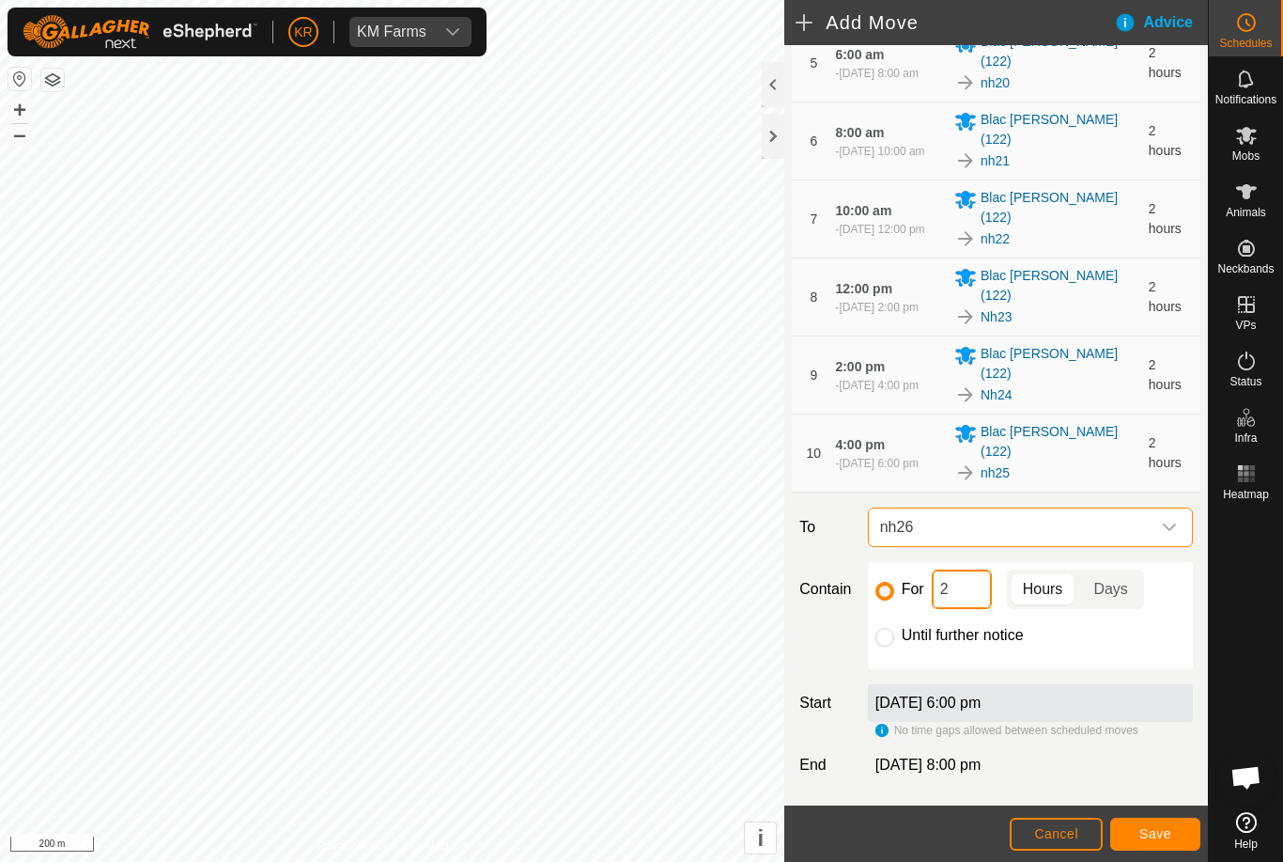
click at [959, 569] on input "2" at bounding box center [962, 588] width 60 height 39
click at [1135, 817] on button "Save" at bounding box center [1155, 833] width 90 height 33
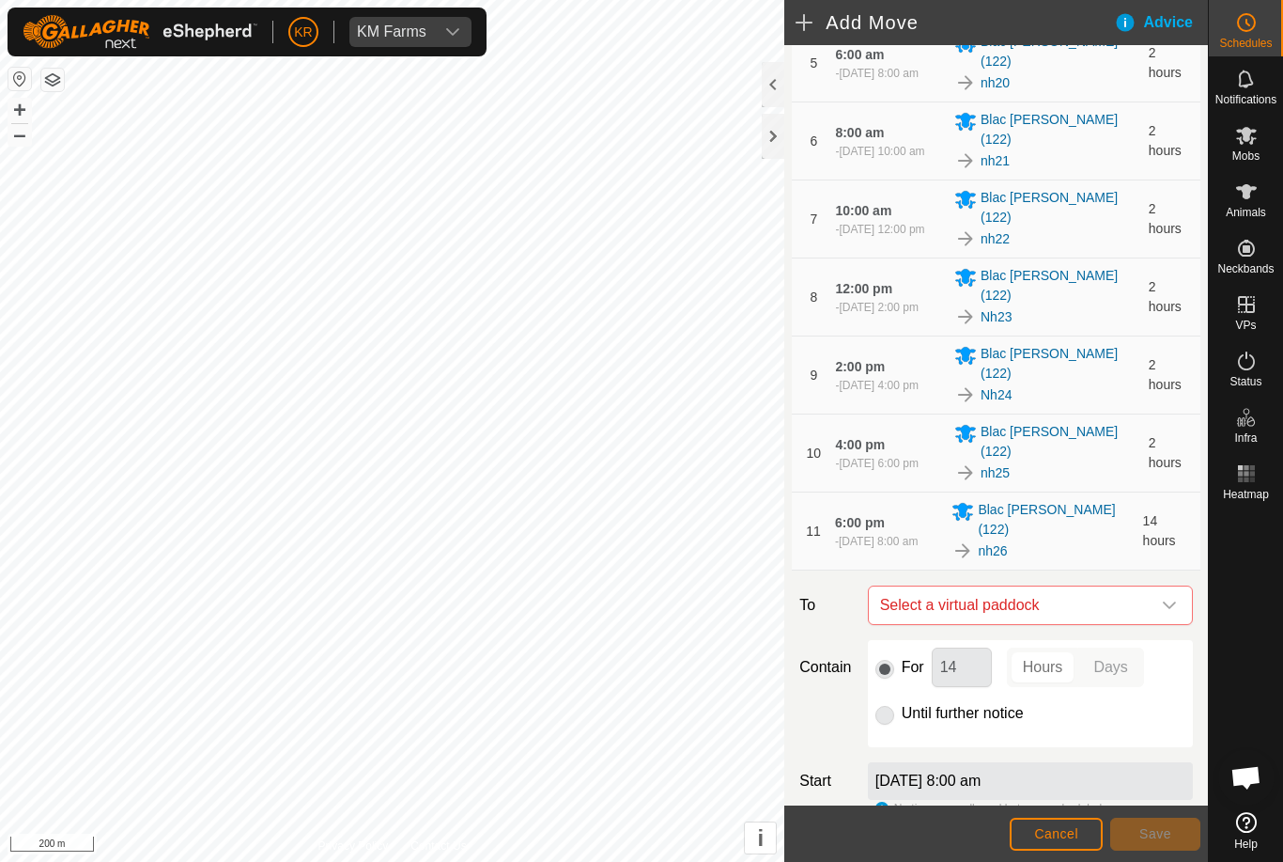
click at [1147, 586] on span "Select a virtual paddock" at bounding box center [1012, 605] width 278 height 38
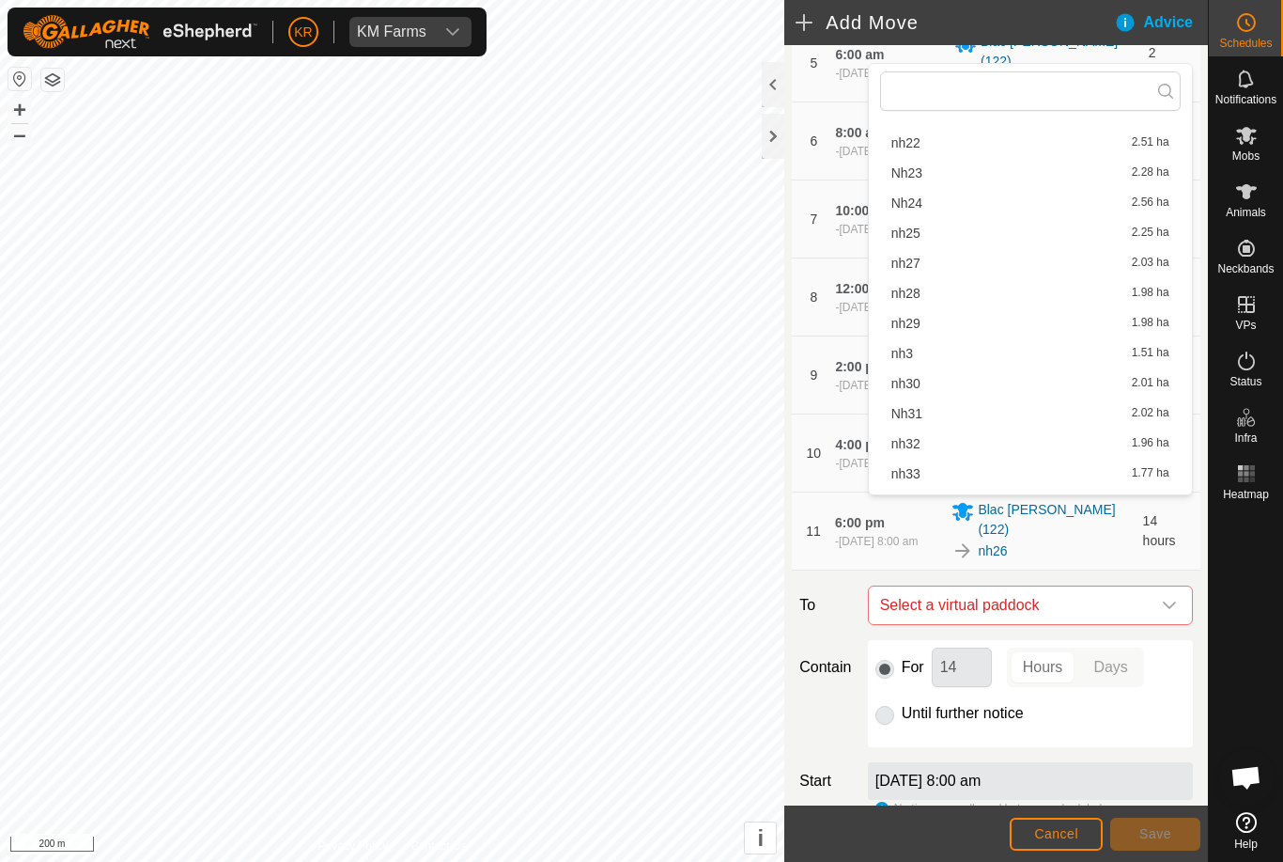
scroll to position [458, 0]
click at [940, 253] on div "nh27 2.03 ha" at bounding box center [1031, 258] width 278 height 13
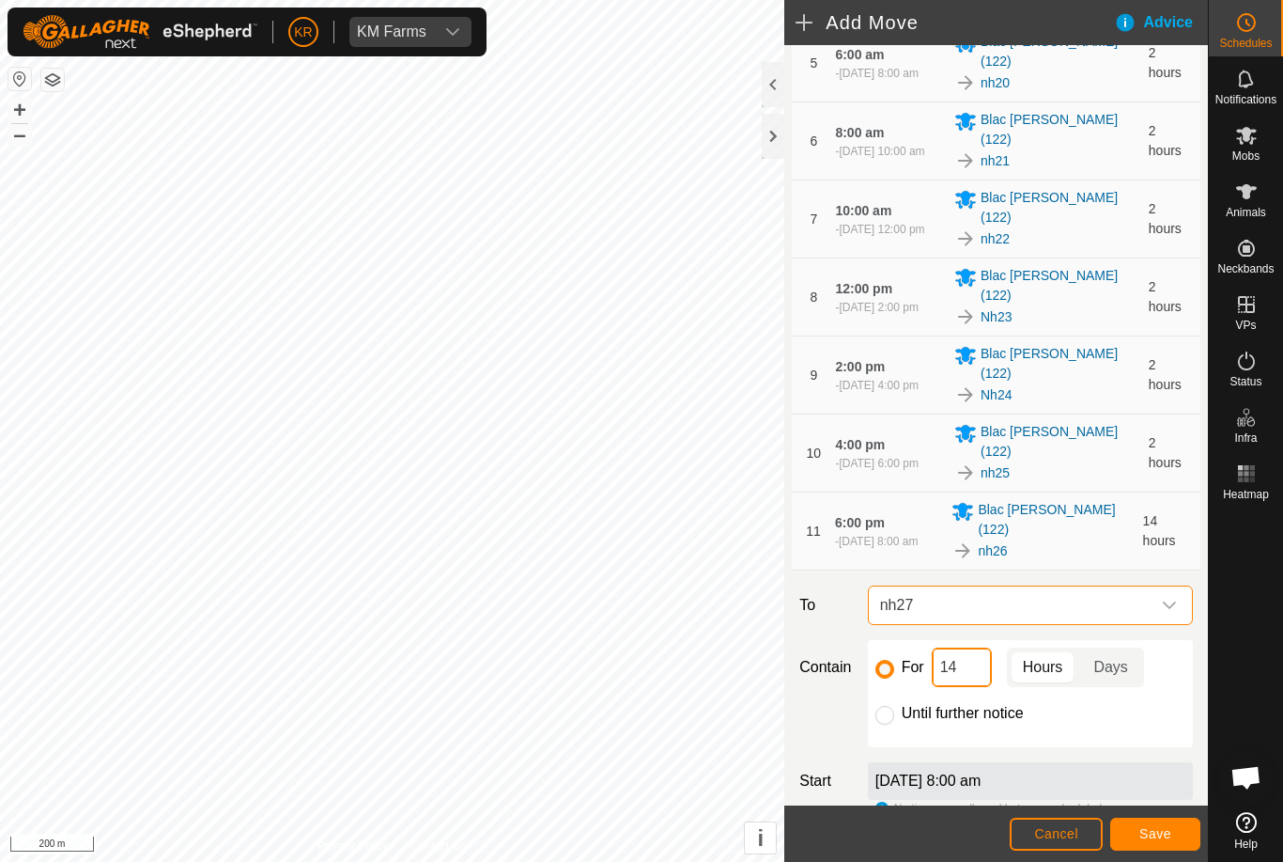
click at [982, 647] on input "14" at bounding box center [962, 666] width 60 height 39
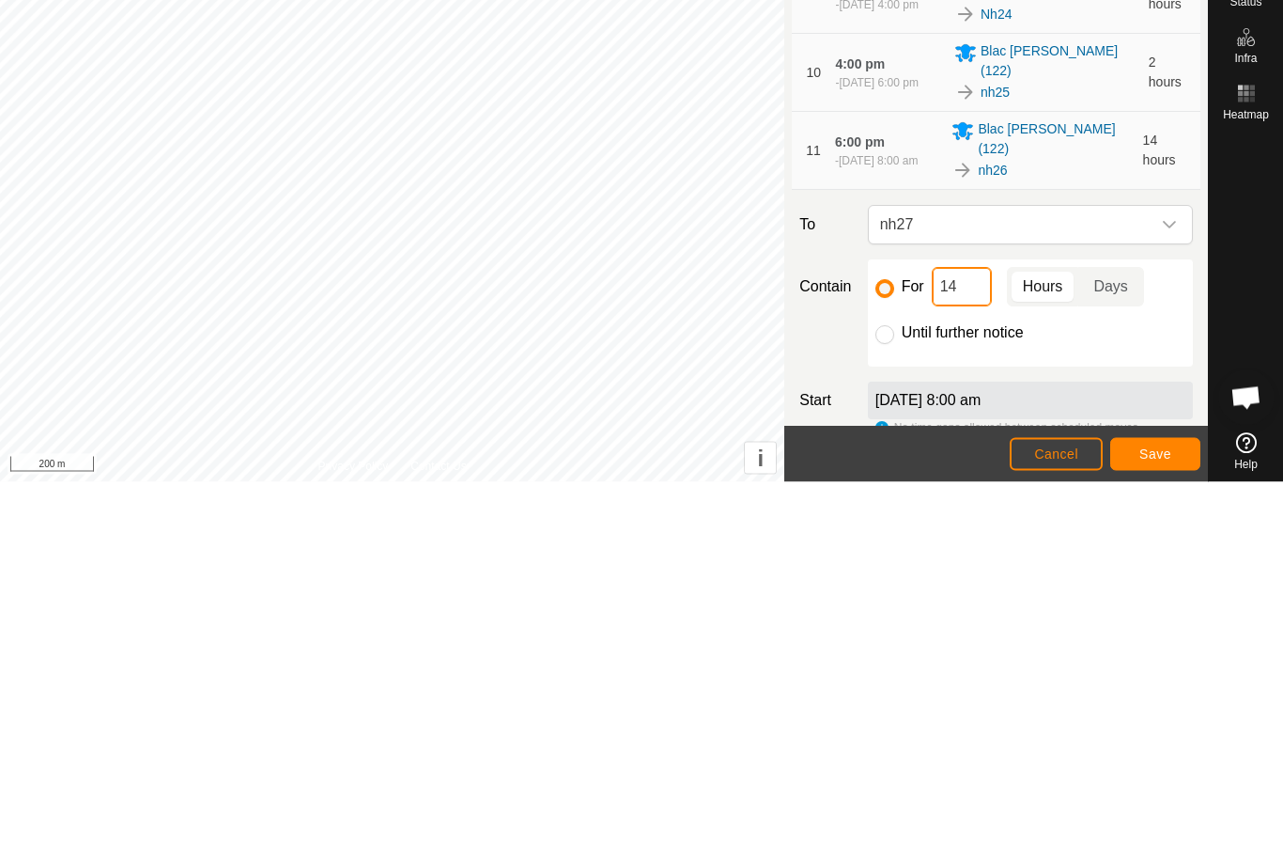
type input "1"
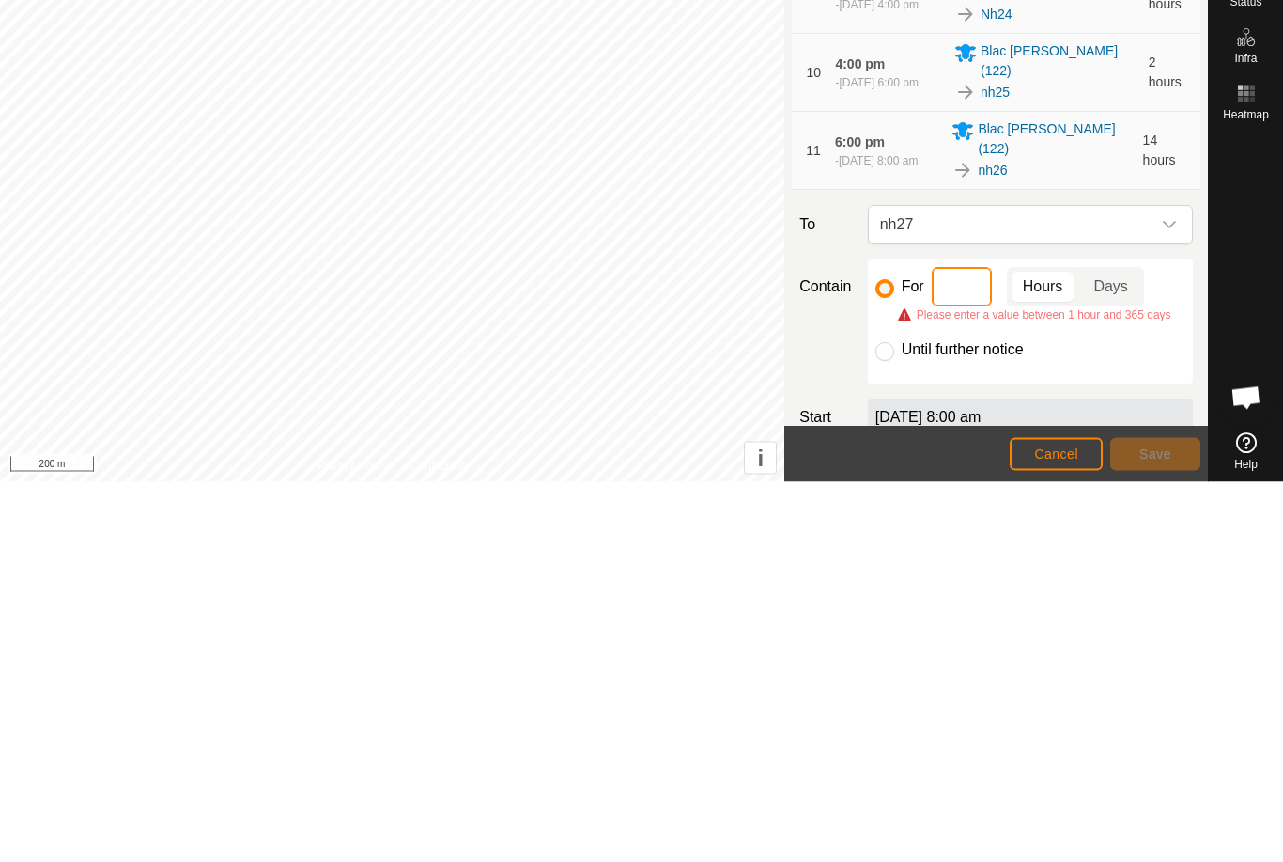
type input "2"
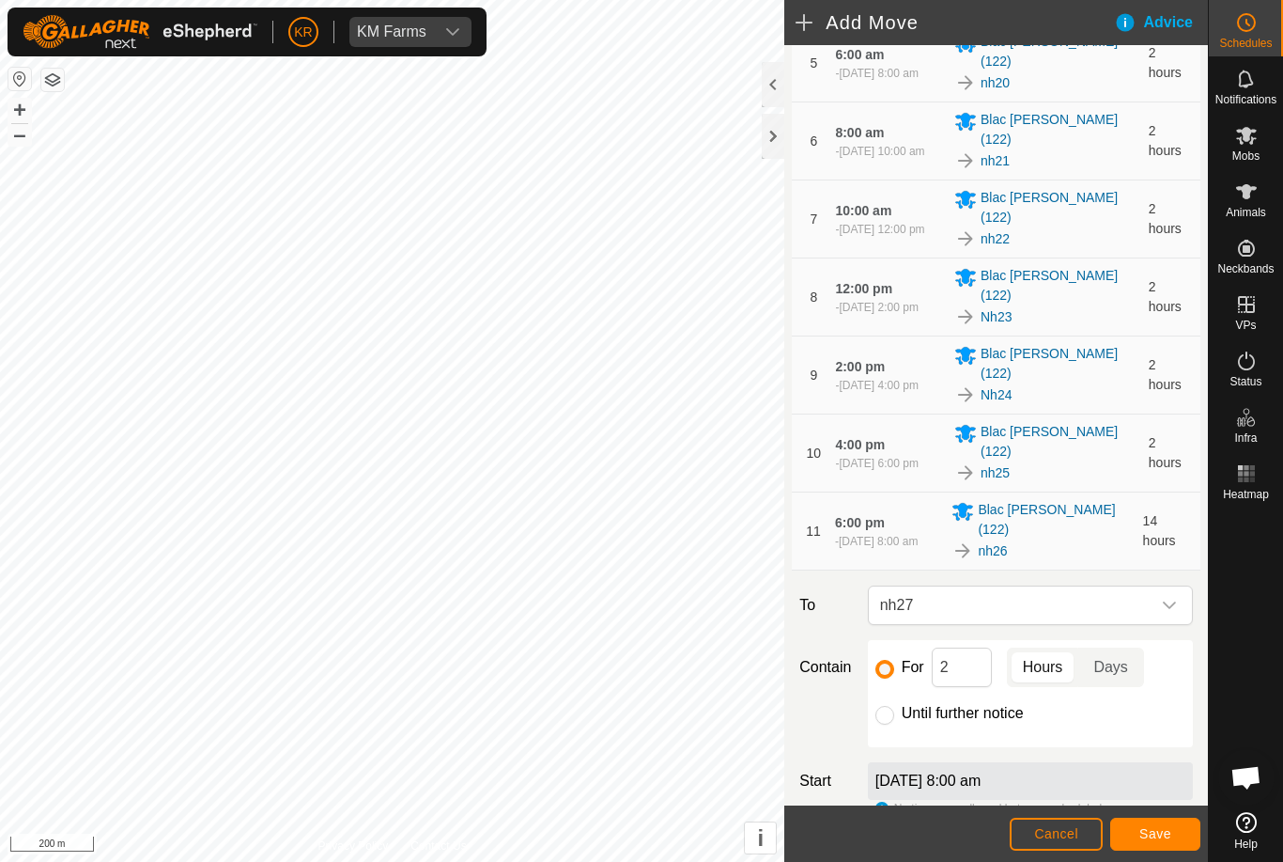
click at [1142, 813] on footer "Cancel Save" at bounding box center [996, 833] width 424 height 56
click at [1152, 826] on span "Save" at bounding box center [1156, 833] width 32 height 15
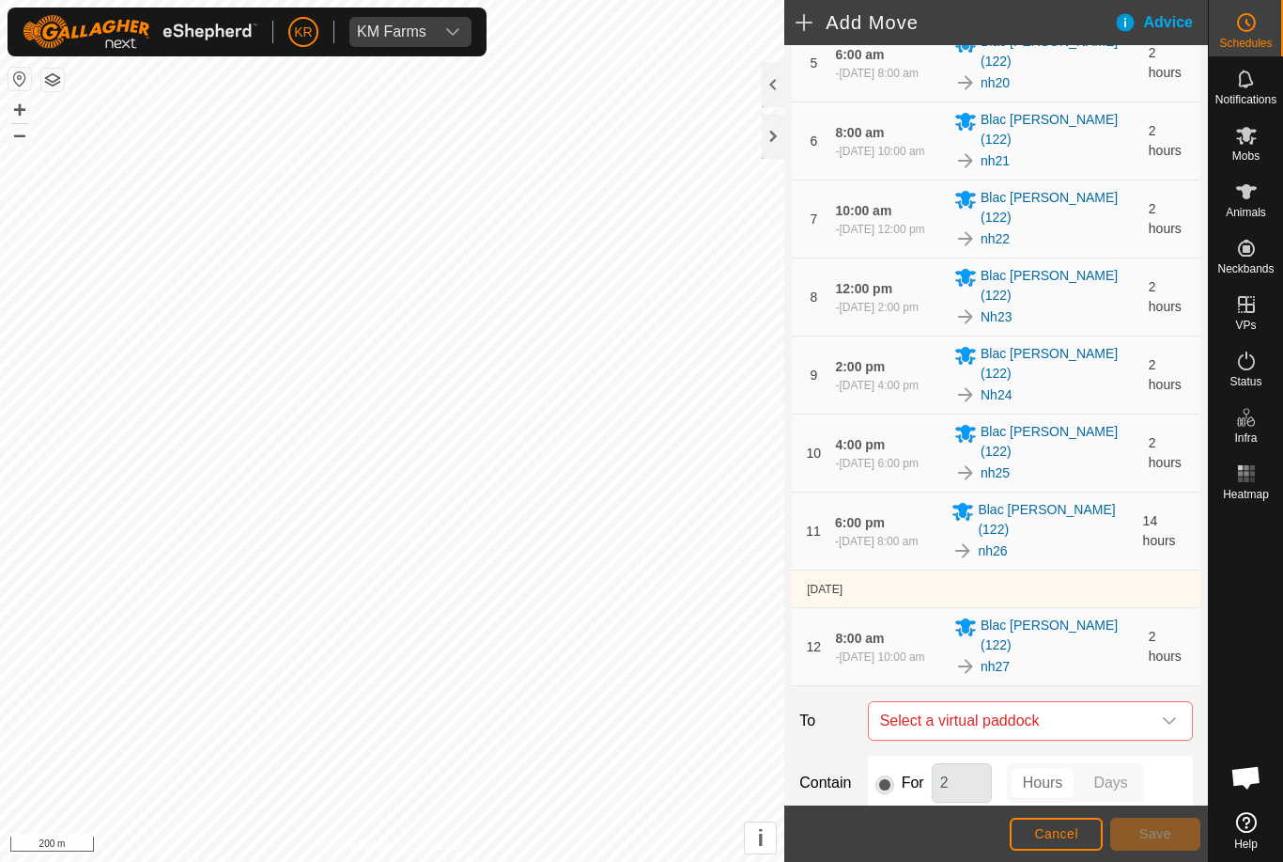
click at [1163, 713] on icon "dropdown trigger" at bounding box center [1169, 720] width 15 height 15
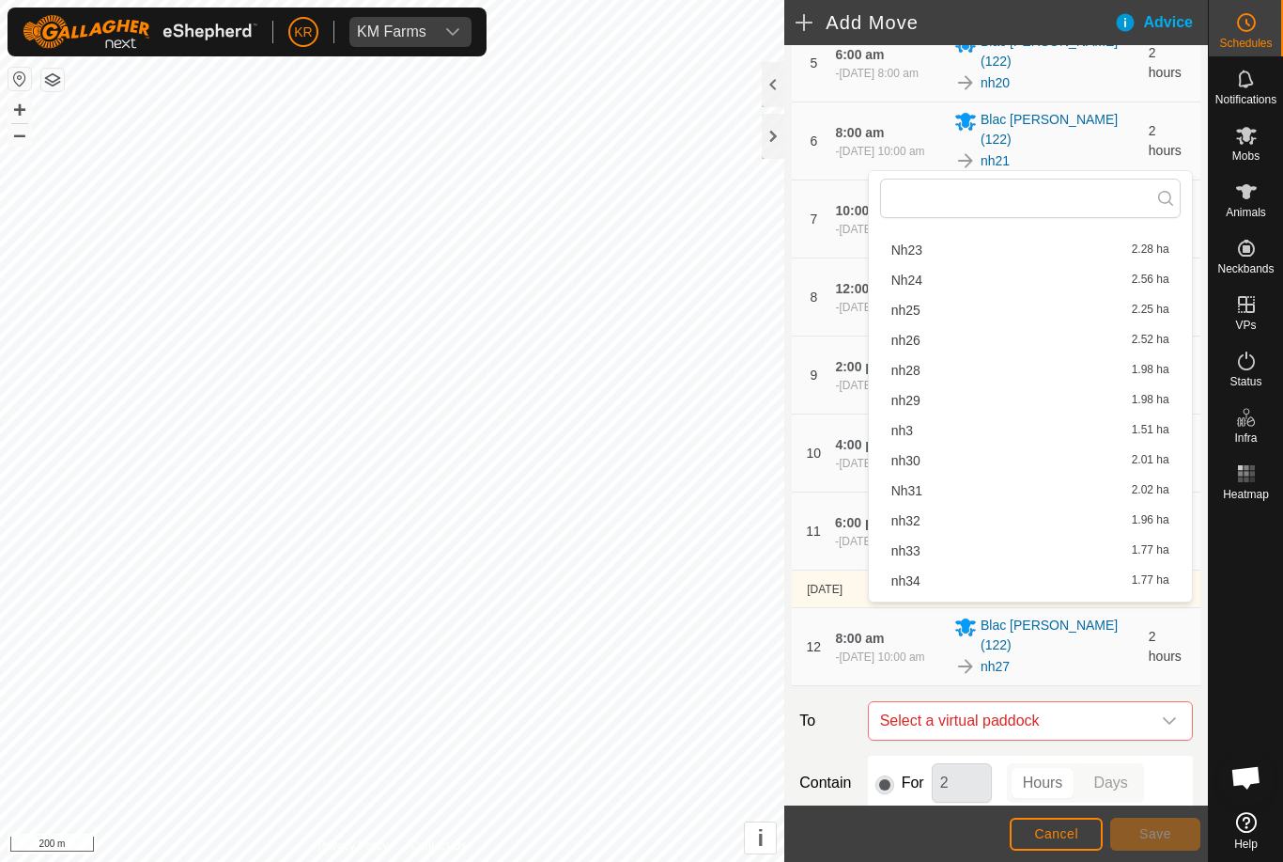
scroll to position [492, 0]
click at [922, 364] on div "nh28 1.98 ha" at bounding box center [1031, 361] width 278 height 13
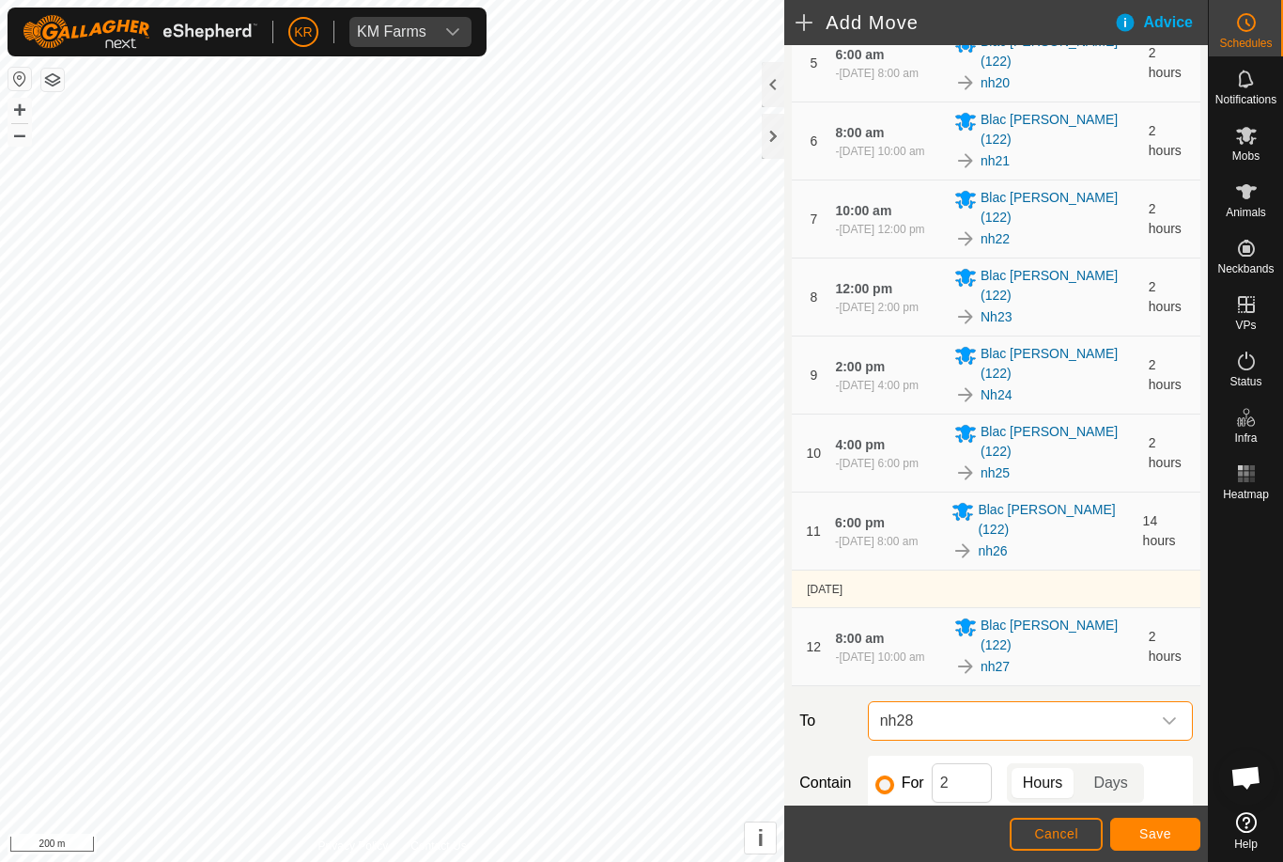
click at [1158, 818] on button "Save" at bounding box center [1155, 833] width 90 height 33
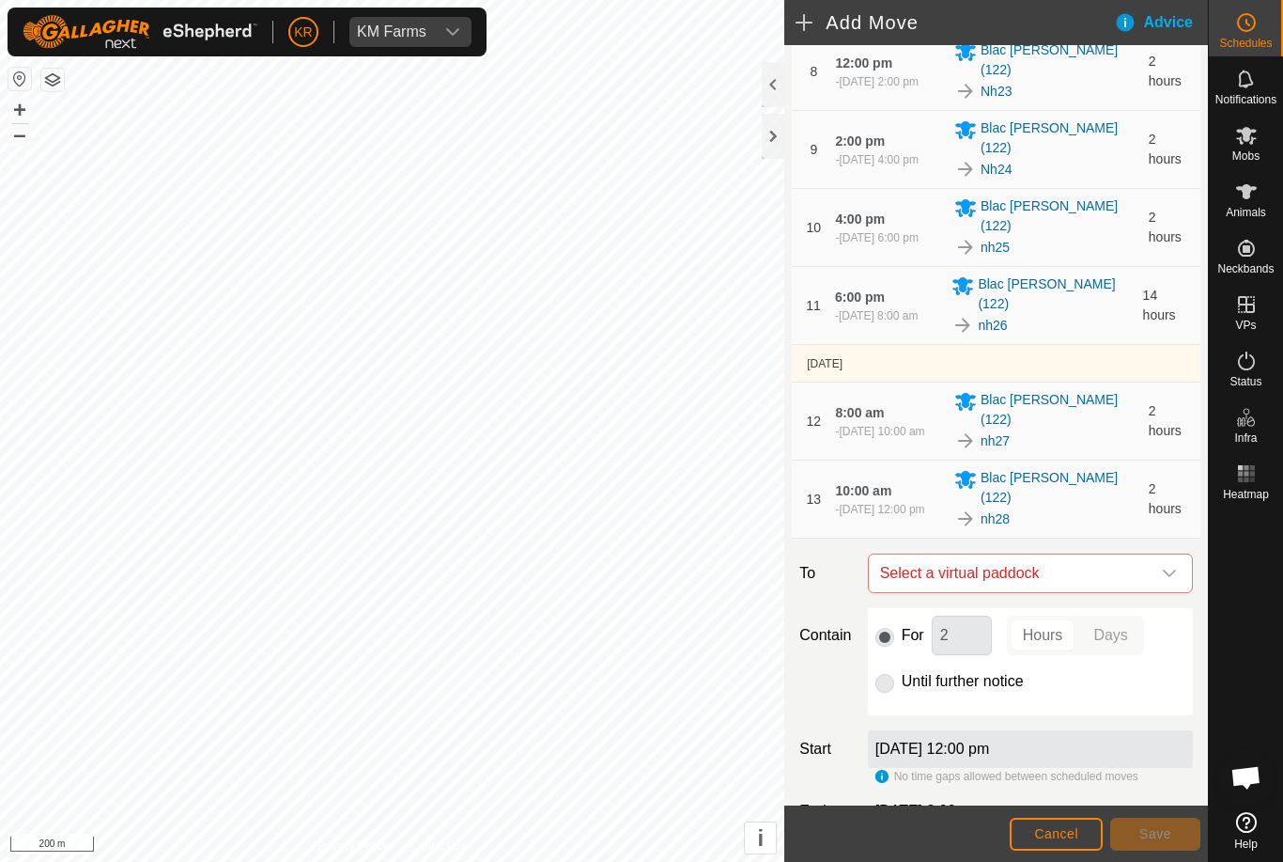
scroll to position [721, 0]
click at [1163, 566] on icon "dropdown trigger" at bounding box center [1169, 573] width 15 height 15
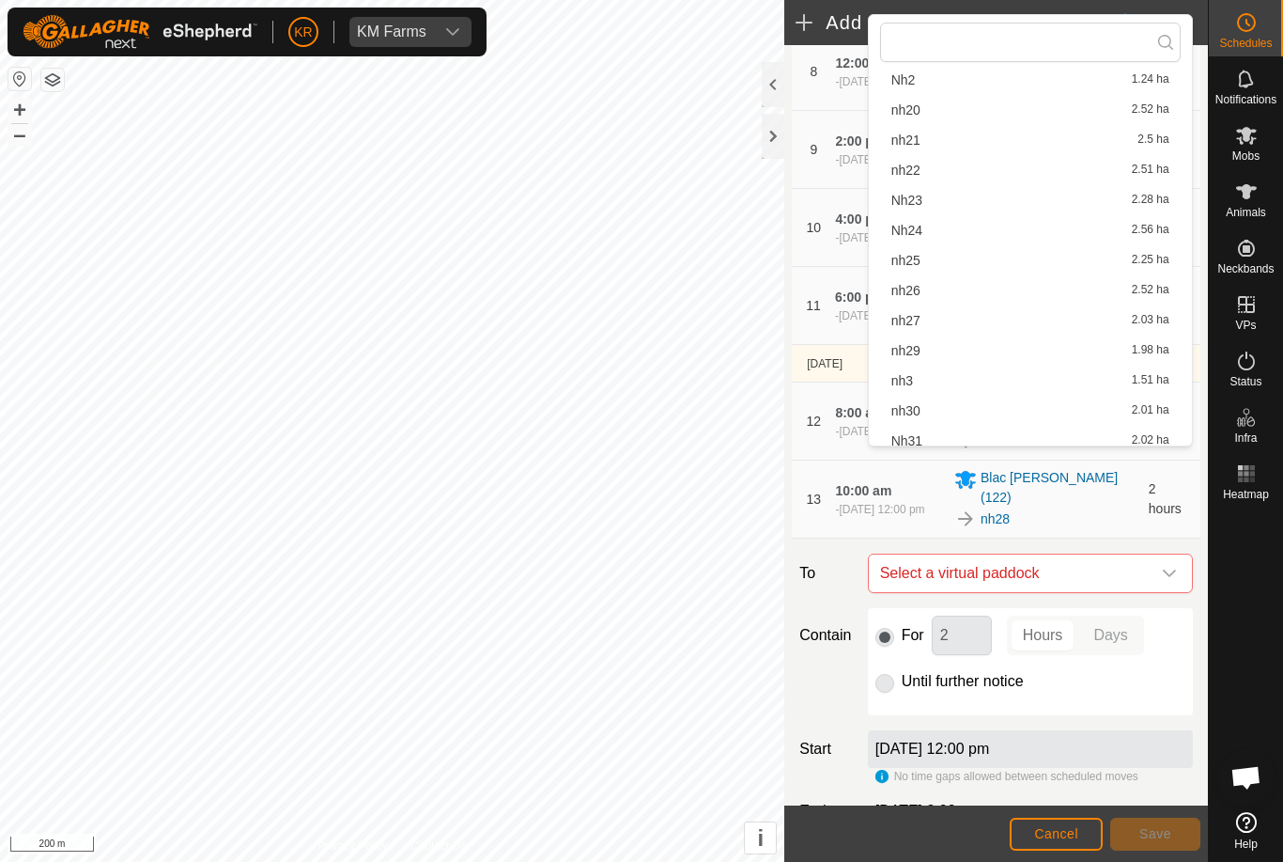
scroll to position [378, 0]
click at [919, 355] on span "nh29" at bounding box center [906, 350] width 29 height 13
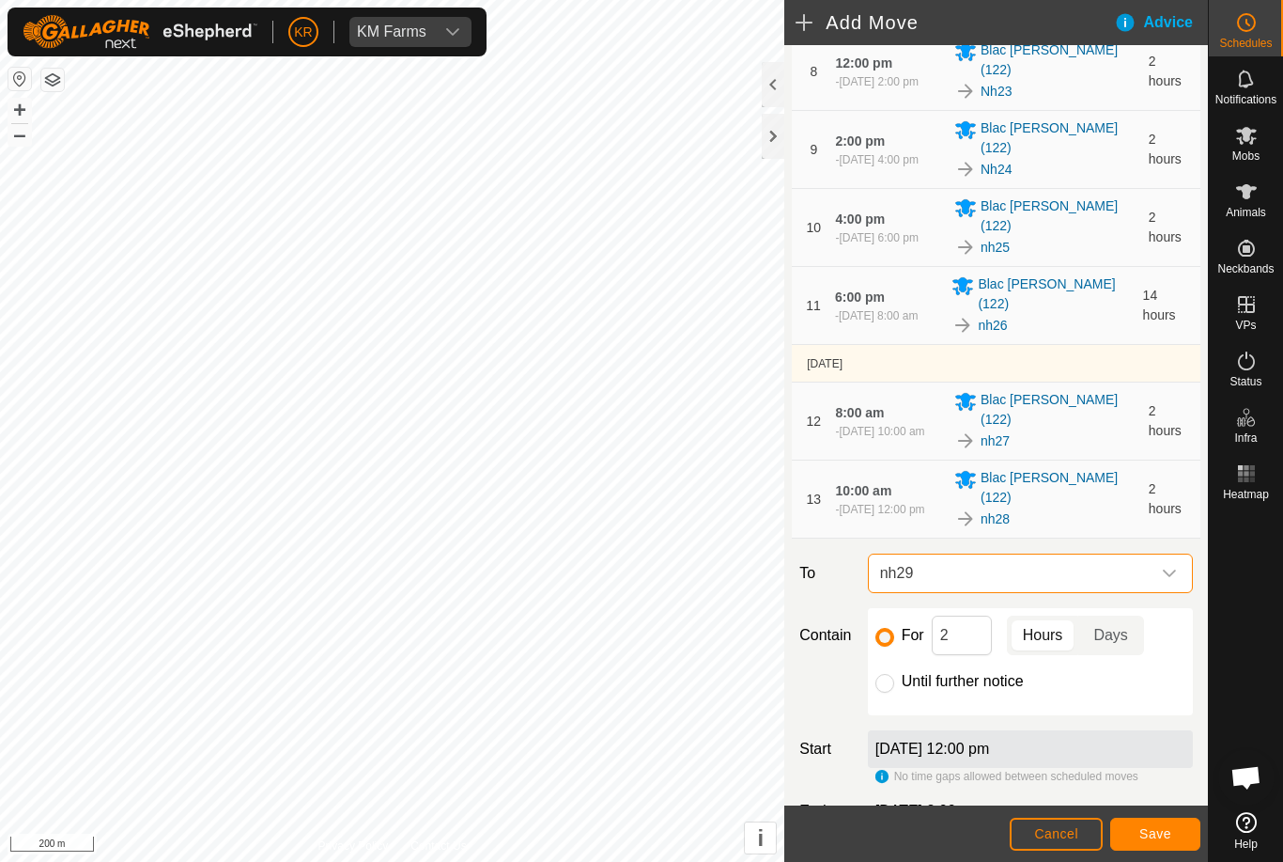
click at [1151, 829] on span "Save" at bounding box center [1156, 833] width 32 height 15
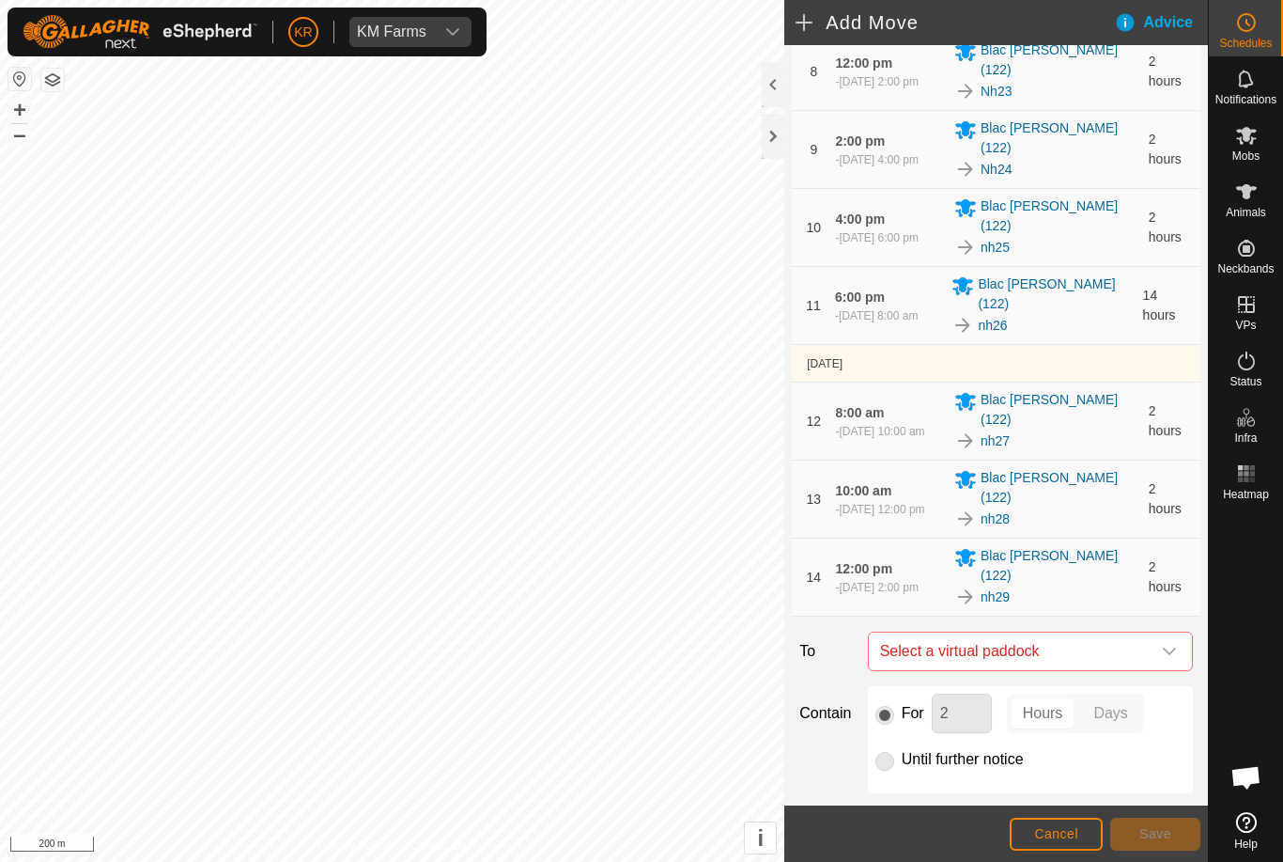
click at [1147, 632] on span "Select a virtual paddock" at bounding box center [1012, 651] width 278 height 38
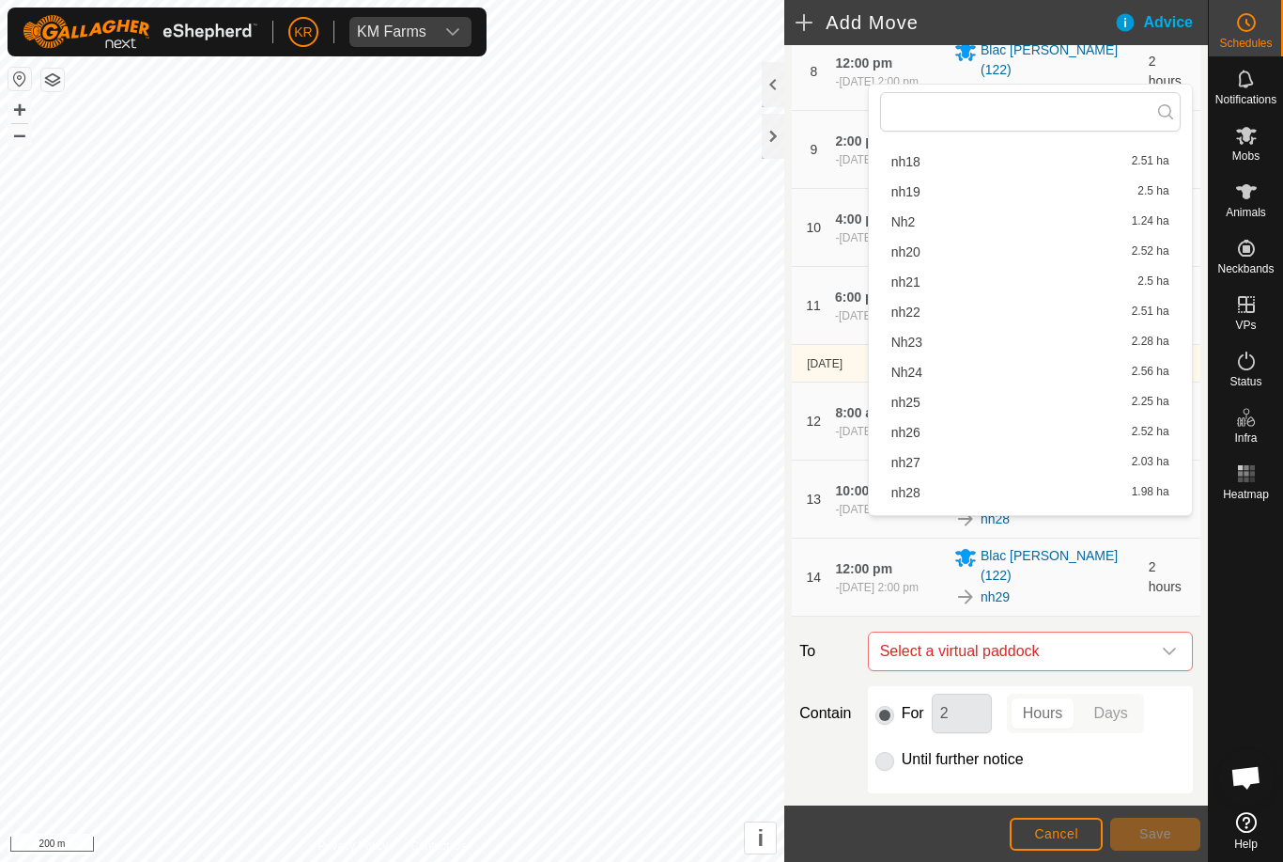
scroll to position [405, 0]
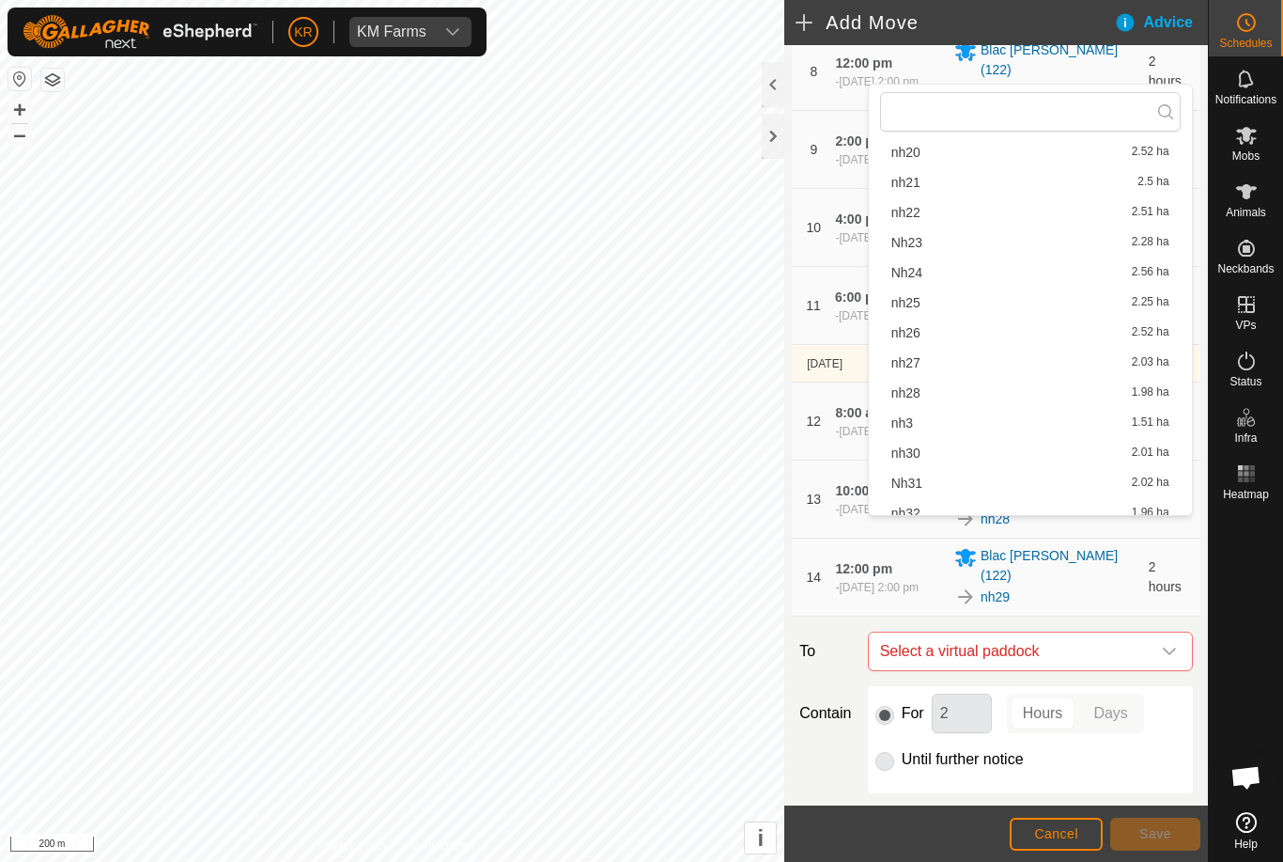
click at [928, 451] on div "nh30 2.01 ha" at bounding box center [1031, 452] width 278 height 13
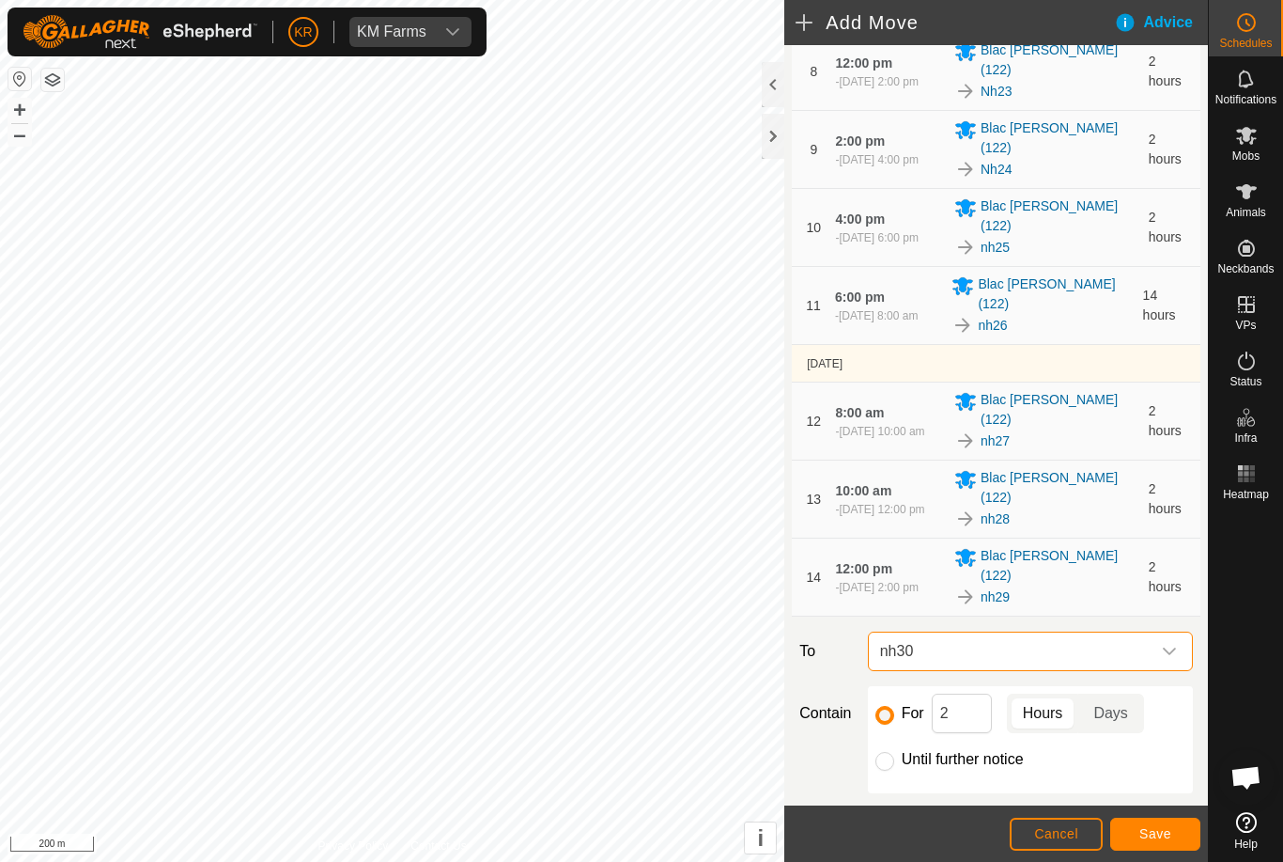
click at [1158, 842] on button "Save" at bounding box center [1155, 833] width 90 height 33
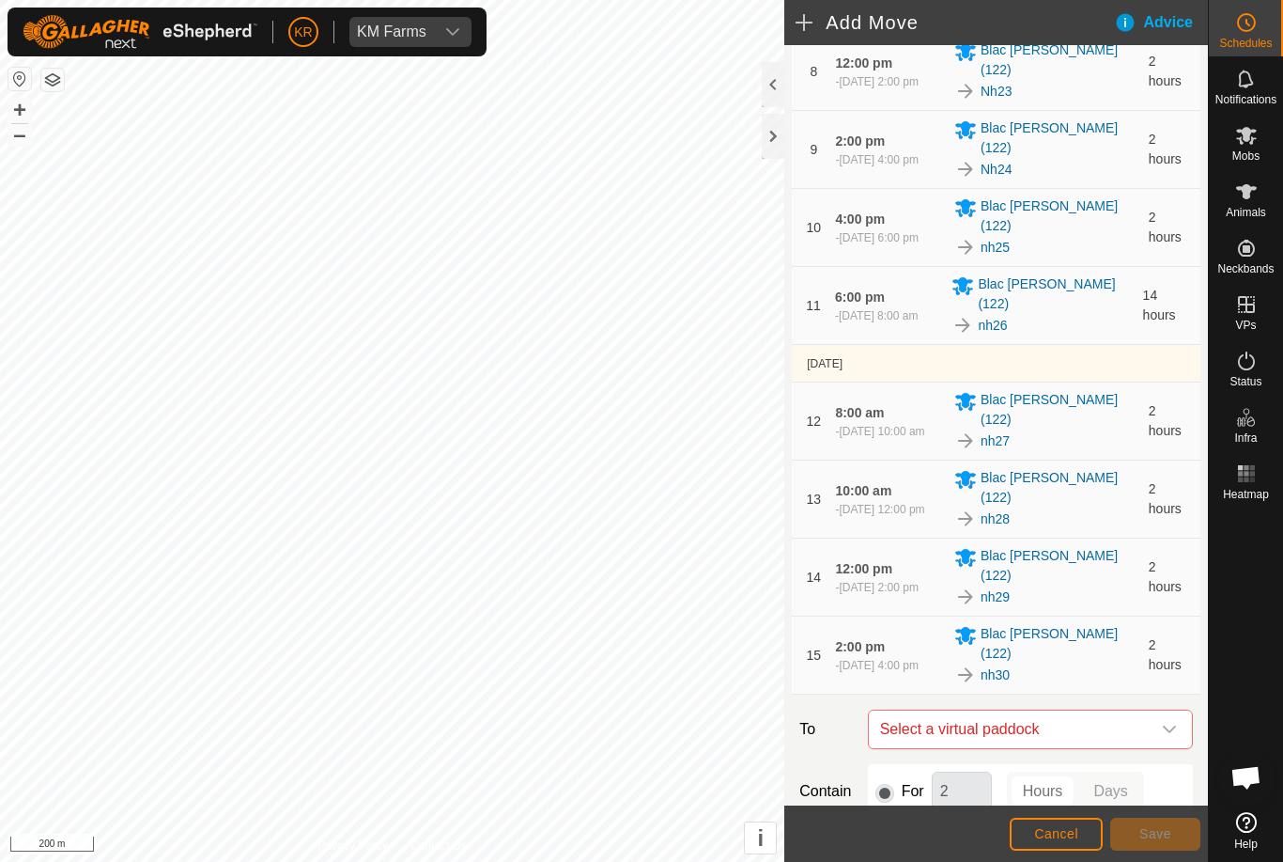
click at [1147, 710] on span "Select a virtual paddock" at bounding box center [1012, 729] width 278 height 38
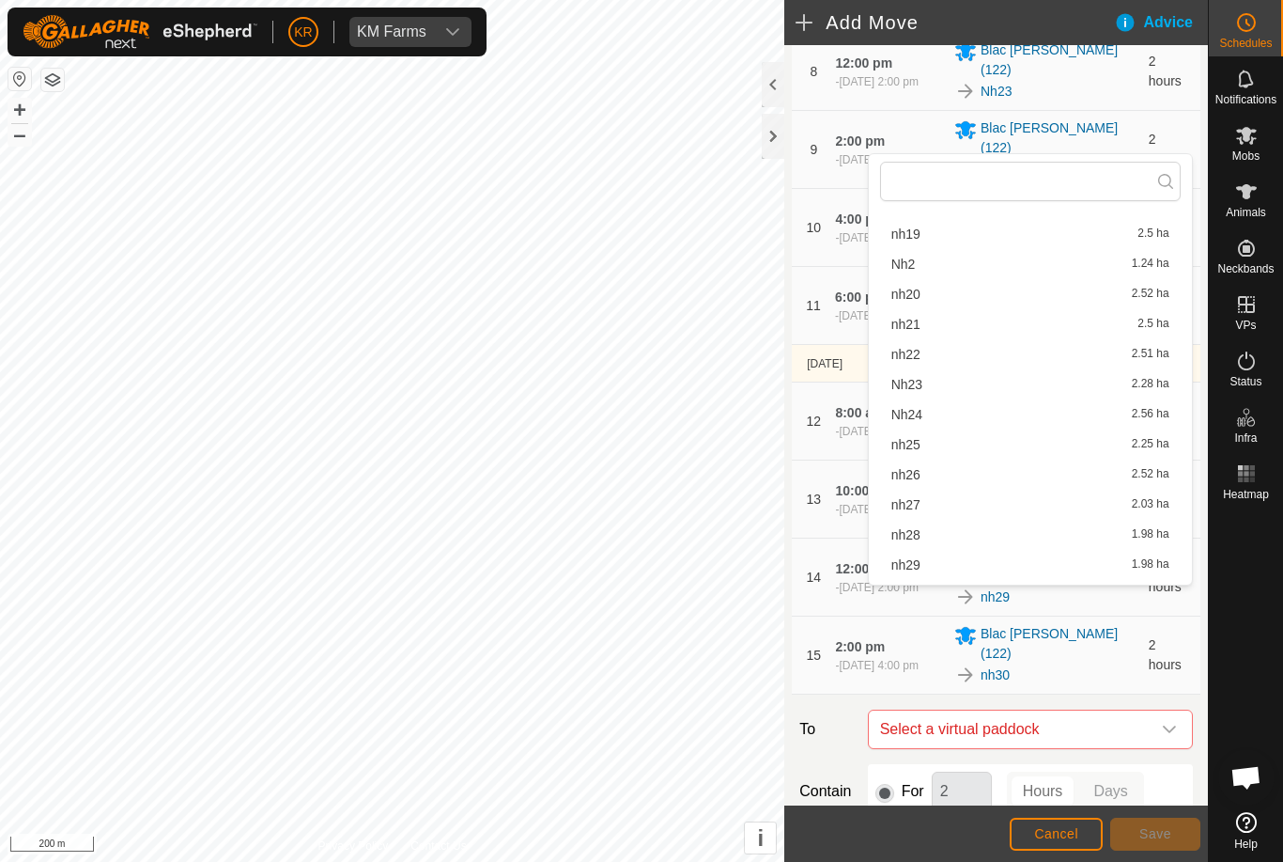
scroll to position [404, 0]
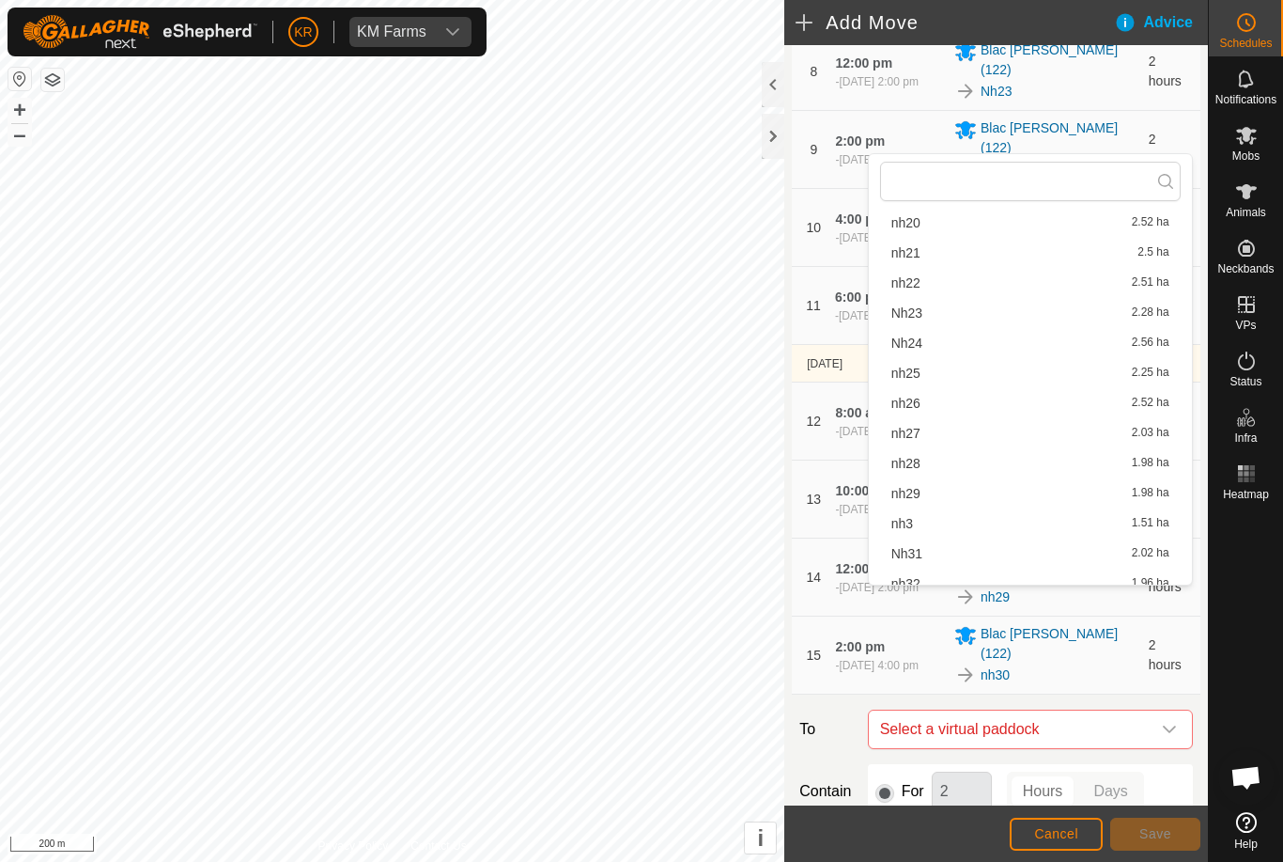
click at [924, 553] on div "Nh31 2.02 ha" at bounding box center [1031, 553] width 278 height 13
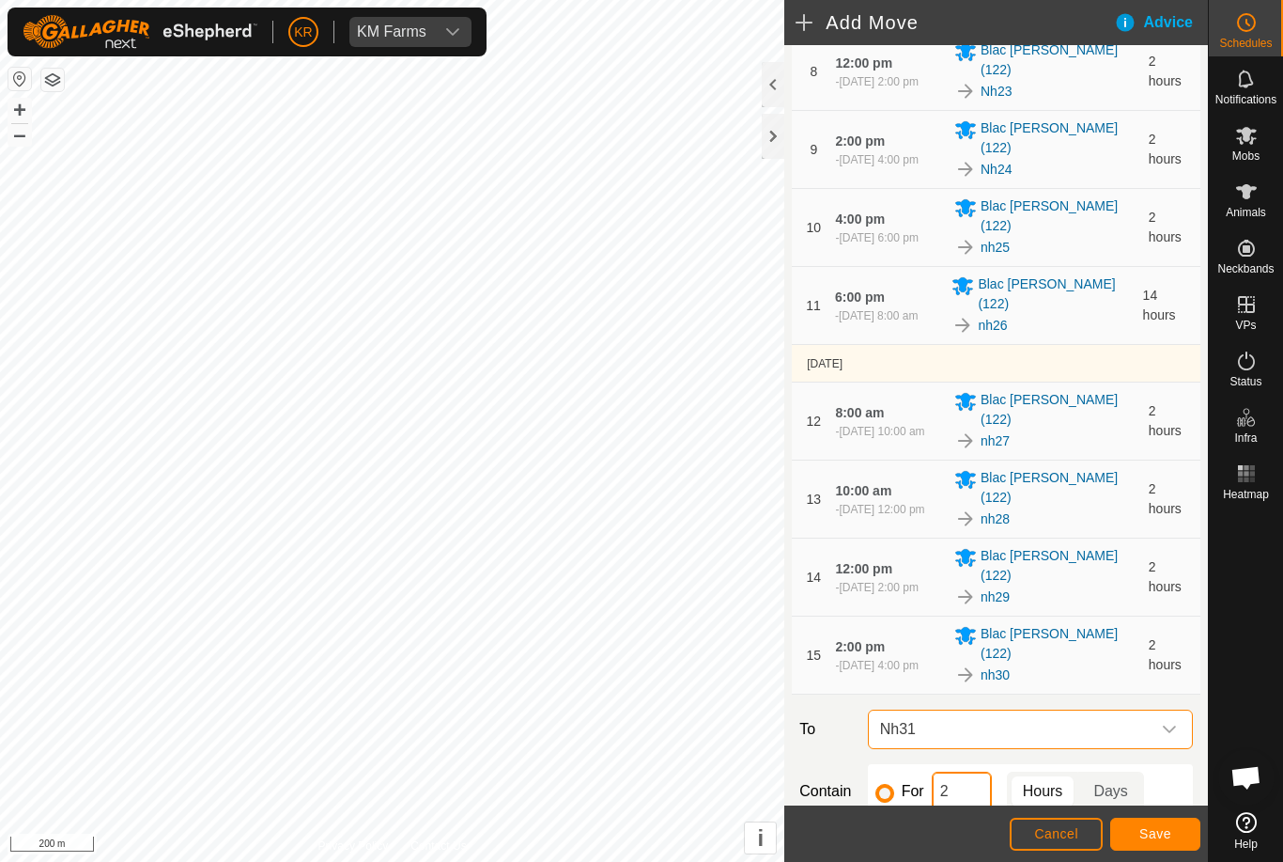
click at [961, 771] on input "2" at bounding box center [962, 790] width 60 height 39
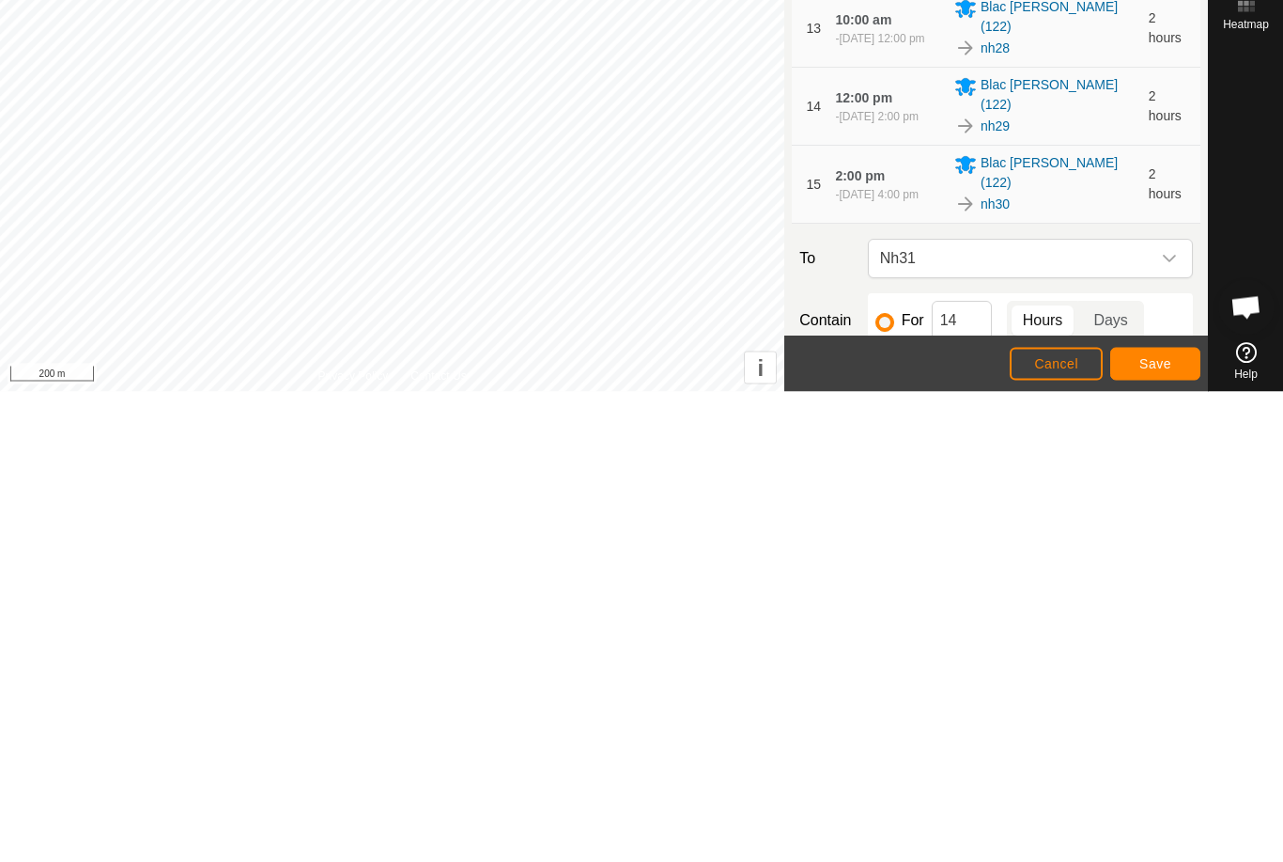
click at [1156, 826] on span "Save" at bounding box center [1156, 833] width 32 height 15
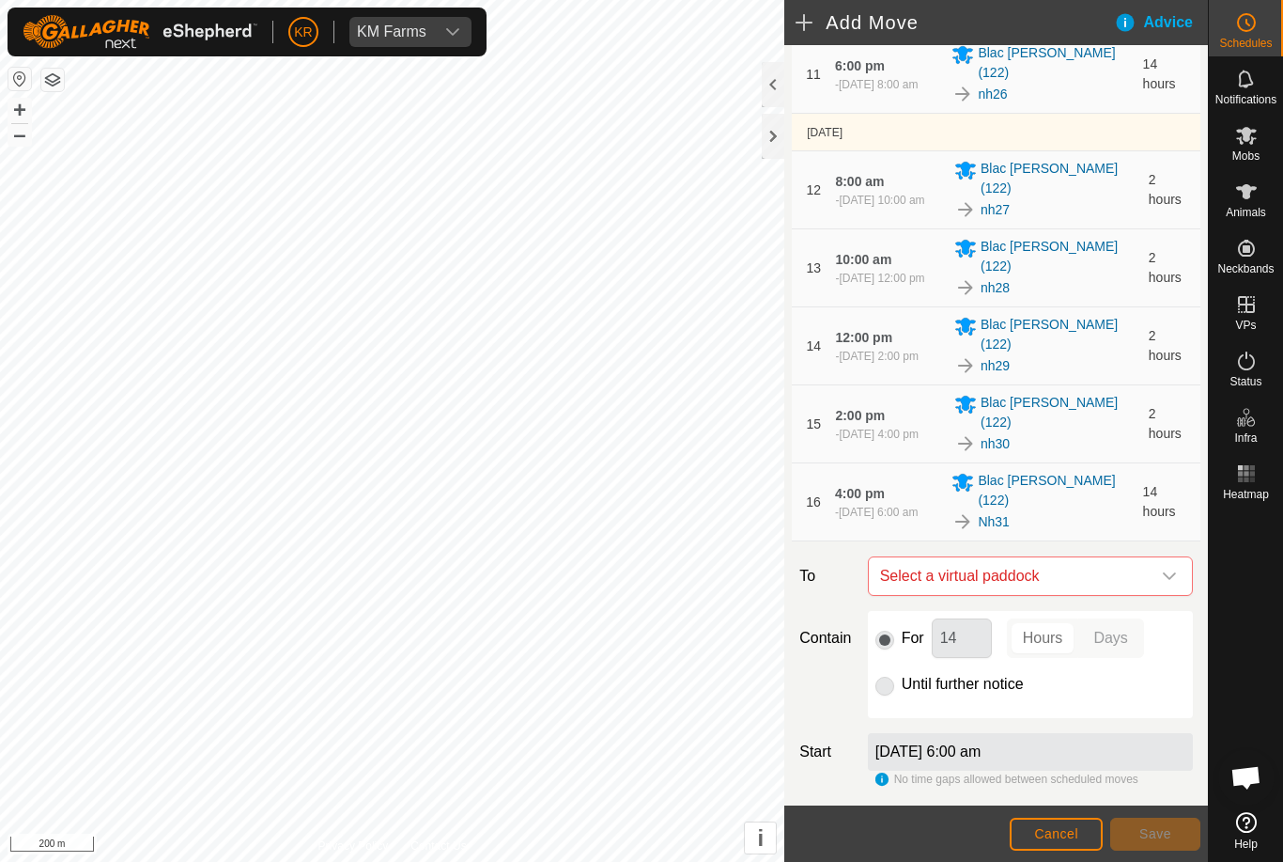
scroll to position [950, 0]
click at [1160, 559] on div "dropdown trigger" at bounding box center [1170, 578] width 38 height 38
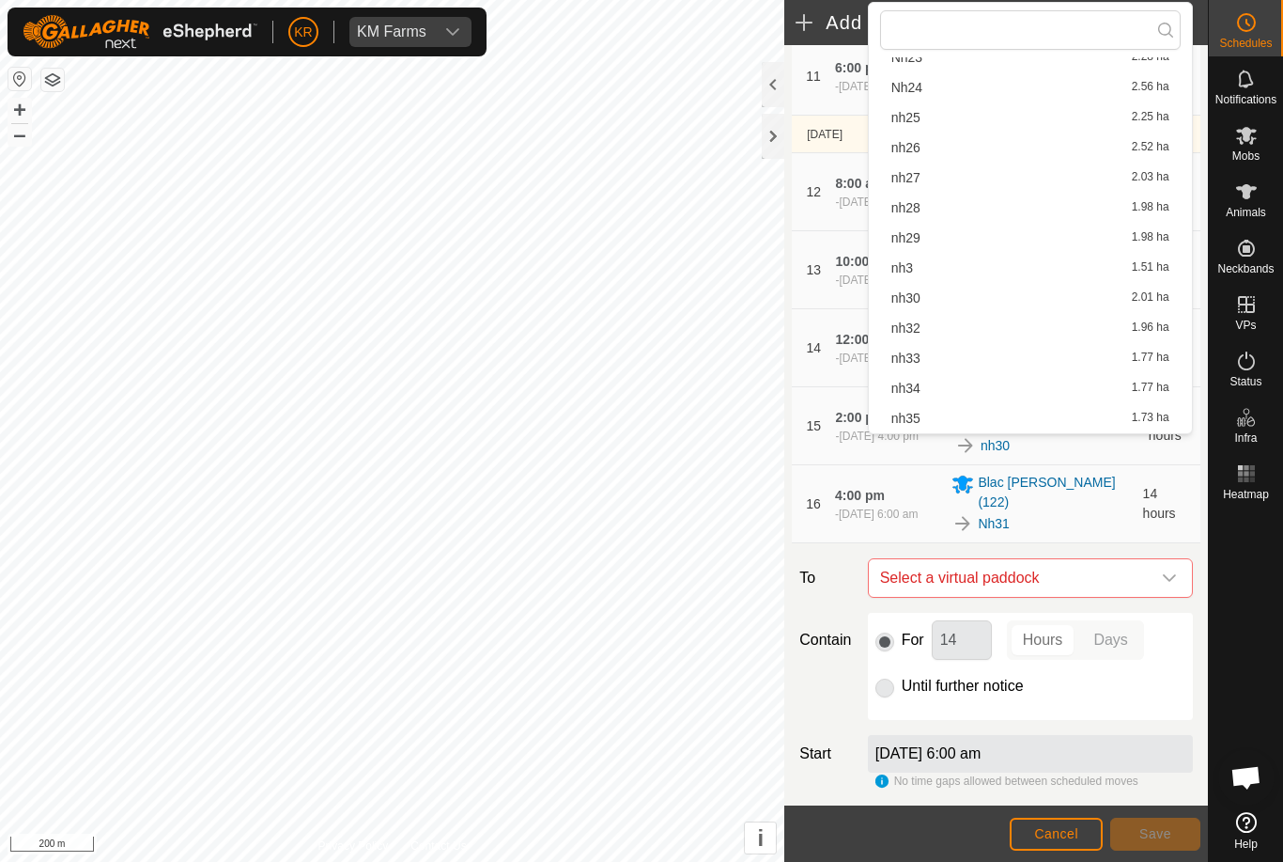
scroll to position [527, 0]
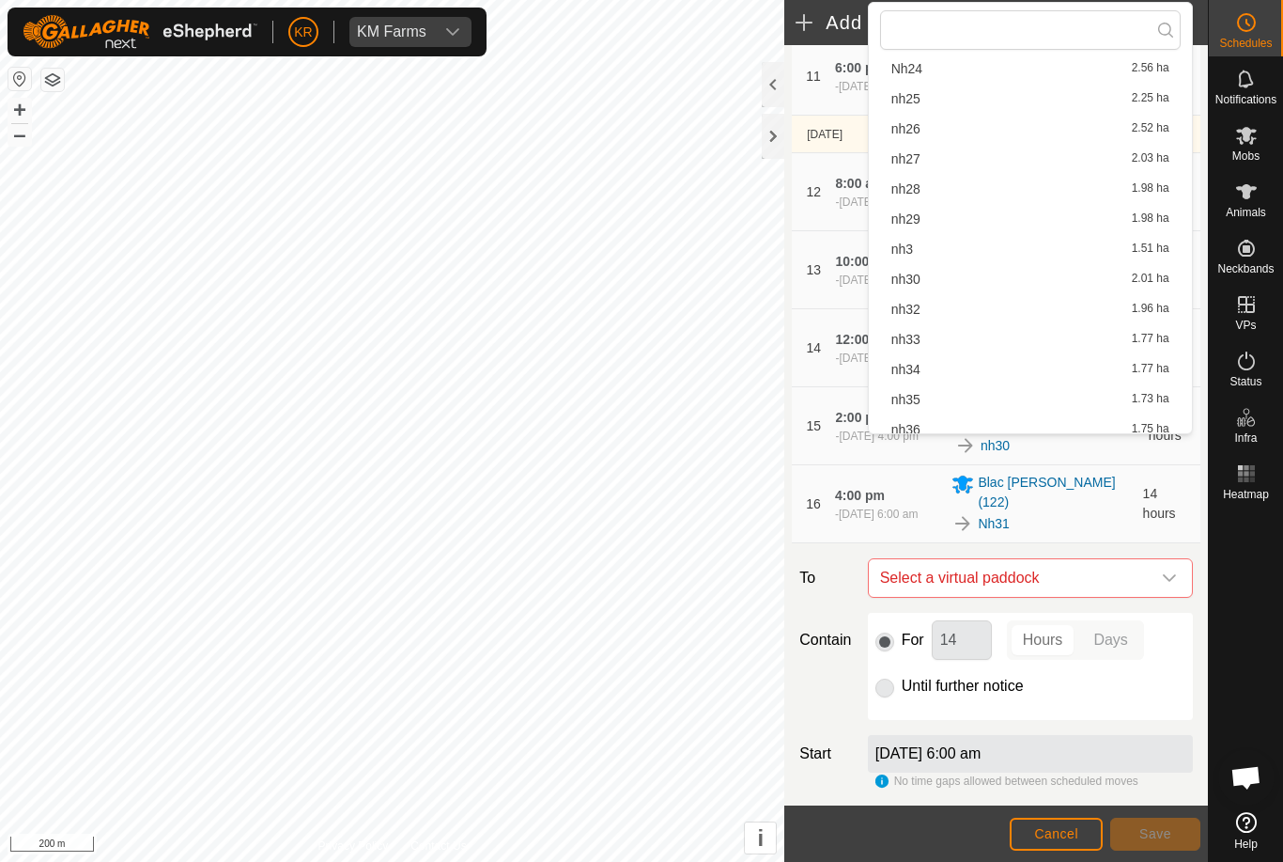
click at [918, 312] on span "nh32" at bounding box center [906, 309] width 29 height 13
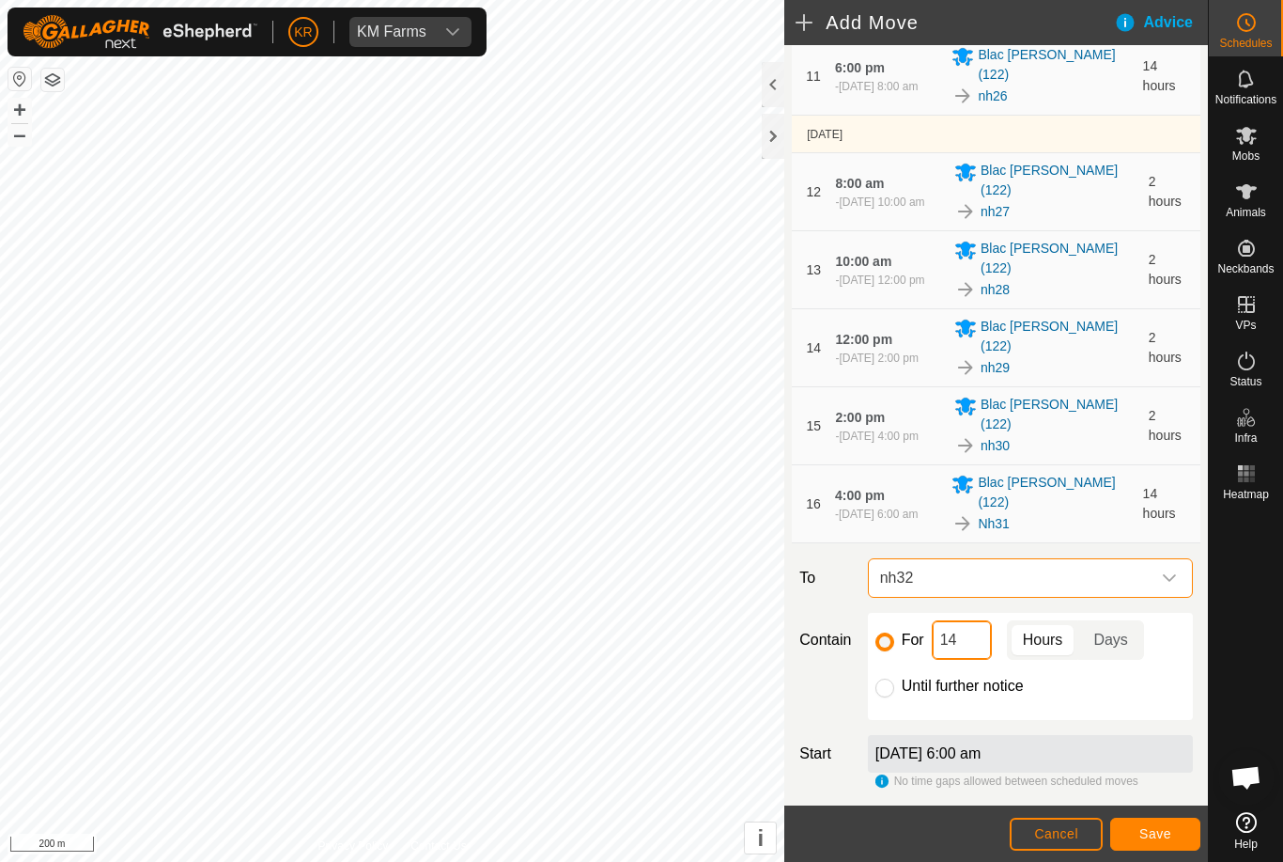
click at [961, 620] on input "14" at bounding box center [962, 639] width 60 height 39
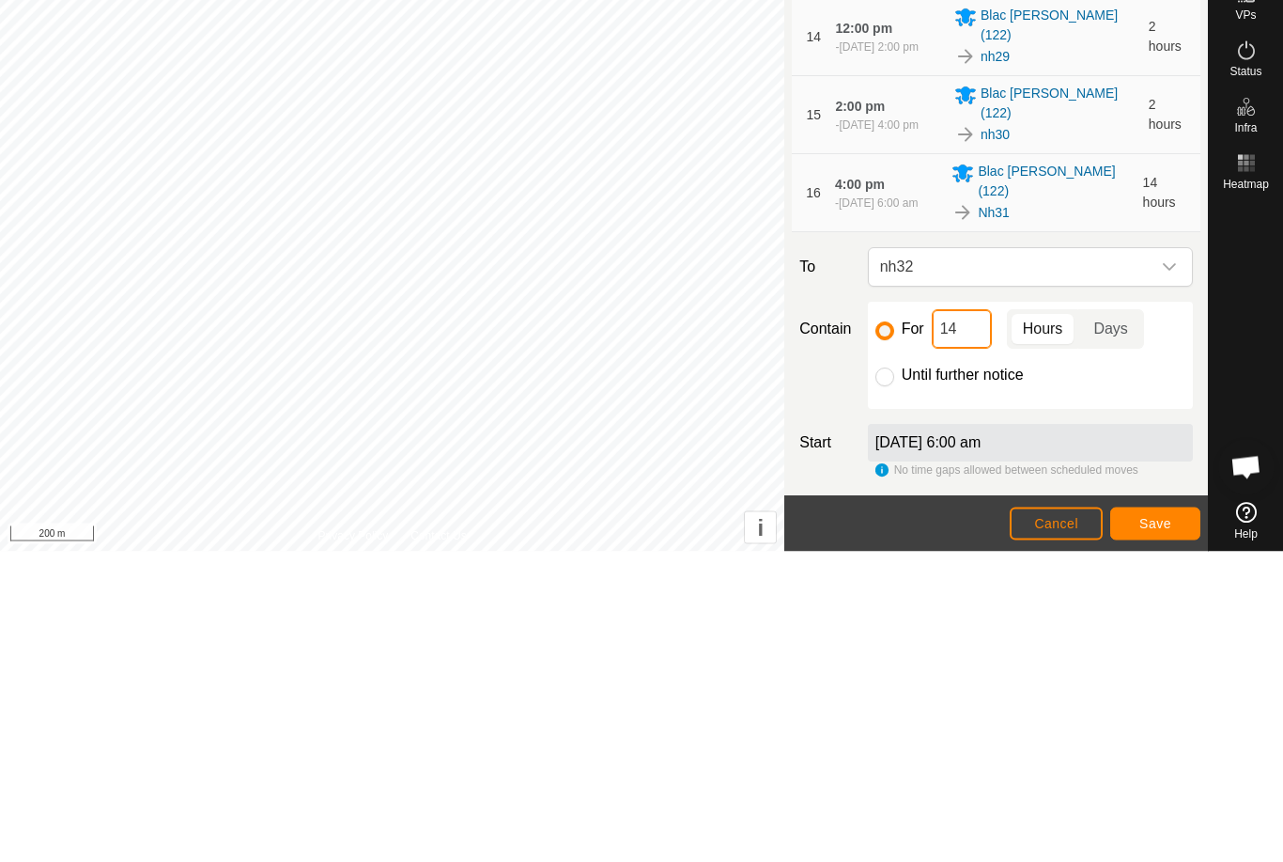
type input "1"
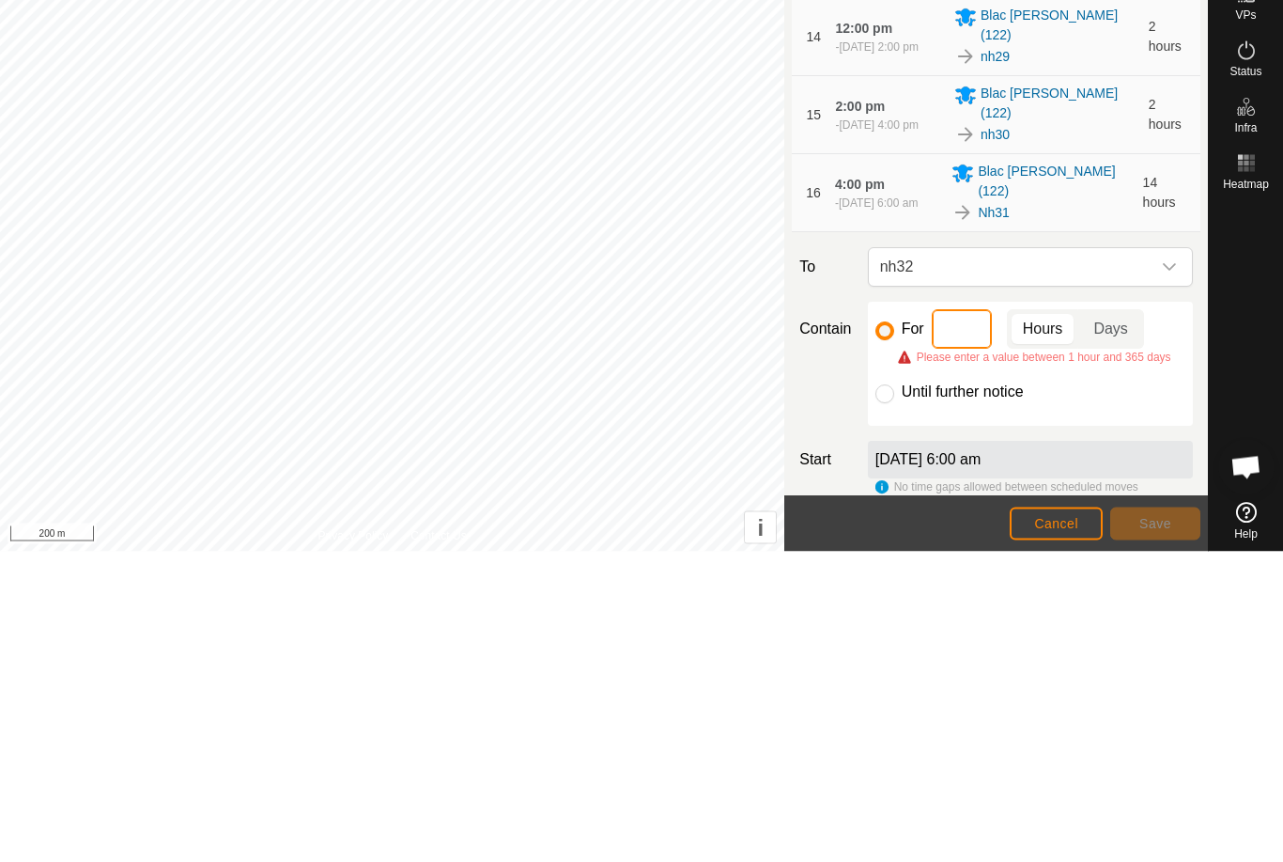
type input "2"
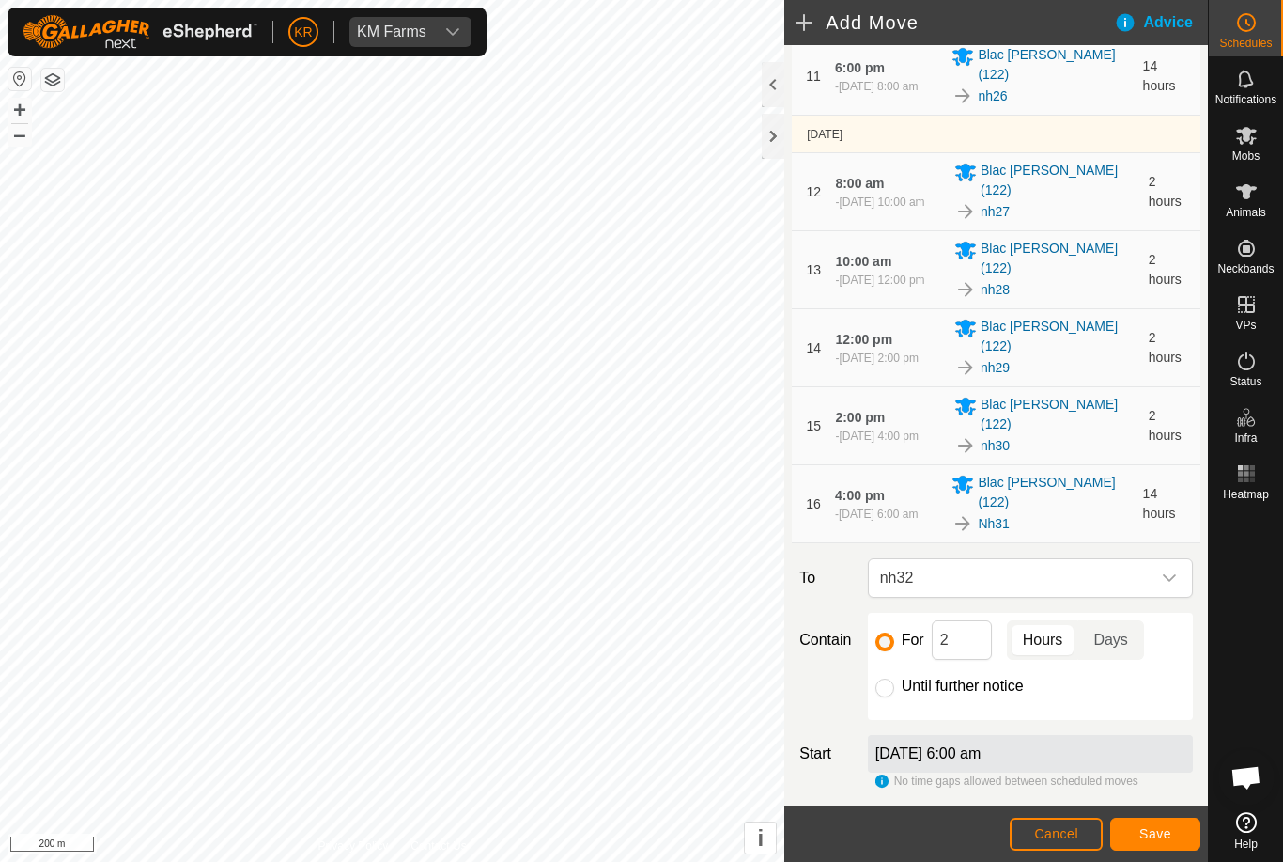
click at [1138, 826] on button "Save" at bounding box center [1155, 833] width 90 height 33
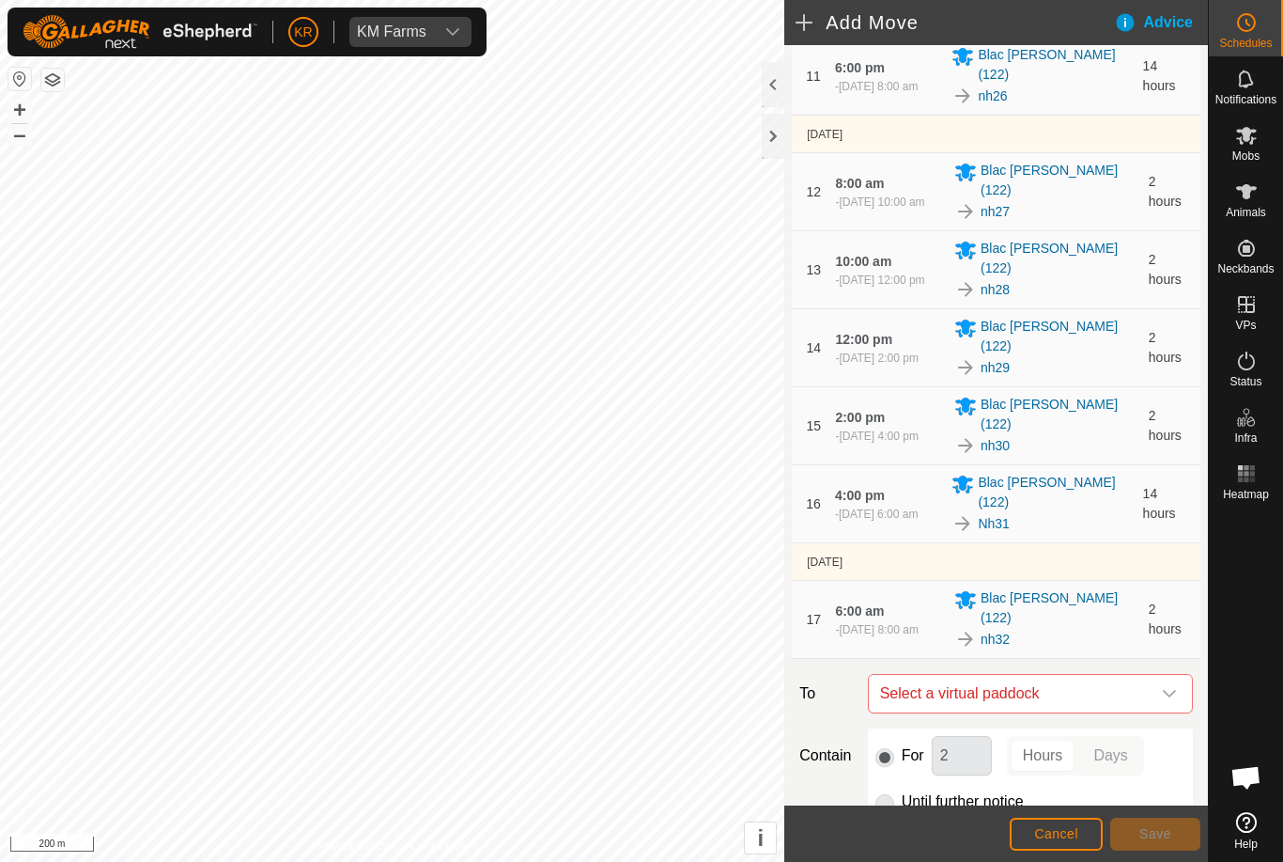
click at [1162, 686] on icon "dropdown trigger" at bounding box center [1169, 693] width 15 height 15
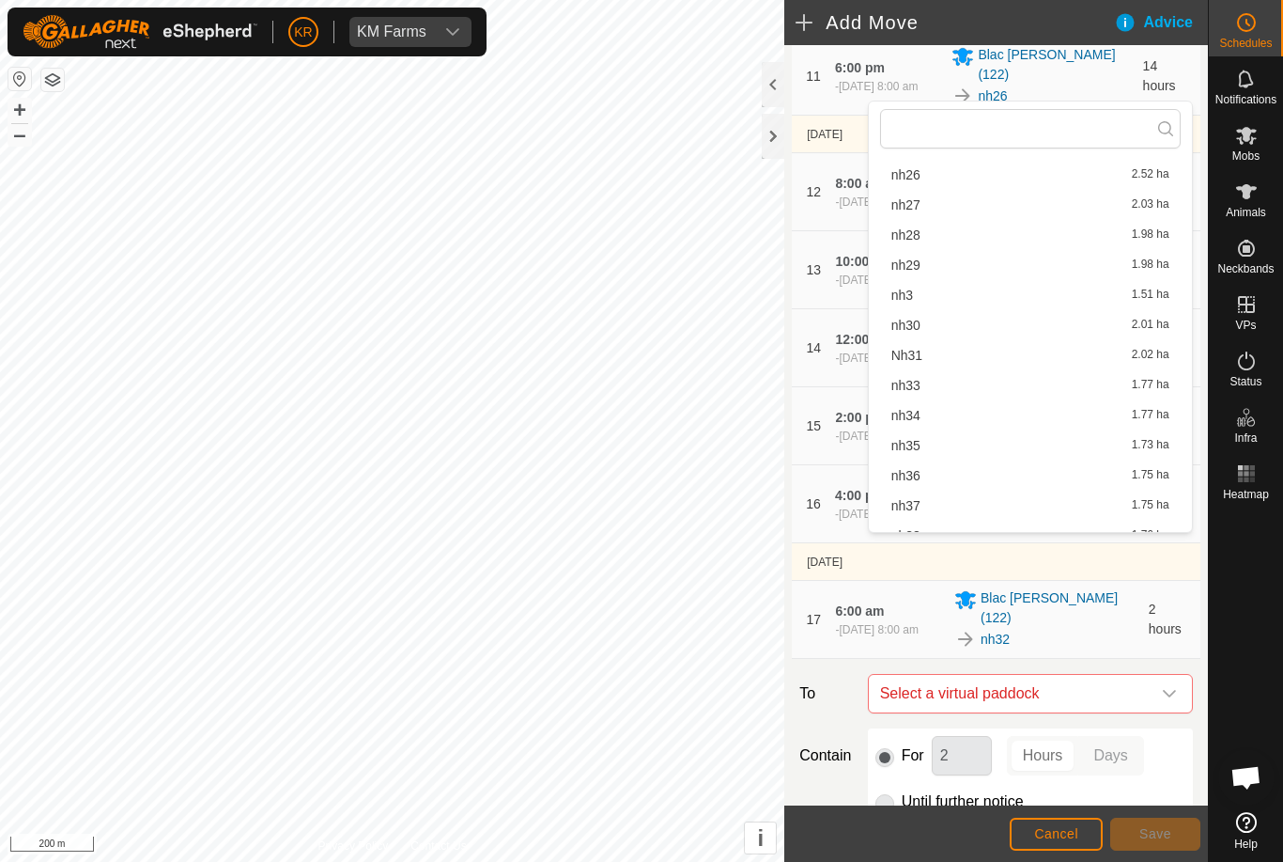
scroll to position [591, 0]
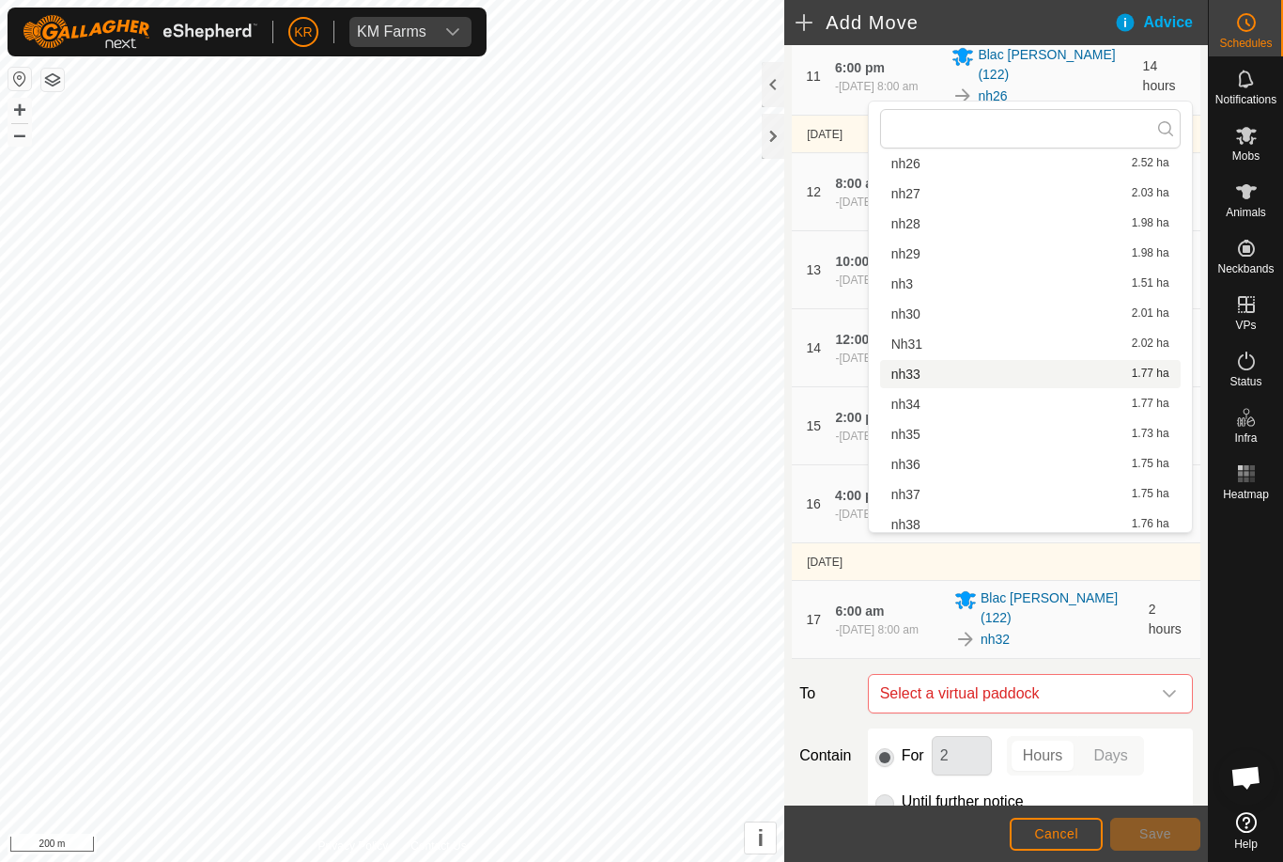
click at [924, 378] on div "nh33 1.77 ha" at bounding box center [1031, 373] width 278 height 13
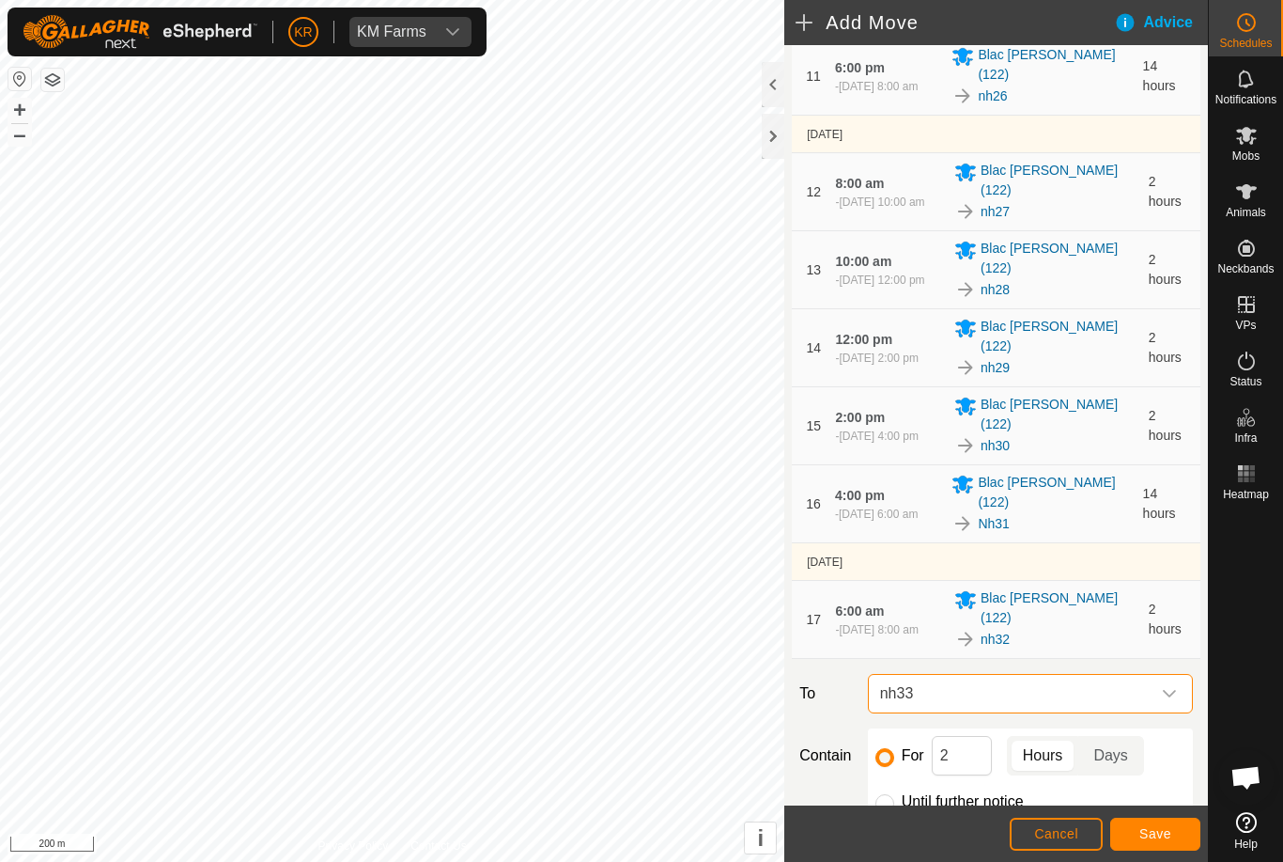
click at [1136, 830] on button "Save" at bounding box center [1155, 833] width 90 height 33
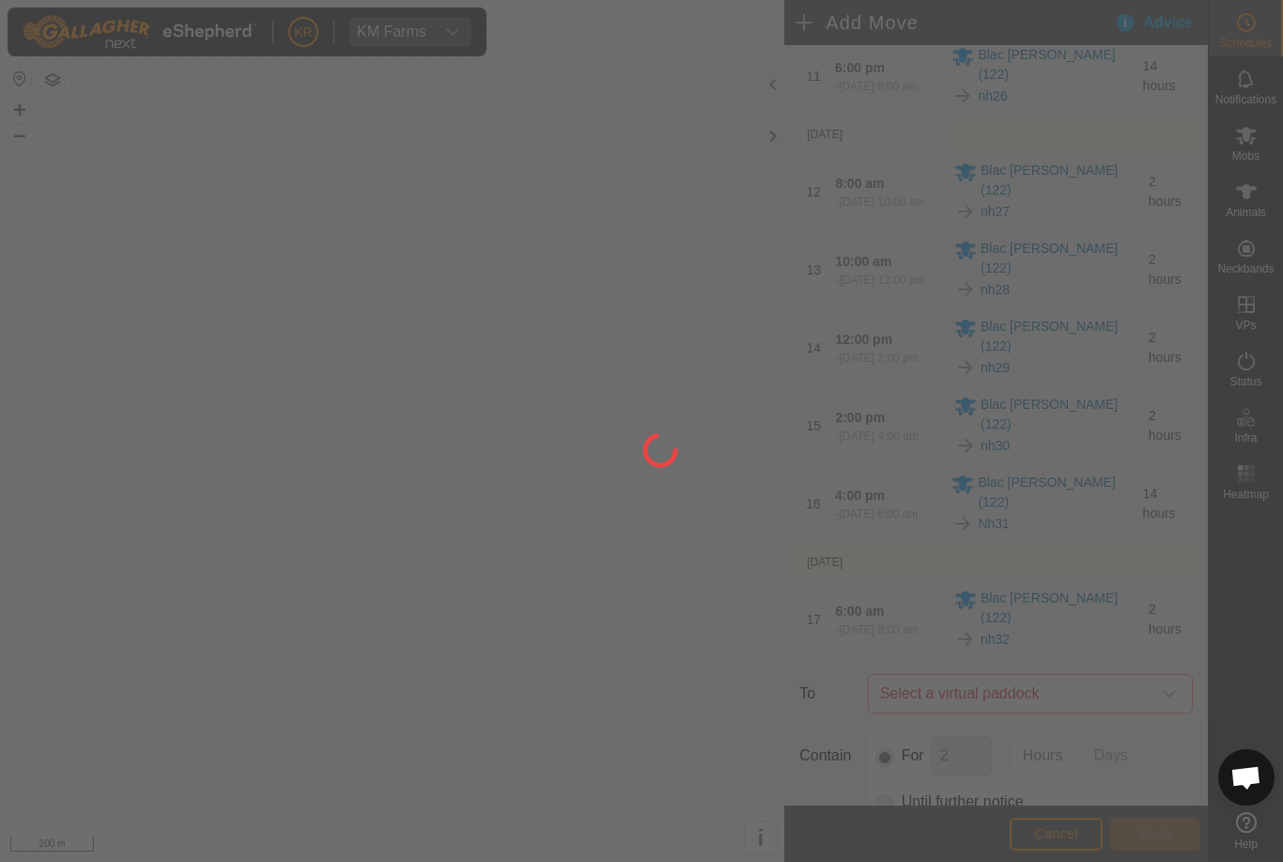
click at [1139, 552] on div at bounding box center [641, 431] width 1283 height 862
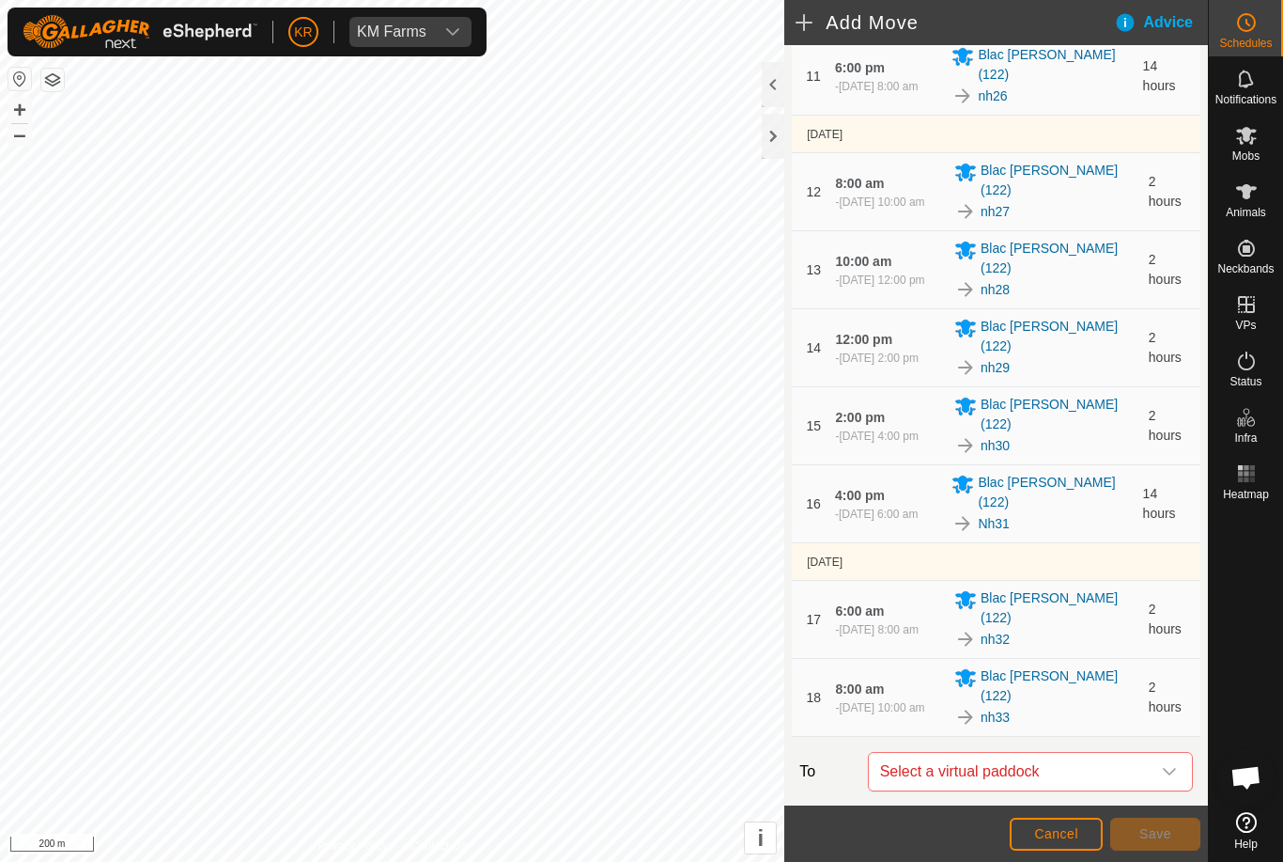
click at [1147, 753] on span "Select a virtual paddock" at bounding box center [1012, 772] width 278 height 38
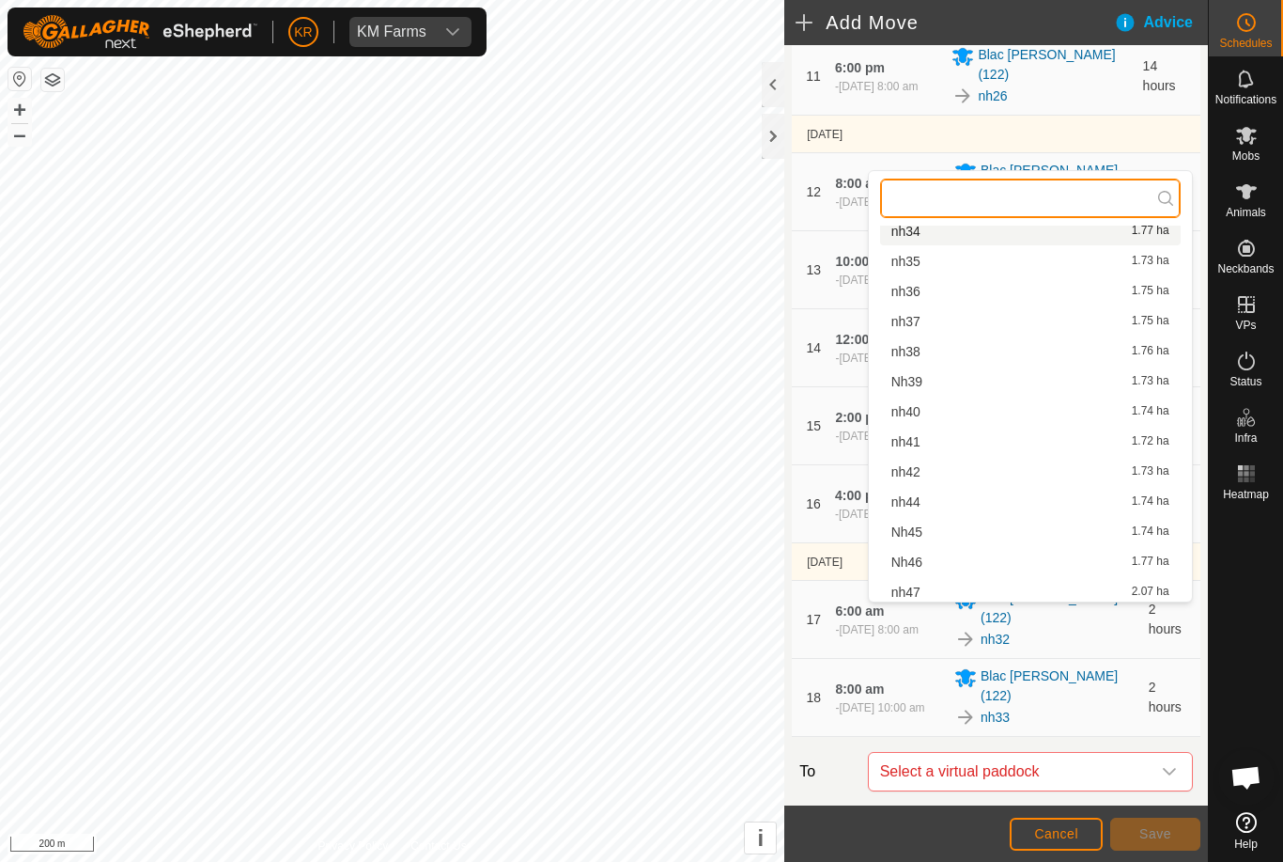
scroll to position [825, 0]
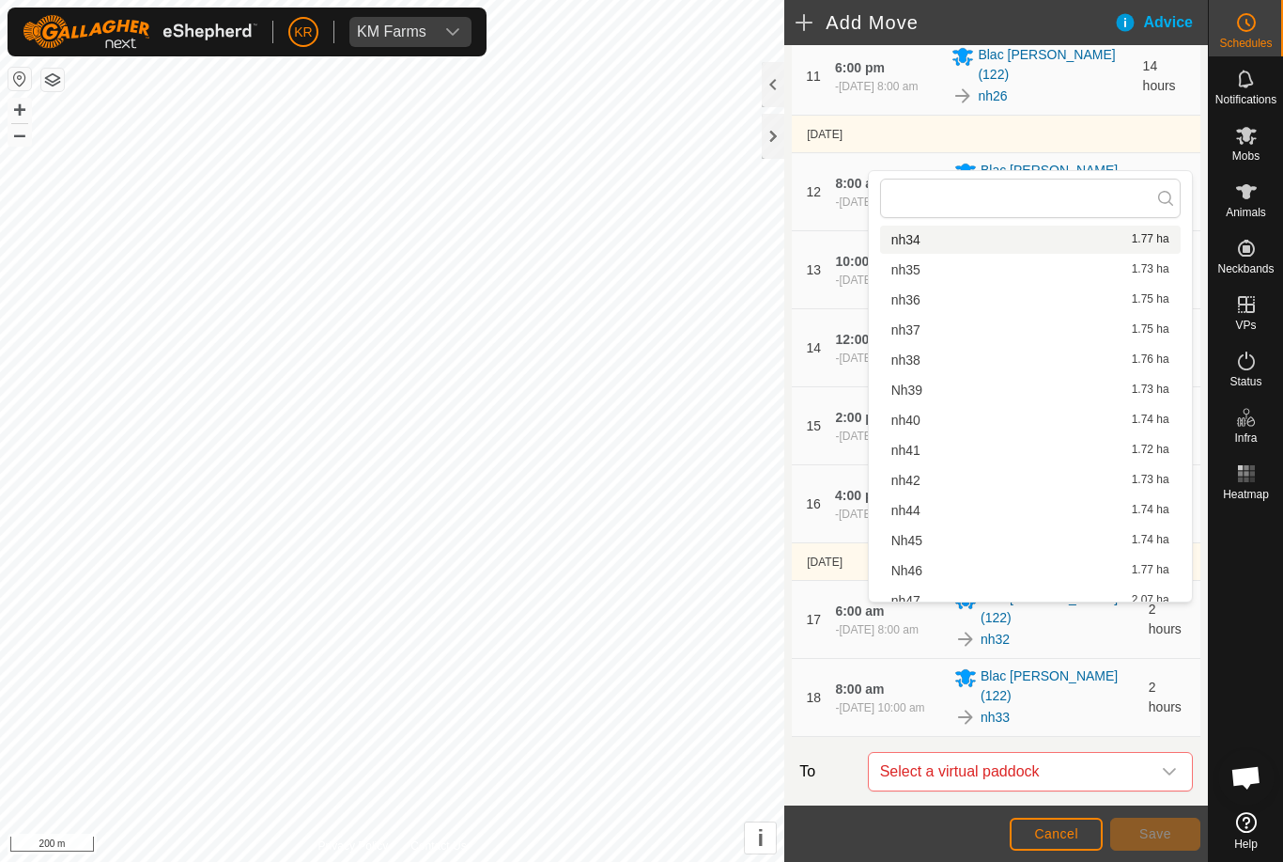
click at [919, 235] on span "nh34" at bounding box center [906, 239] width 29 height 13
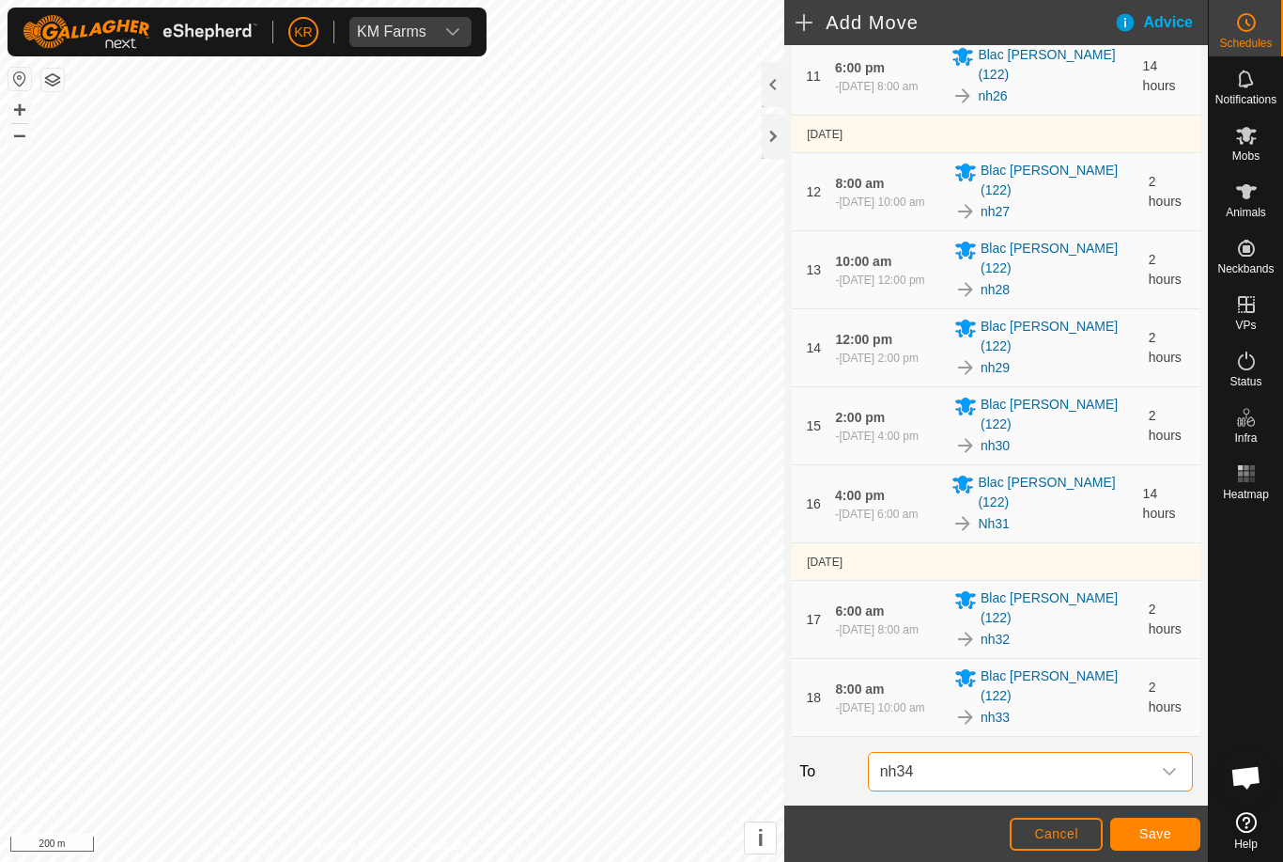
click at [1160, 826] on span "Save" at bounding box center [1156, 833] width 32 height 15
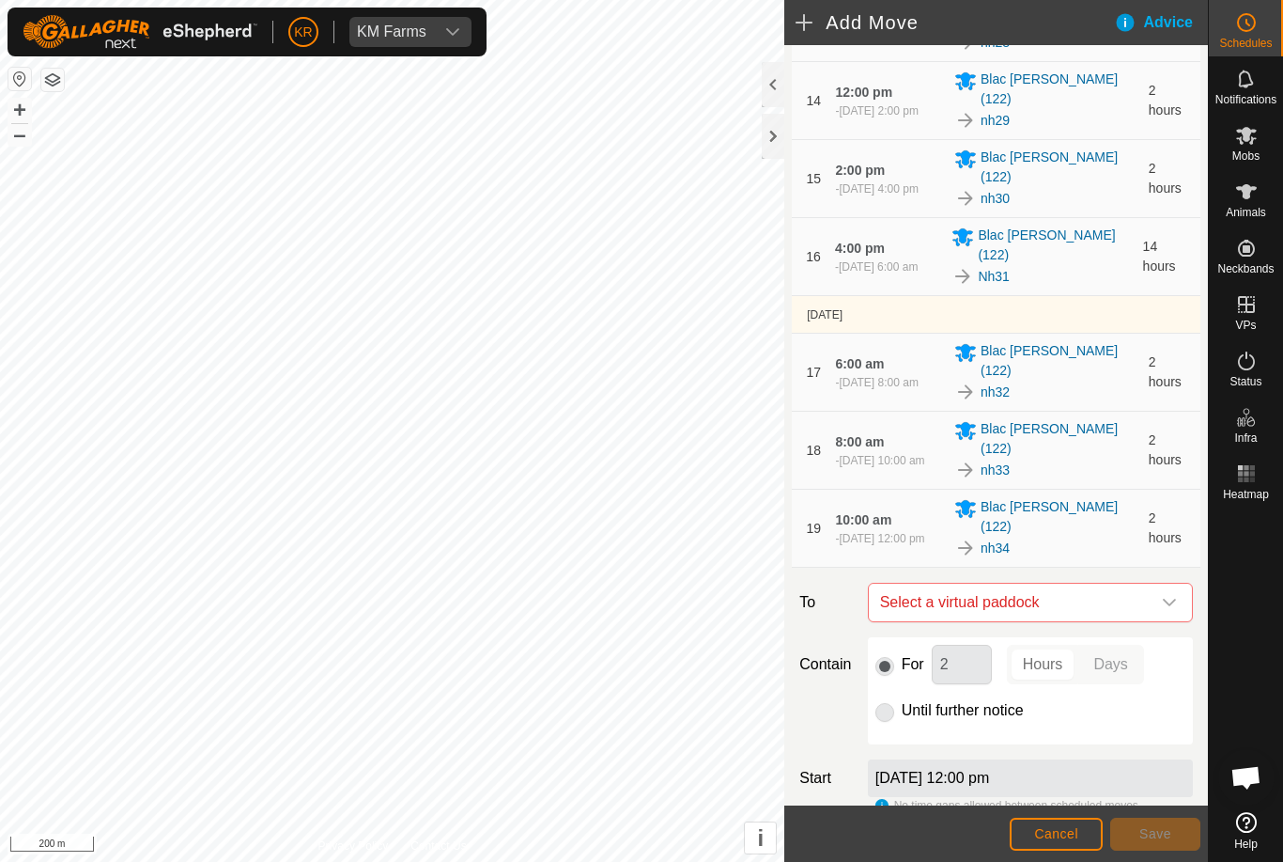
scroll to position [1196, 0]
click at [1145, 584] on span "Select a virtual paddock" at bounding box center [1012, 603] width 278 height 38
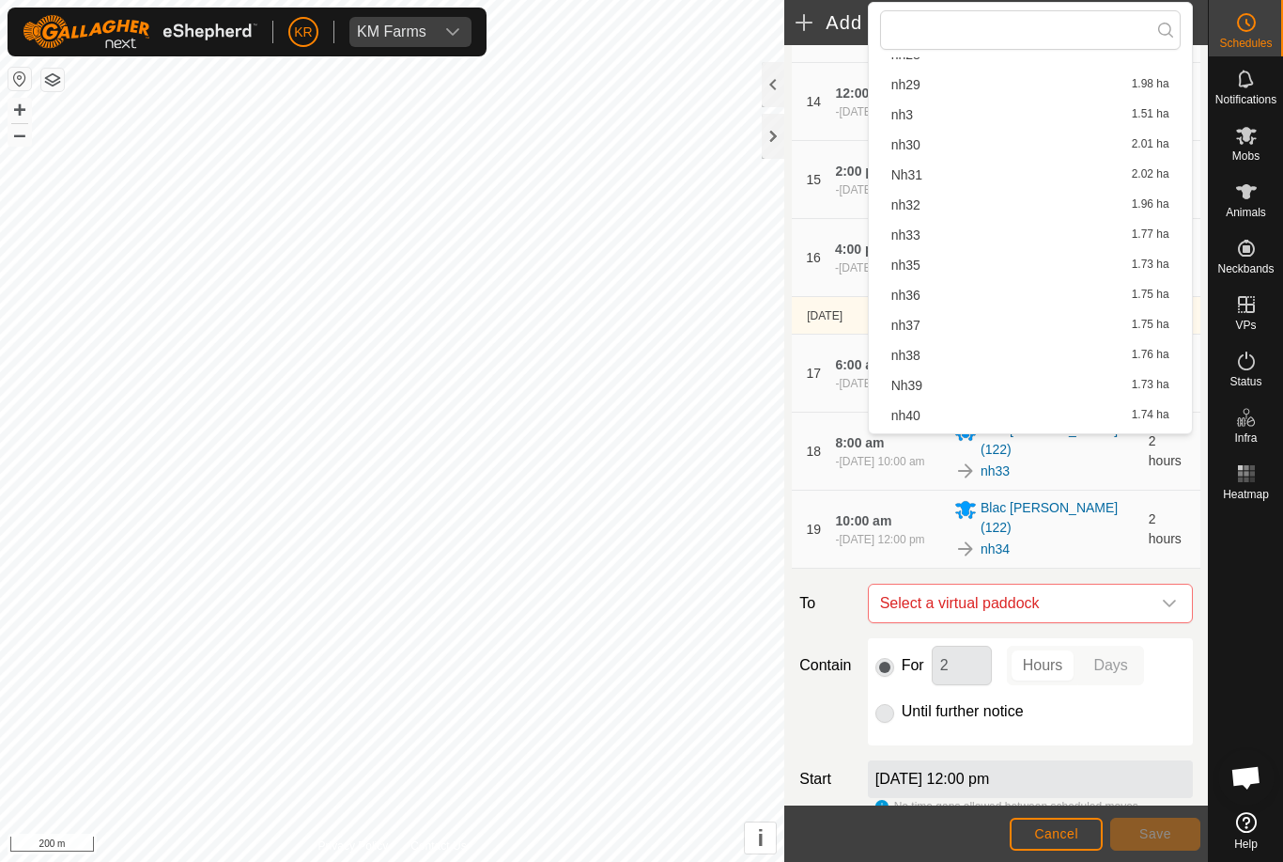
scroll to position [706, 0]
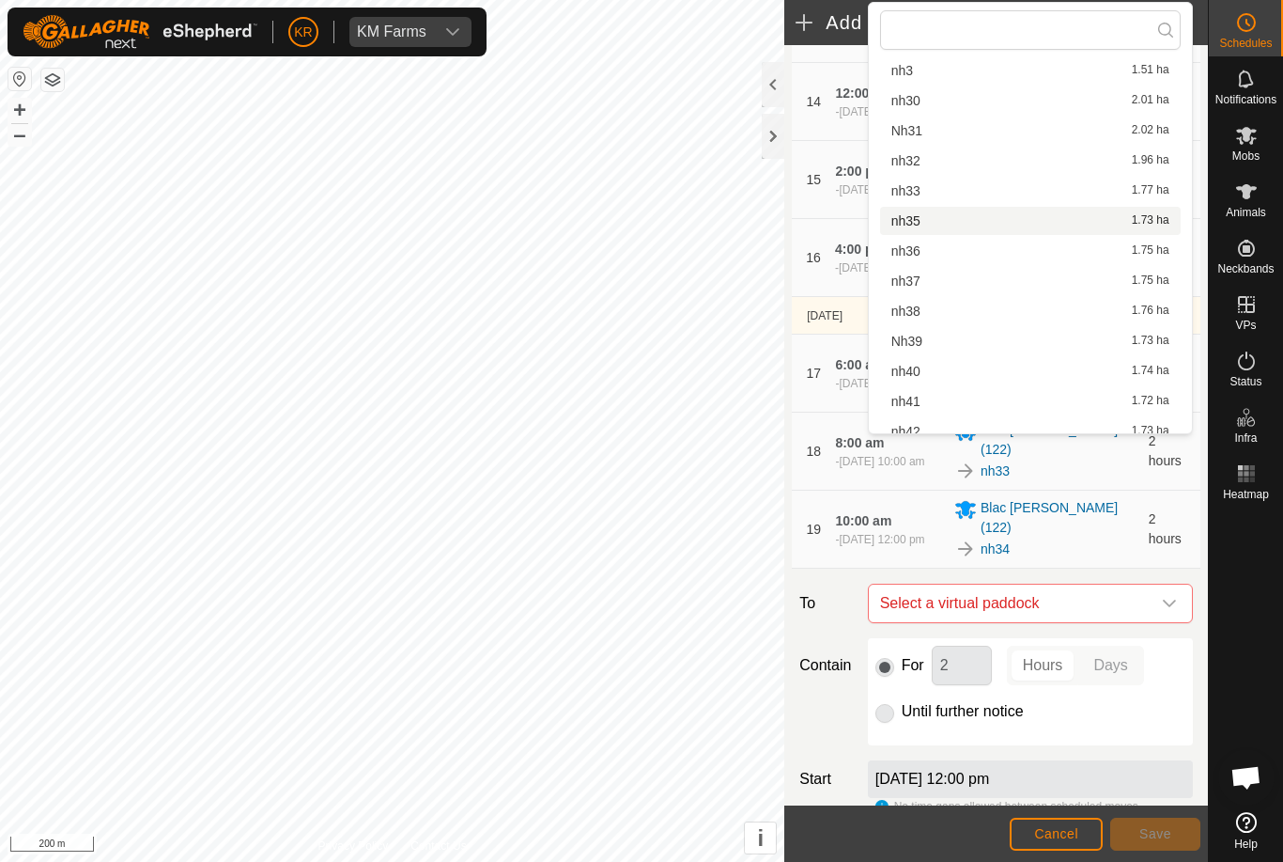
click at [916, 220] on span "nh35" at bounding box center [906, 220] width 29 height 13
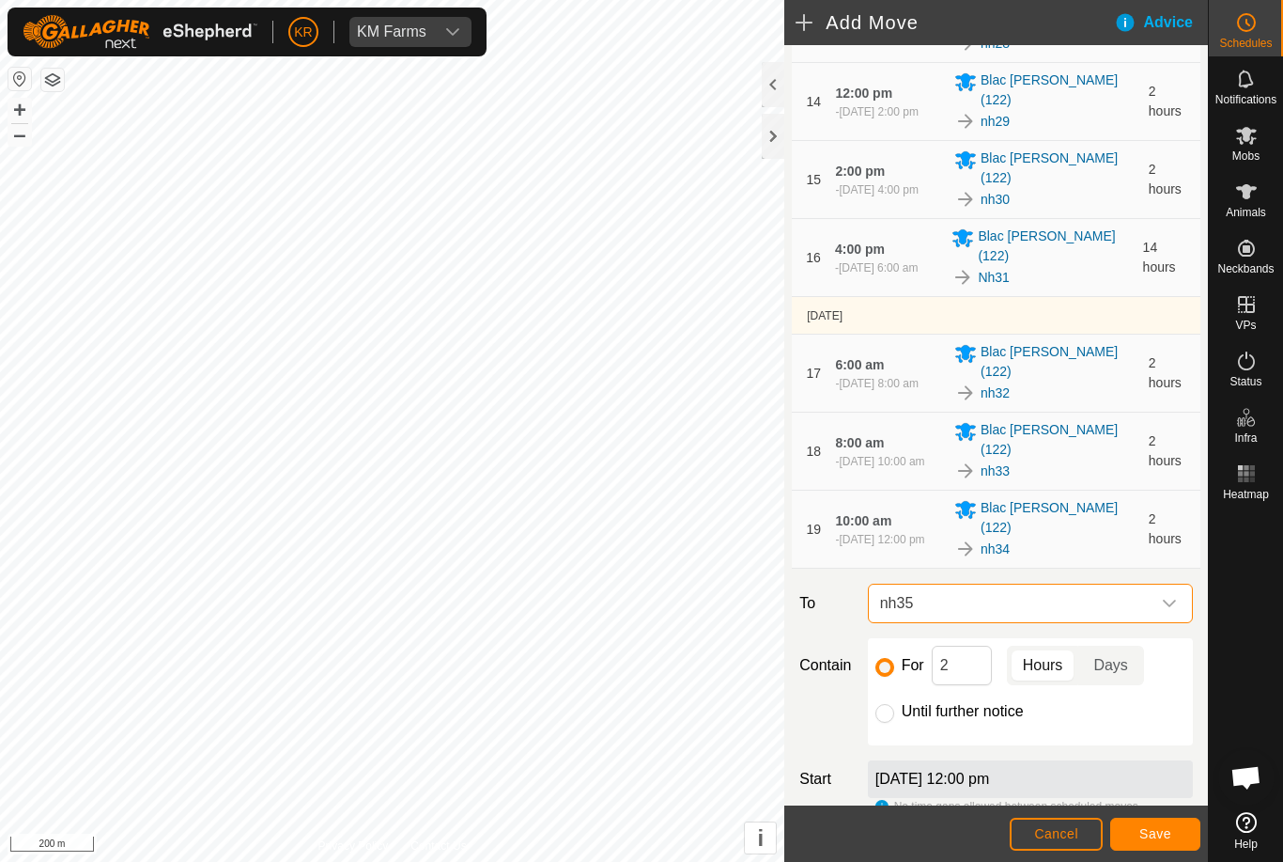
click at [1151, 832] on span "Save" at bounding box center [1156, 833] width 32 height 15
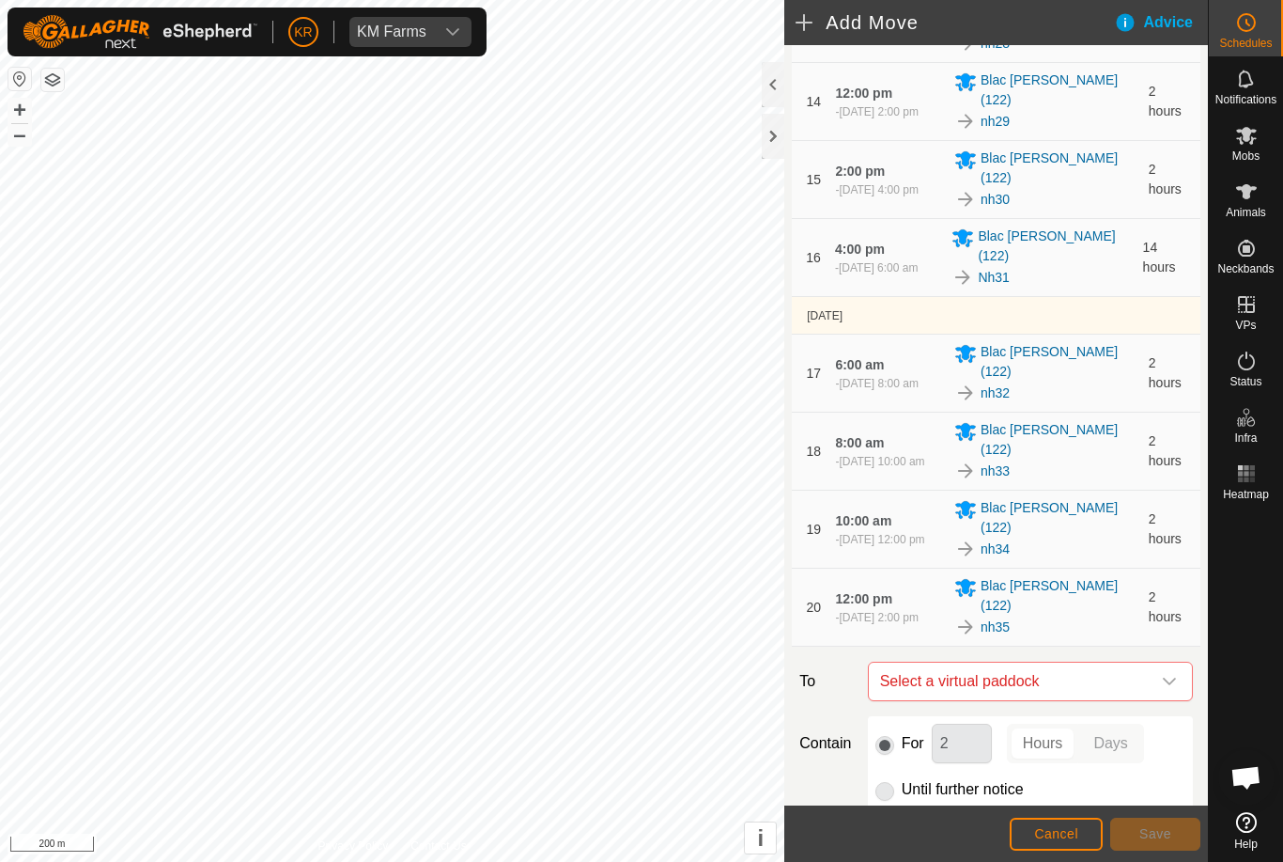
click at [1142, 662] on span "Select a virtual paddock" at bounding box center [1012, 681] width 278 height 38
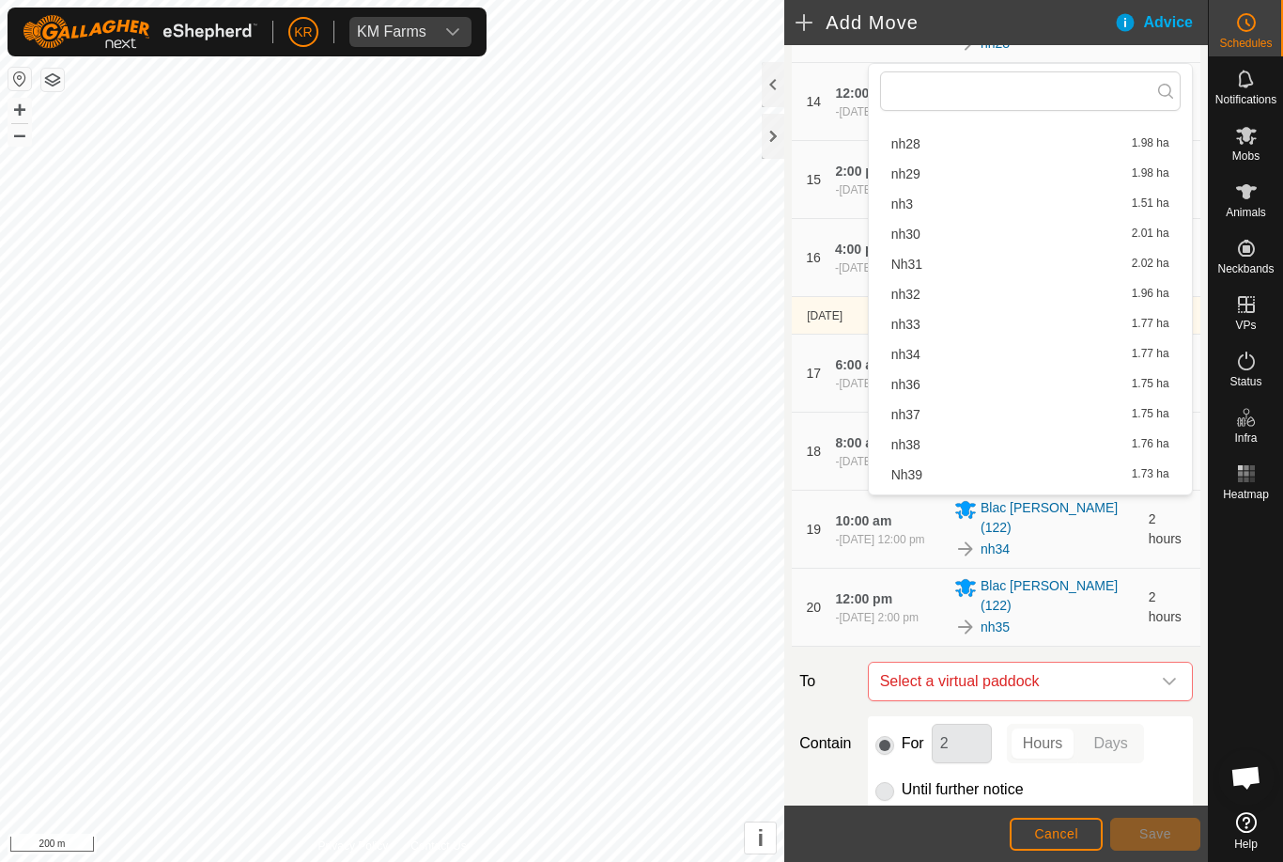
scroll to position [654, 0]
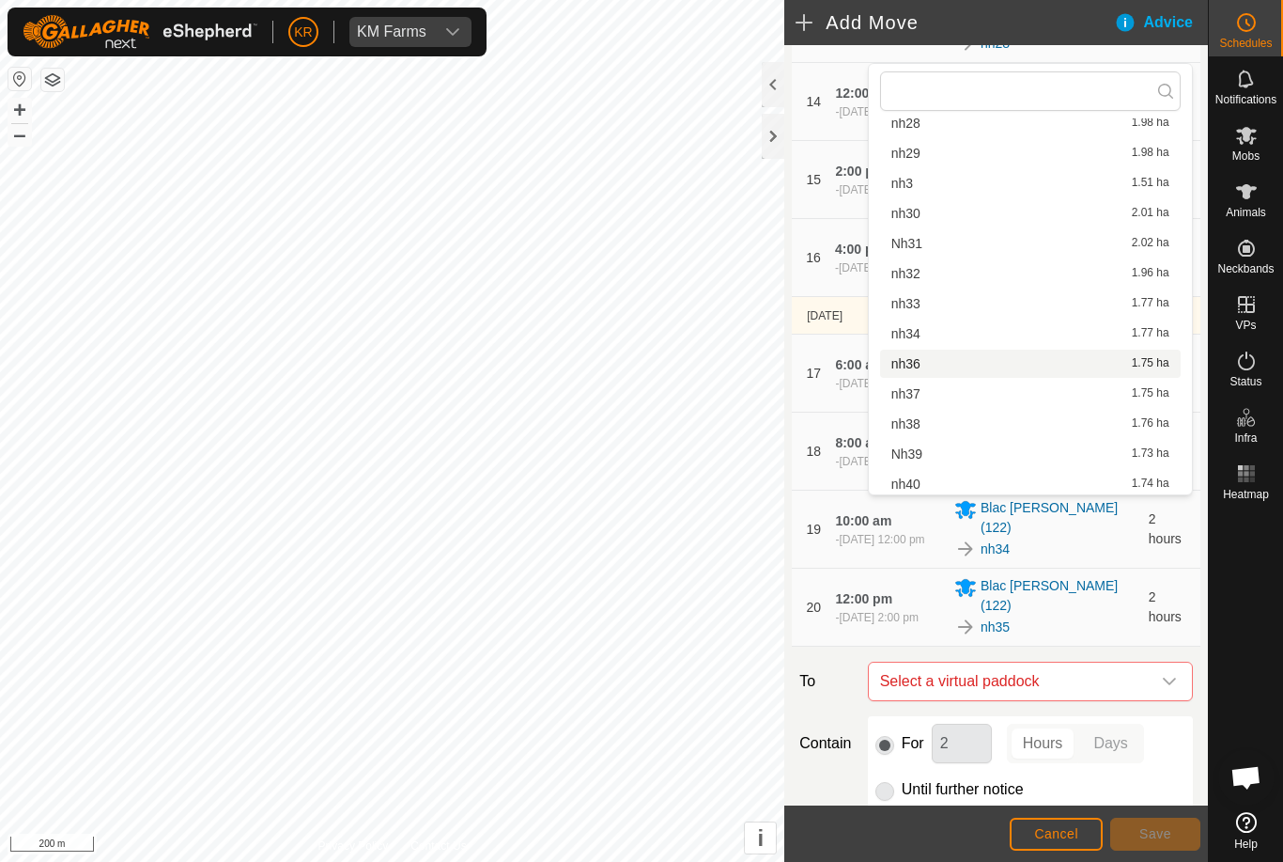
click at [929, 359] on div "nh36 1.75 ha" at bounding box center [1031, 363] width 278 height 13
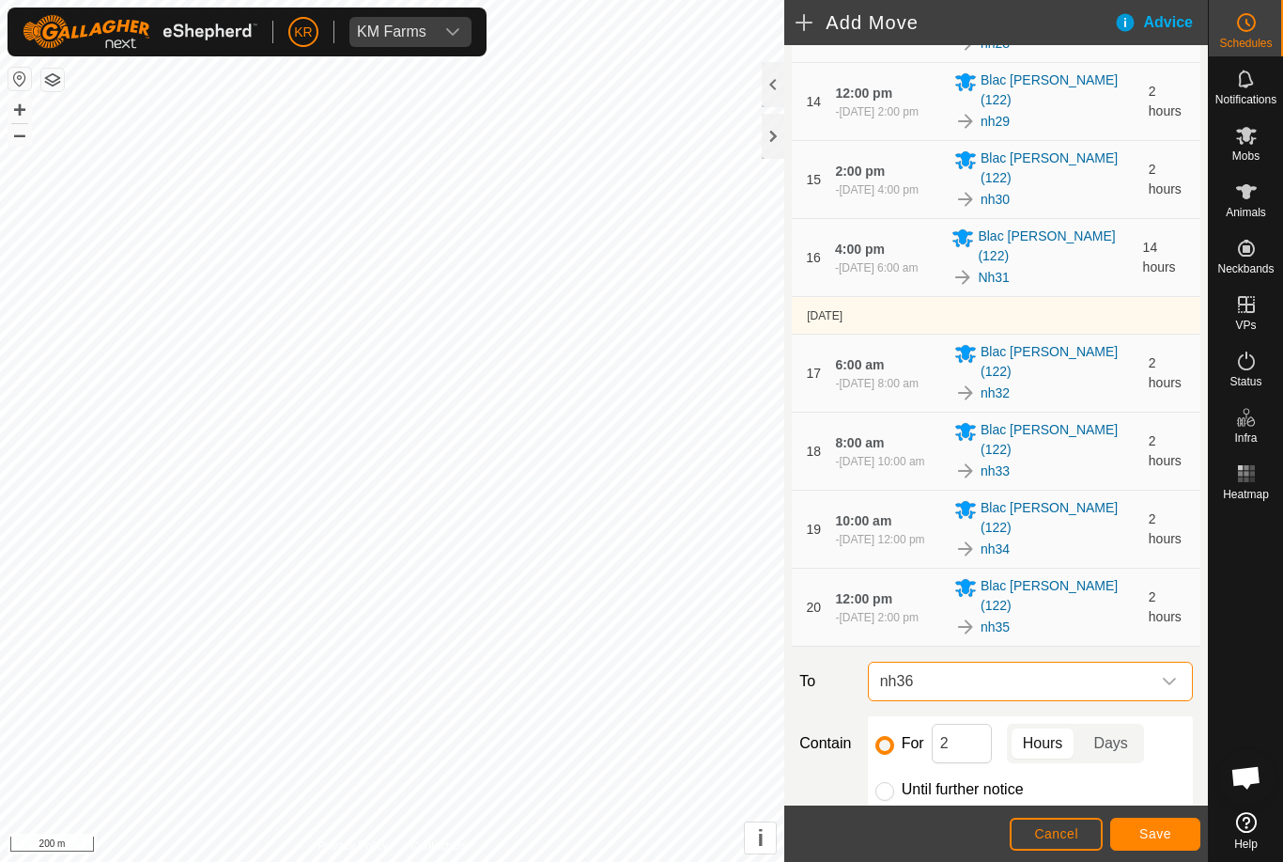
click at [1157, 830] on span "Save" at bounding box center [1156, 833] width 32 height 15
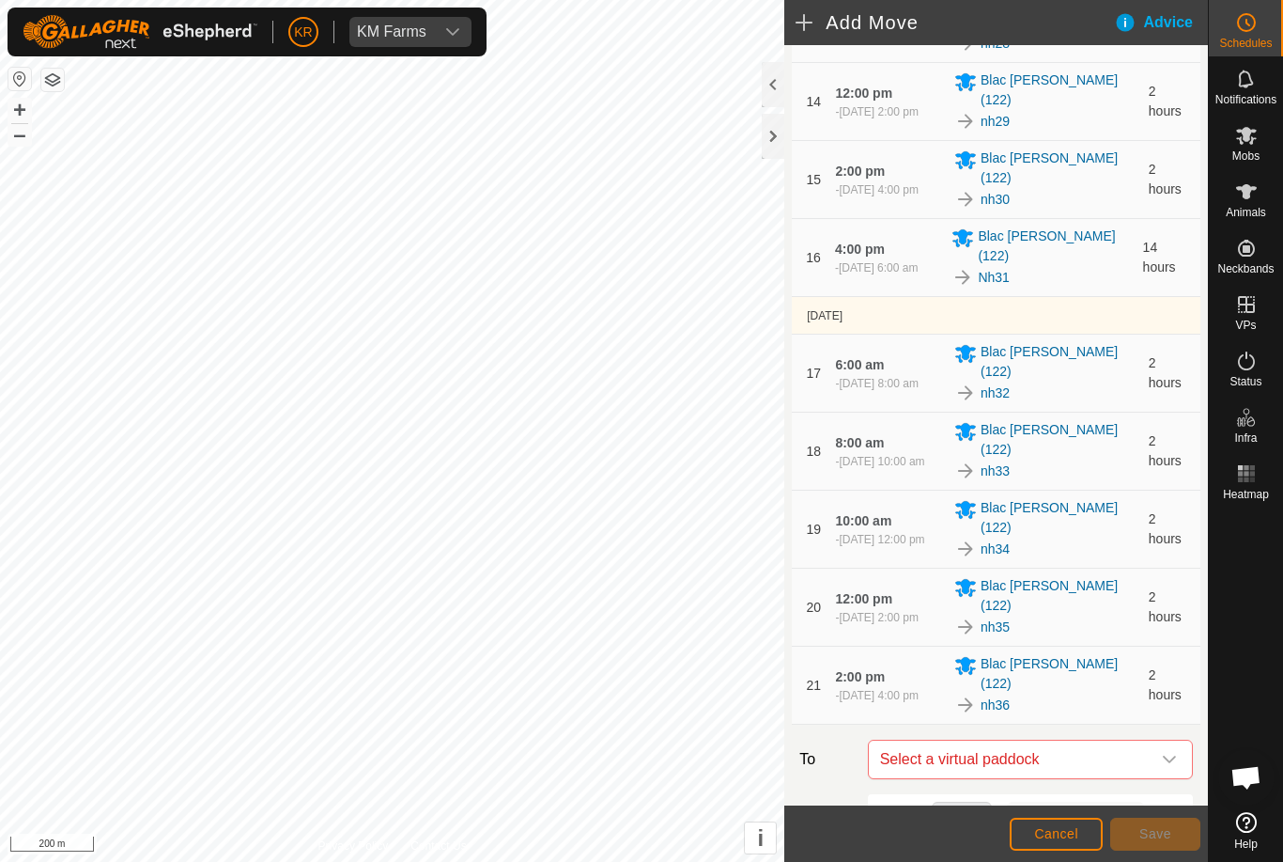
click at [1149, 740] on span "Select a virtual paddock" at bounding box center [1012, 759] width 278 height 38
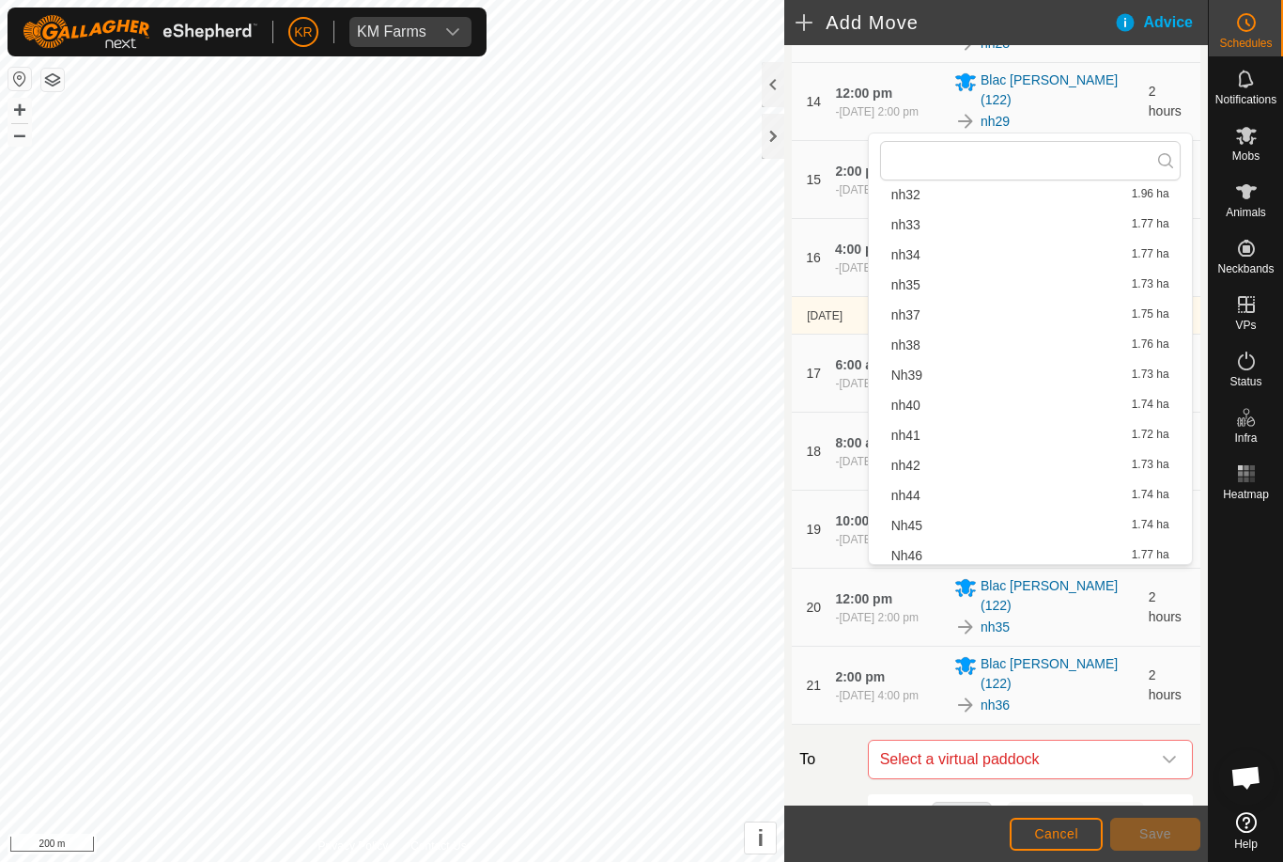
scroll to position [797, 0]
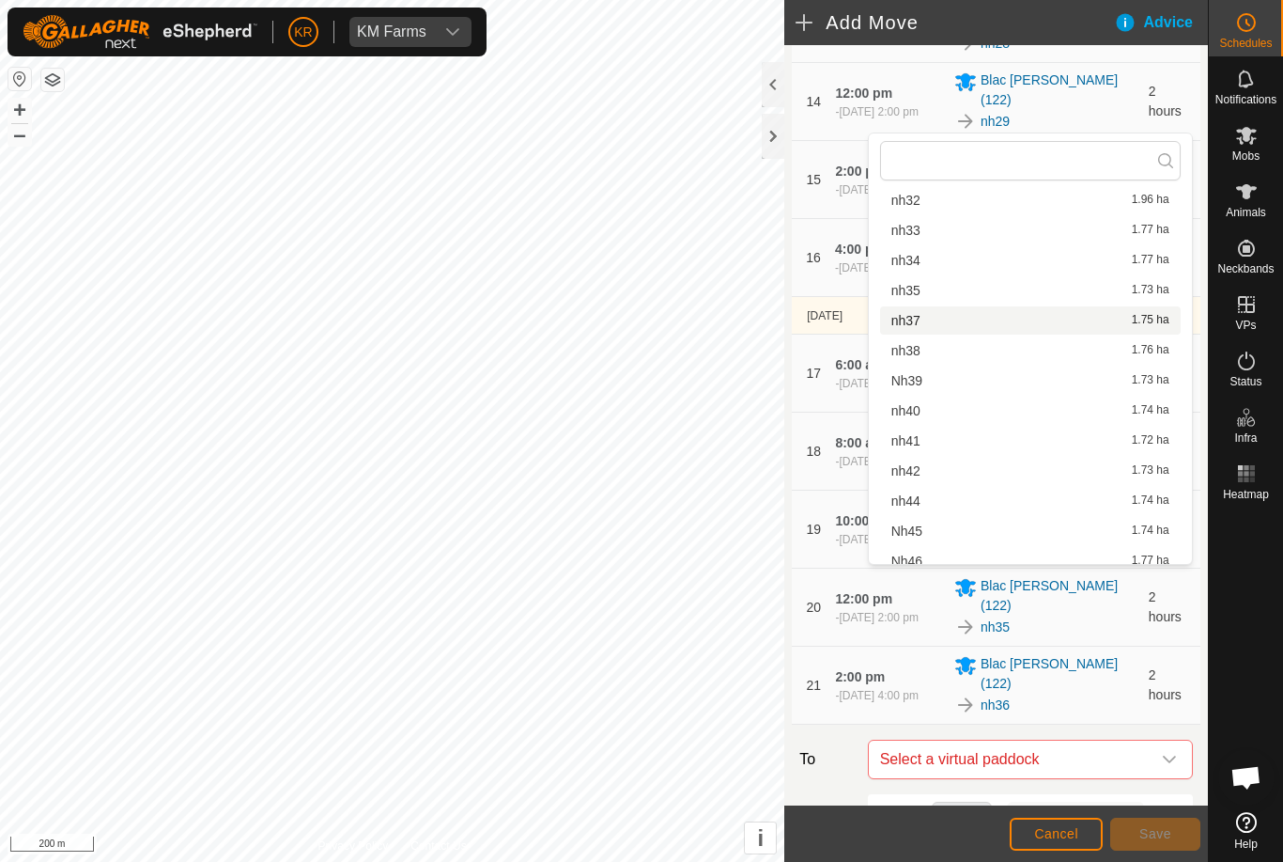
click at [931, 315] on div "nh37 1.75 ha" at bounding box center [1031, 320] width 278 height 13
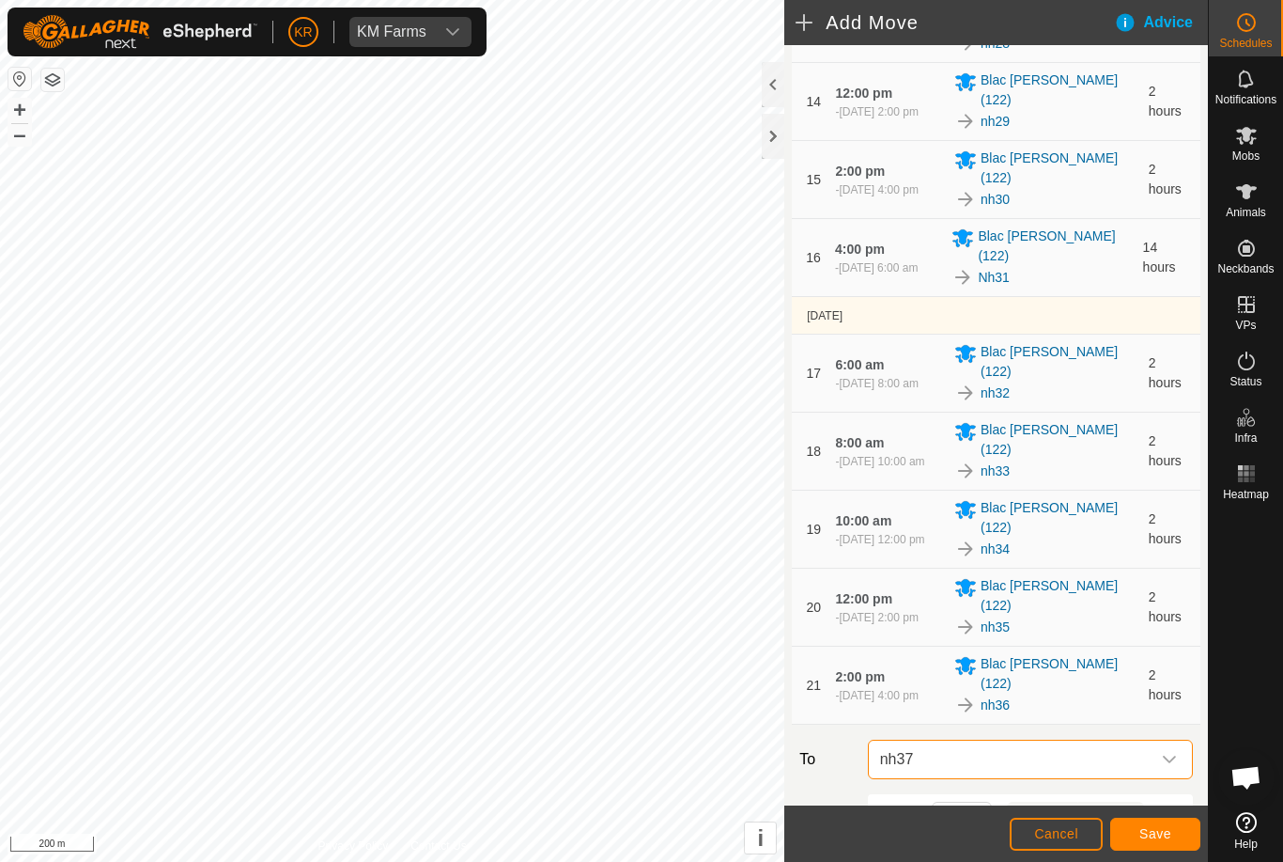
click at [876, 860] on div at bounding box center [885, 869] width 19 height 19
click at [884, 860] on input "Until further notice" at bounding box center [885, 869] width 19 height 19
radio input "true"
checkbox input "false"
click at [1140, 827] on span "Save" at bounding box center [1156, 833] width 32 height 15
